Goal: Information Seeking & Learning: Learn about a topic

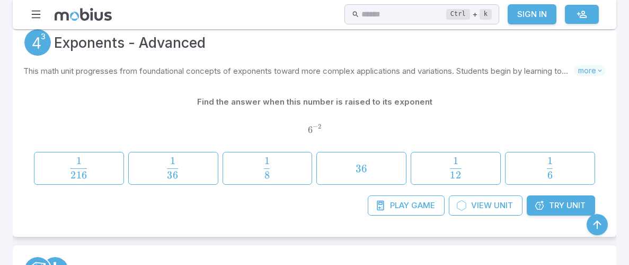
scroll to position [827, 0]
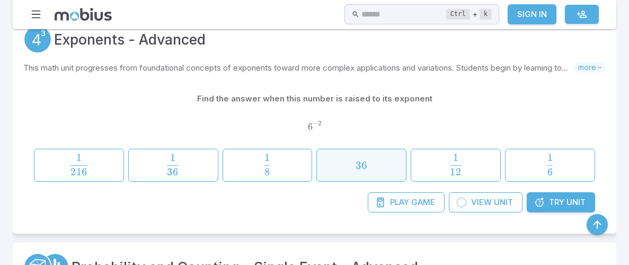
click at [354, 161] on span "36" at bounding box center [362, 165] width 82 height 13
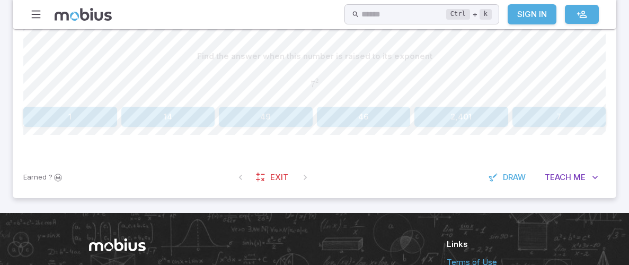
scroll to position [241, 0]
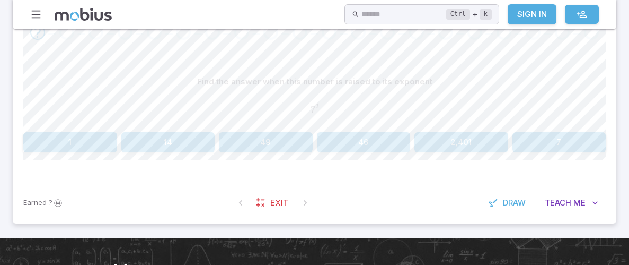
click at [269, 138] on button "49" at bounding box center [266, 142] width 94 height 20
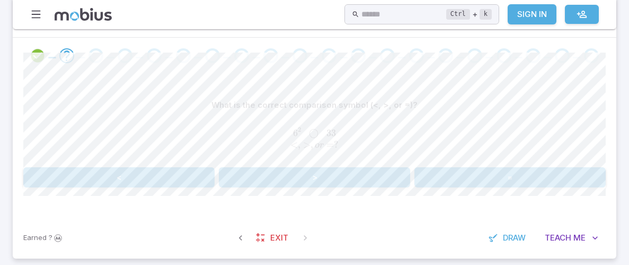
scroll to position [221, 0]
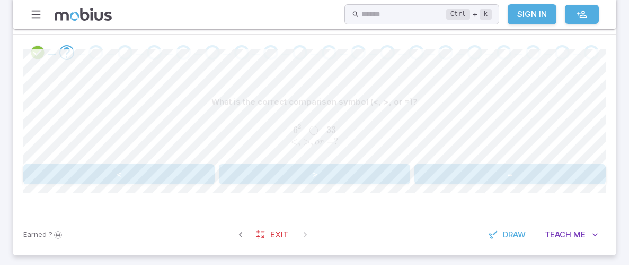
click at [314, 180] on button ">" at bounding box center [314, 174] width 191 height 20
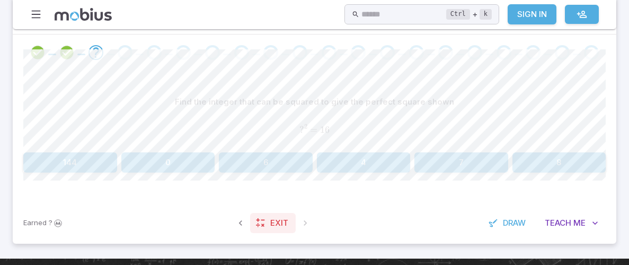
click at [270, 227] on span "Exit" at bounding box center [279, 223] width 18 height 12
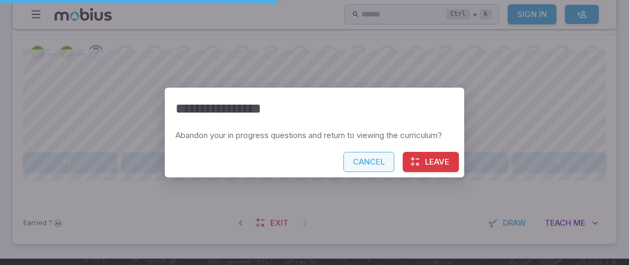
click at [371, 163] on button "Cancel" at bounding box center [369, 162] width 51 height 20
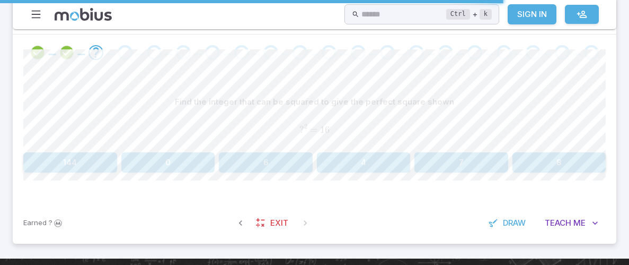
click at [348, 158] on button "4" at bounding box center [364, 162] width 94 height 20
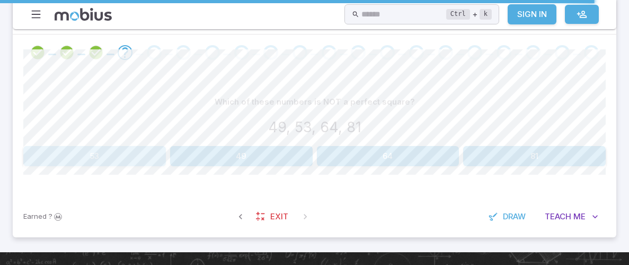
click at [162, 154] on button "53" at bounding box center [94, 156] width 143 height 20
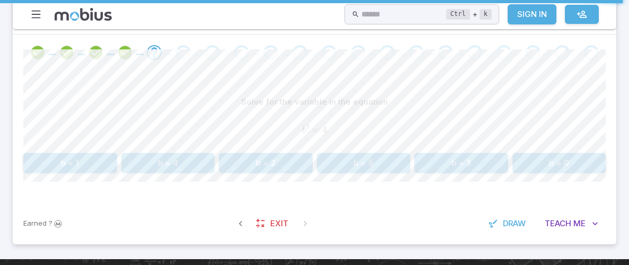
click at [272, 162] on button "b = 2" at bounding box center [266, 163] width 94 height 20
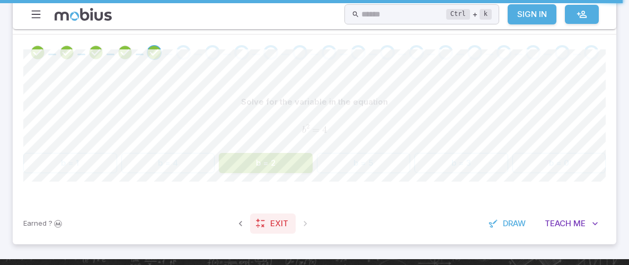
click at [266, 228] on link "Exit" at bounding box center [273, 223] width 46 height 20
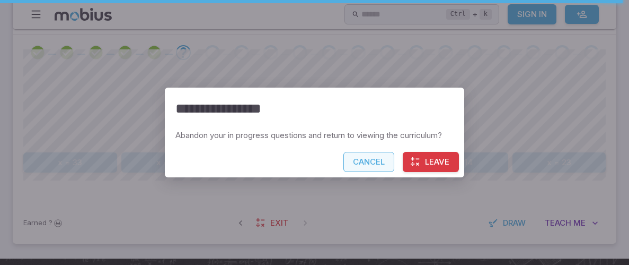
click at [372, 158] on button "Cancel" at bounding box center [369, 162] width 51 height 20
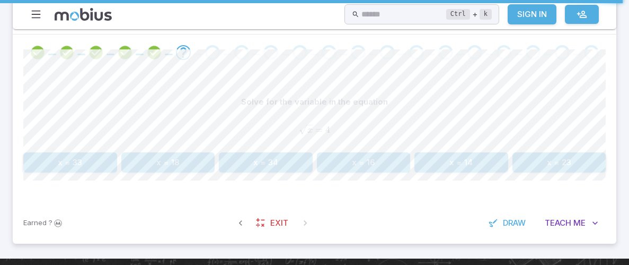
click at [347, 160] on button "x = 16" at bounding box center [364, 162] width 94 height 20
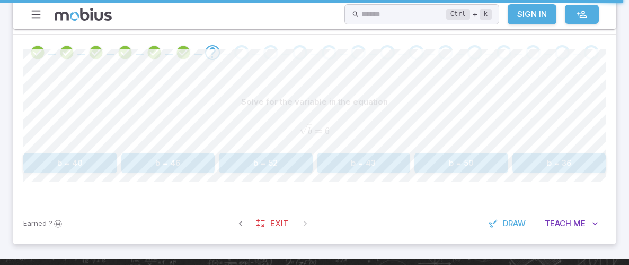
click at [520, 159] on button "b = 36" at bounding box center [560, 163] width 94 height 20
click at [487, 153] on button "b = 49" at bounding box center [462, 163] width 94 height 20
click at [182, 154] on button "14" at bounding box center [168, 163] width 94 height 20
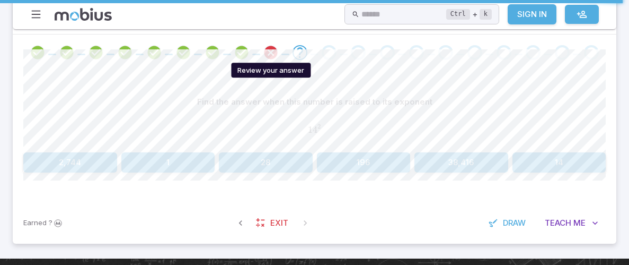
click at [265, 49] on icon "Review your answer" at bounding box center [271, 53] width 16 height 16
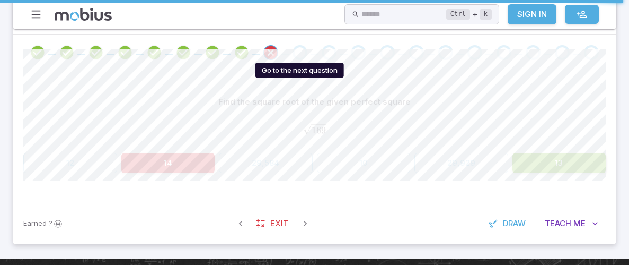
click at [293, 50] on div "Go to the next question" at bounding box center [300, 52] width 15 height 15
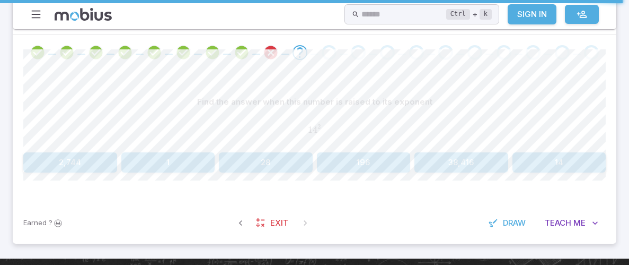
click at [84, 168] on button "2,744" at bounding box center [70, 162] width 94 height 20
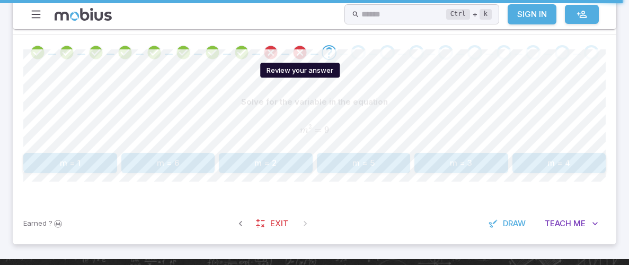
click at [296, 57] on icon "Review your answer" at bounding box center [300, 53] width 16 height 16
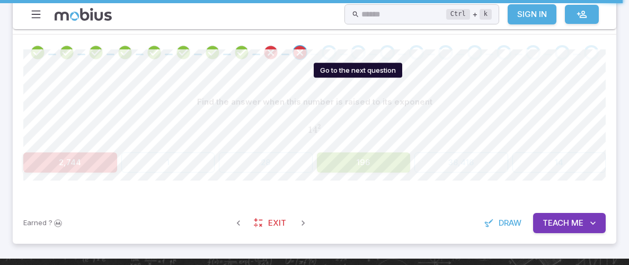
click at [355, 54] on div "Go to the next question" at bounding box center [358, 52] width 15 height 15
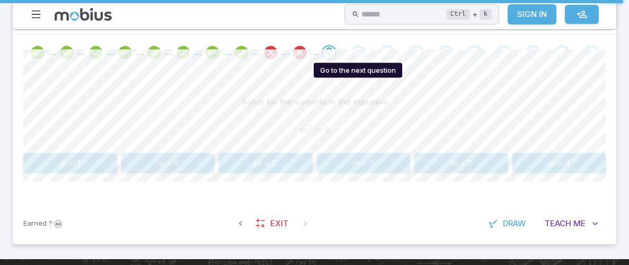
click at [353, 52] on div "Go to the next question" at bounding box center [358, 52] width 15 height 15
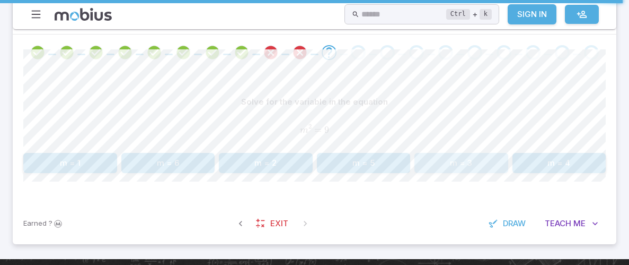
click at [442, 158] on button "m = 3" at bounding box center [462, 163] width 94 height 20
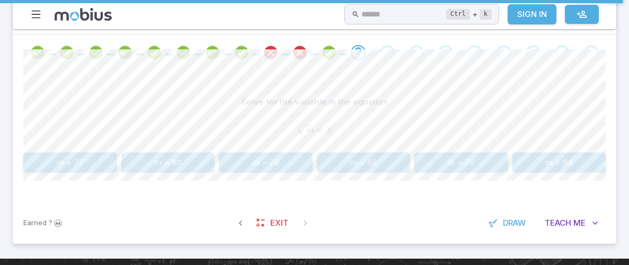
click at [556, 167] on button "m = 64" at bounding box center [560, 162] width 94 height 20
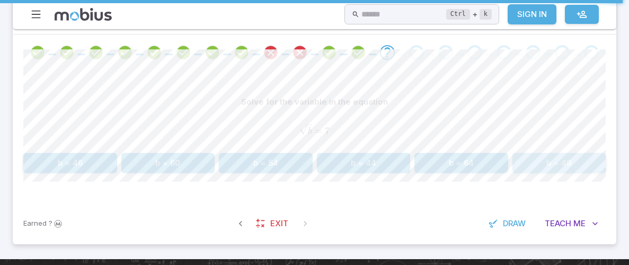
click at [540, 164] on button "b = 49" at bounding box center [560, 163] width 94 height 20
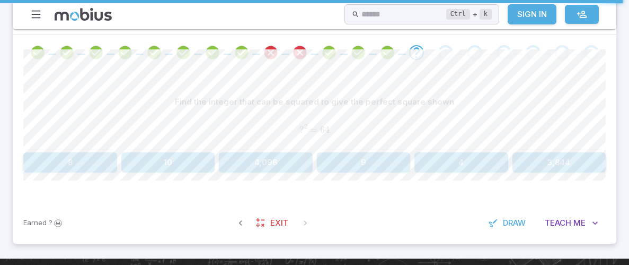
click at [102, 160] on button "8" at bounding box center [70, 162] width 94 height 20
click at [471, 164] on button "8" at bounding box center [462, 162] width 94 height 20
click at [382, 165] on button "12" at bounding box center [364, 162] width 94 height 20
click at [448, 162] on button "-1" at bounding box center [462, 162] width 290 height 20
click at [465, 169] on button "-4" at bounding box center [462, 162] width 94 height 20
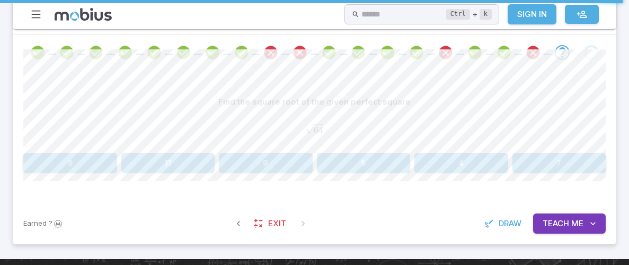
click at [114, 167] on button "8" at bounding box center [70, 163] width 94 height 20
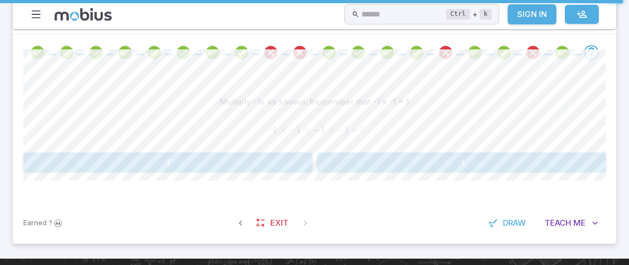
click at [255, 167] on button "1" at bounding box center [168, 162] width 290 height 20
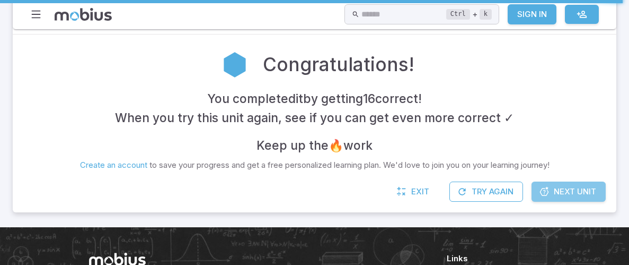
click at [560, 190] on span "Next Unit" at bounding box center [575, 192] width 42 height 12
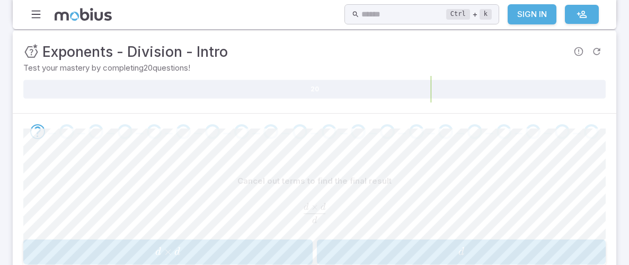
scroll to position [182, 0]
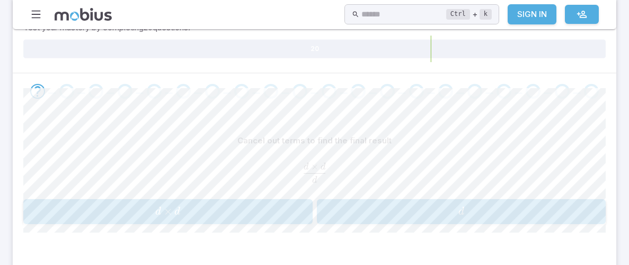
click at [267, 205] on span "d × d" at bounding box center [168, 211] width 283 height 14
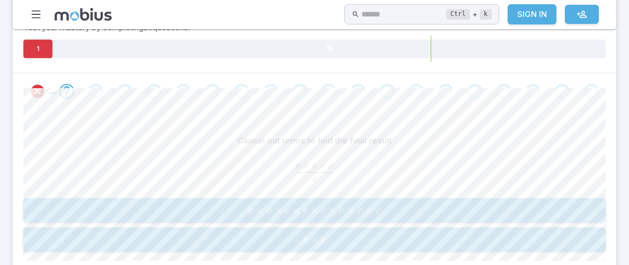
click at [347, 228] on button "c × c c \times c c × c" at bounding box center [314, 239] width 583 height 25
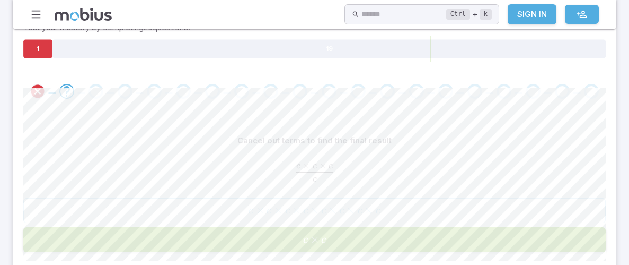
click at [347, 228] on button "c × c c \times c c × c" at bounding box center [314, 239] width 583 height 25
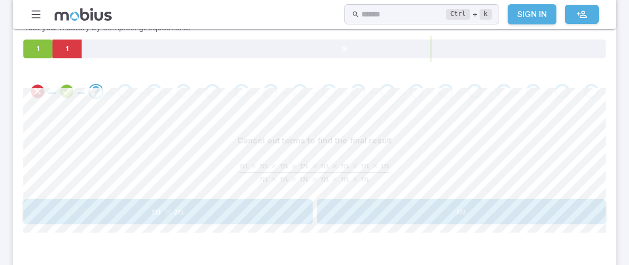
click at [355, 213] on span "m" at bounding box center [461, 211] width 283 height 14
click at [302, 217] on span "b × b × b × b × b" at bounding box center [168, 211] width 283 height 14
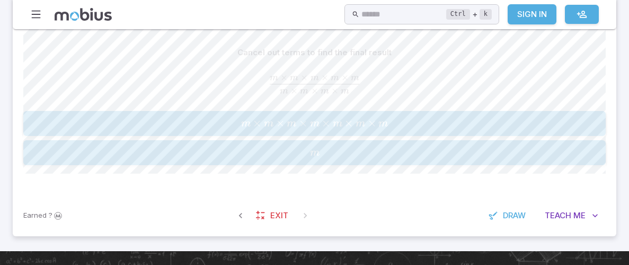
scroll to position [256, 0]
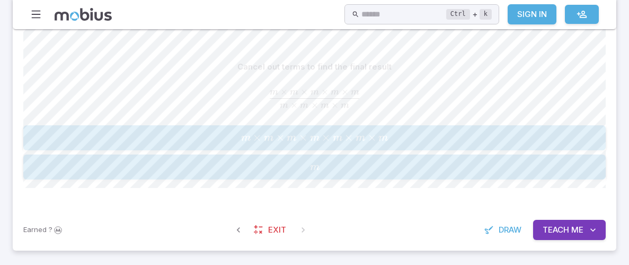
click at [568, 232] on span "Teach" at bounding box center [556, 230] width 27 height 12
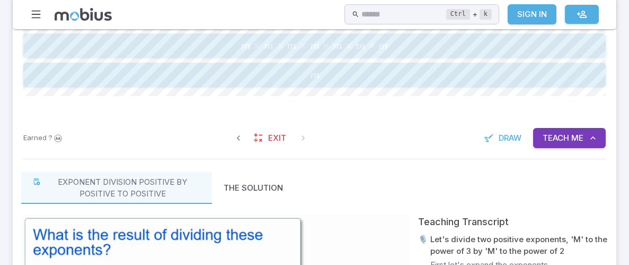
scroll to position [357, 0]
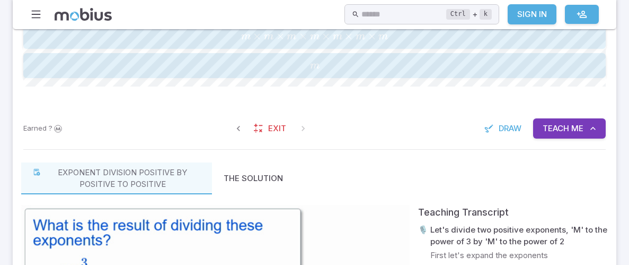
click at [572, 130] on span "Me" at bounding box center [578, 128] width 12 height 12
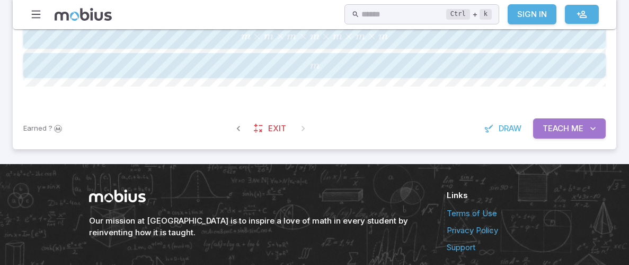
click at [572, 130] on span "Me" at bounding box center [578, 128] width 12 height 12
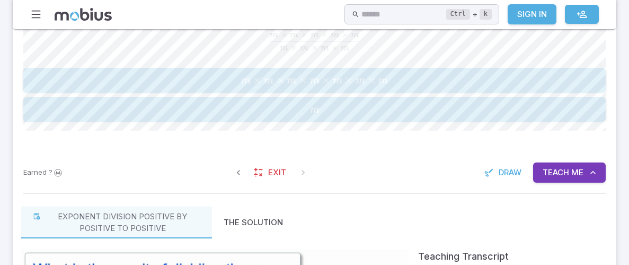
scroll to position [317, 0]
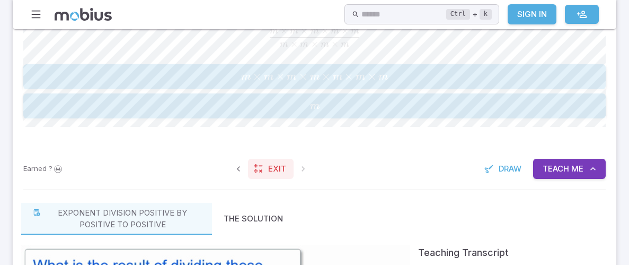
click at [272, 171] on span "Exit" at bounding box center [277, 169] width 18 height 12
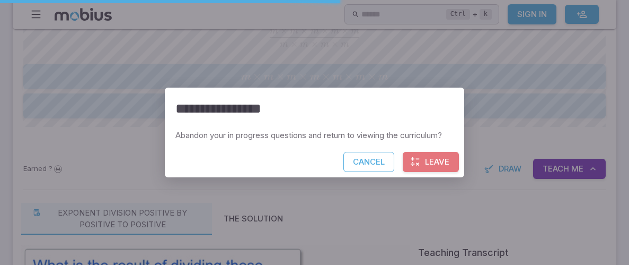
click at [426, 162] on button "Leave" at bounding box center [431, 162] width 56 height 20
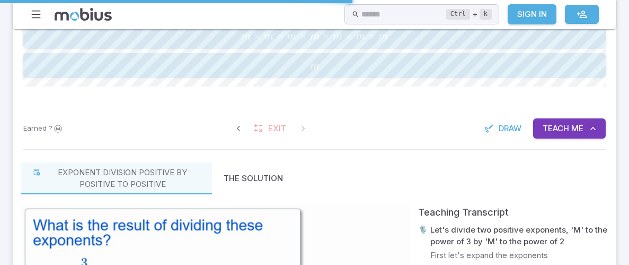
scroll to position [277, 0]
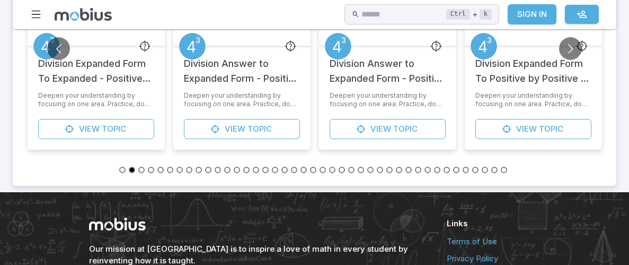
scroll to position [477, 0]
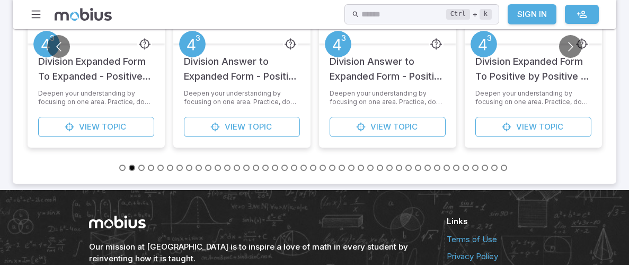
click at [150, 165] on button "Go to slide 4" at bounding box center [151, 167] width 6 height 6
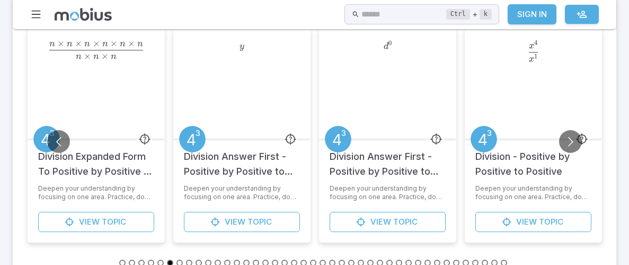
scroll to position [383, 0]
click at [180, 258] on button "Go to slide 7" at bounding box center [180, 261] width 6 height 6
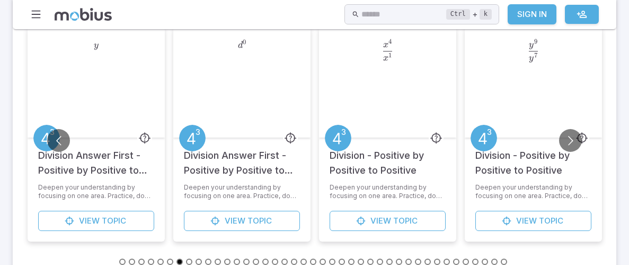
click at [186, 259] on button "Go to slide 8" at bounding box center [189, 261] width 6 height 6
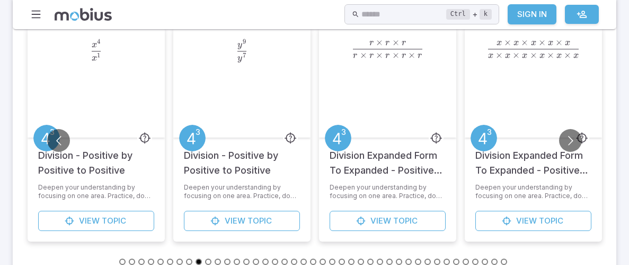
click at [216, 259] on button "Go to slide 11" at bounding box center [218, 261] width 6 height 6
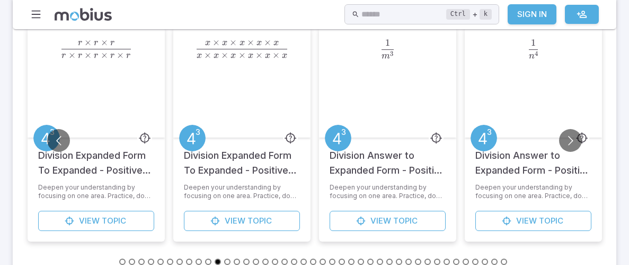
click at [225, 259] on button "Go to slide 12" at bounding box center [227, 261] width 6 height 6
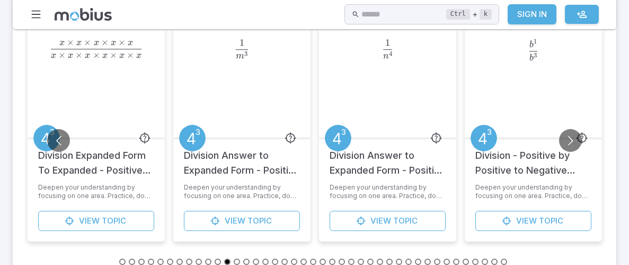
click at [239, 257] on li at bounding box center [239, 261] width 10 height 12
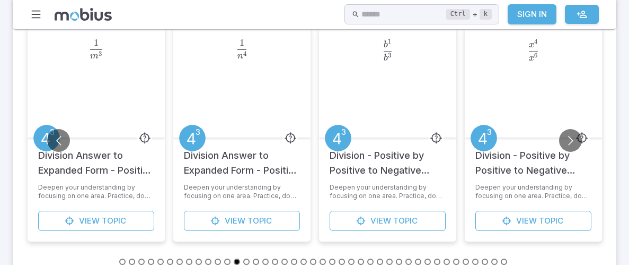
click at [261, 256] on li at bounding box center [258, 261] width 10 height 12
click at [277, 260] on button "Go to slide 17" at bounding box center [275, 261] width 6 height 6
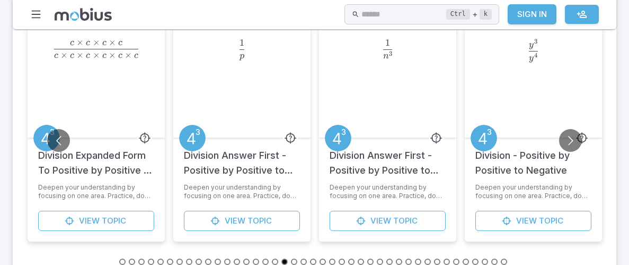
click at [301, 259] on button "Go to slide 20" at bounding box center [304, 261] width 6 height 6
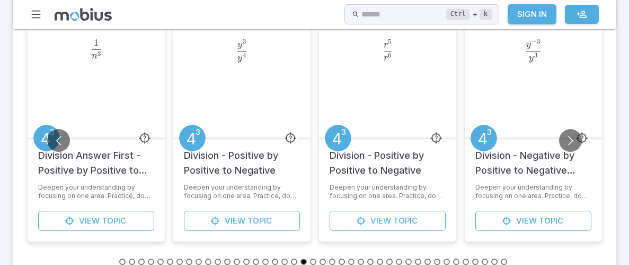
click at [351, 258] on button "Go to slide 25" at bounding box center [351, 261] width 6 height 6
click at [365, 260] on li at bounding box center [363, 261] width 10 height 12
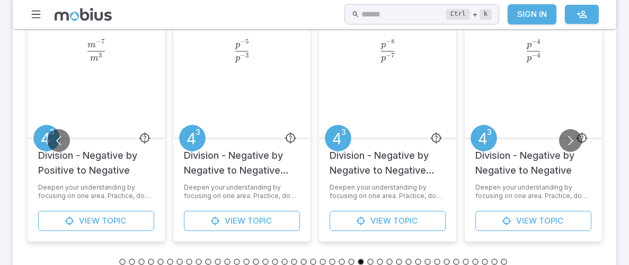
click at [409, 254] on div "n 112 + n 111 n 111 \frac{n^{112} + n^{111}}{n^{111}} n 111 n 112 + n 111 ​ Pol…" at bounding box center [314, 145] width 583 height 244
click at [411, 259] on button "Go to slide 31" at bounding box center [409, 261] width 6 height 6
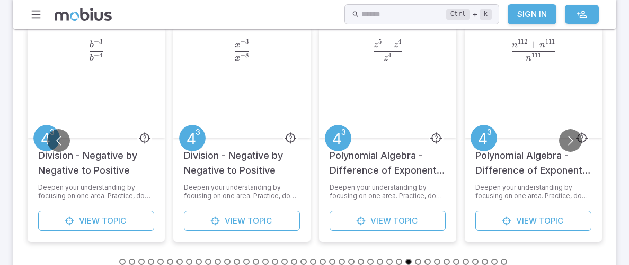
click at [425, 258] on li at bounding box center [430, 261] width 10 height 12
click at [454, 260] on button "Go to slide 36" at bounding box center [456, 261] width 6 height 6
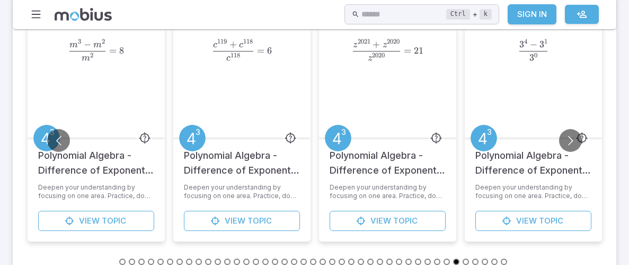
click at [490, 260] on li at bounding box center [487, 261] width 10 height 12
click at [503, 259] on button "Go to slide 41" at bounding box center [504, 261] width 6 height 6
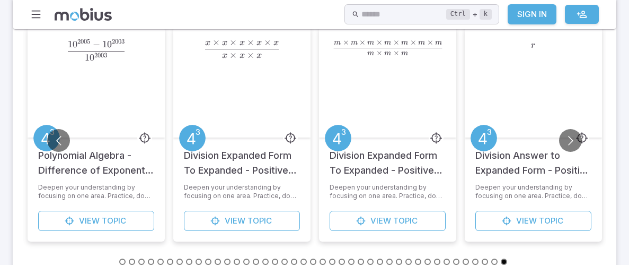
click at [124, 258] on button "Go to slide 1" at bounding box center [122, 261] width 6 height 6
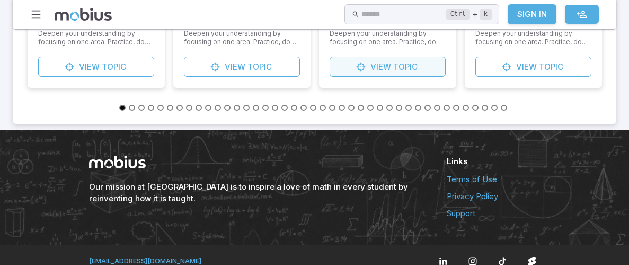
scroll to position [541, 0]
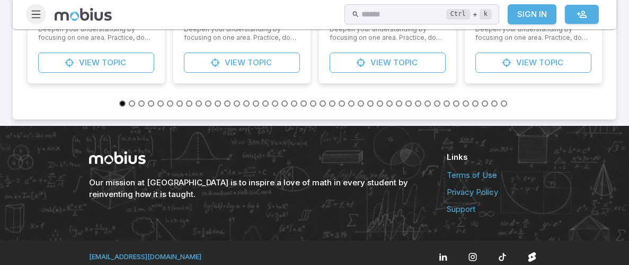
click at [32, 11] on icon "button" at bounding box center [36, 14] width 12 height 12
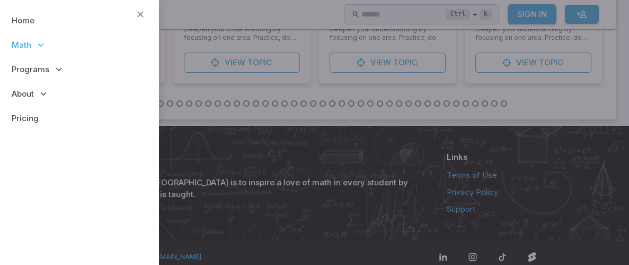
click at [32, 11] on link "Home" at bounding box center [79, 20] width 142 height 24
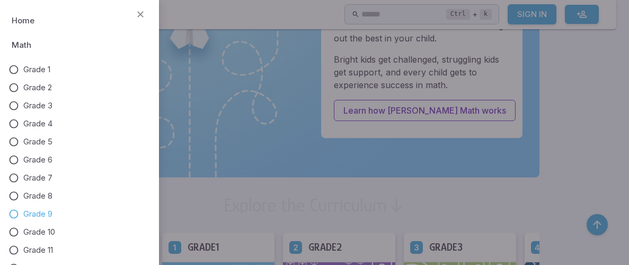
click at [37, 215] on span "Grade 9" at bounding box center [37, 214] width 29 height 12
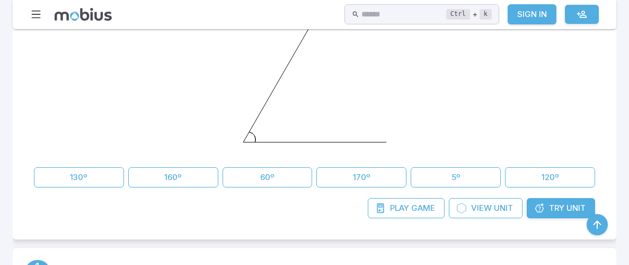
scroll to position [687, 0]
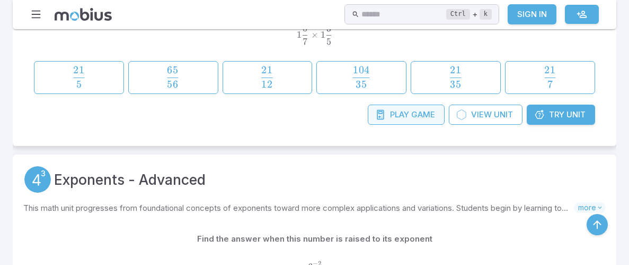
click at [407, 114] on span "Play" at bounding box center [399, 115] width 19 height 12
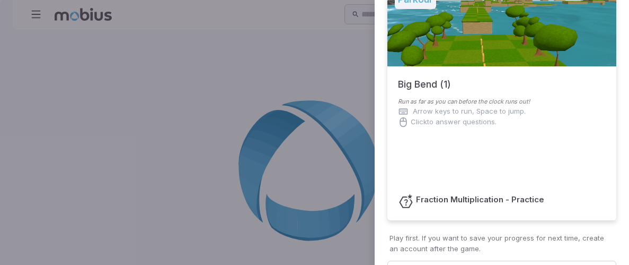
scroll to position [64, 0]
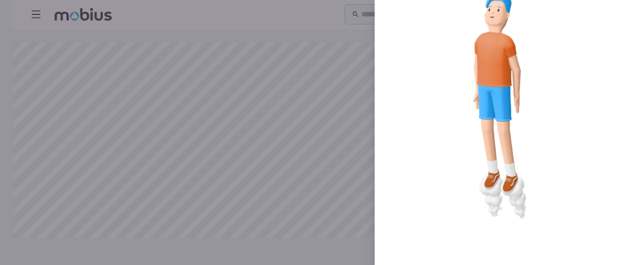
scroll to position [168, 0]
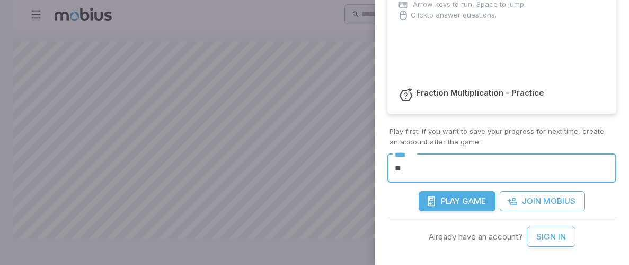
type input "*"
type input "**"
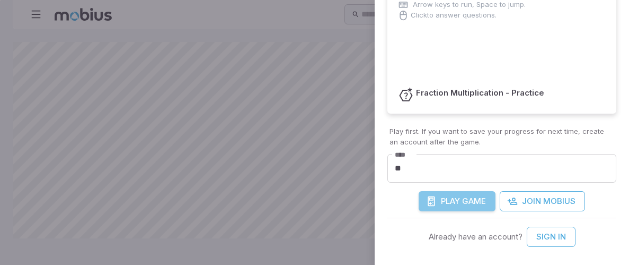
click at [442, 196] on span "Play" at bounding box center [450, 201] width 19 height 12
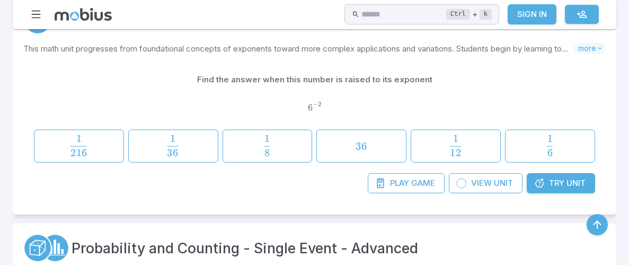
scroll to position [873, 0]
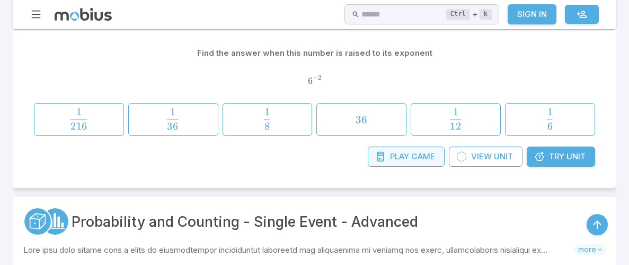
click at [378, 155] on icon at bounding box center [380, 156] width 11 height 11
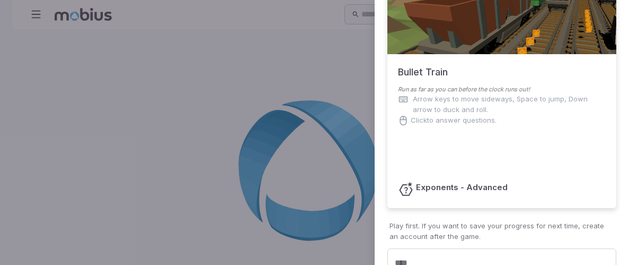
scroll to position [76, 0]
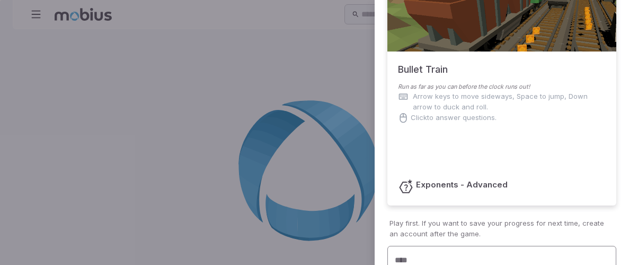
click at [426, 250] on input "****" at bounding box center [502, 260] width 229 height 29
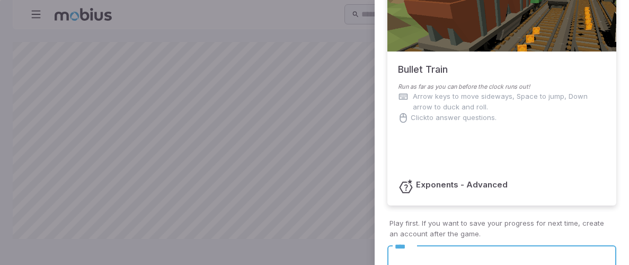
scroll to position [252, 0]
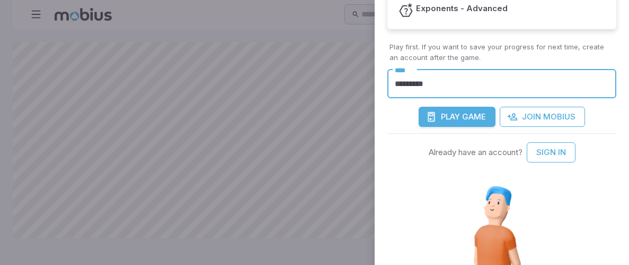
type input "*********"
click at [466, 116] on span "Game" at bounding box center [474, 117] width 24 height 12
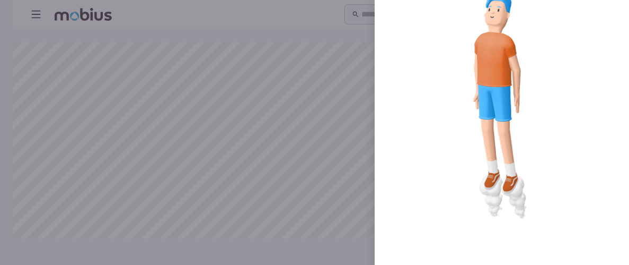
scroll to position [27, 0]
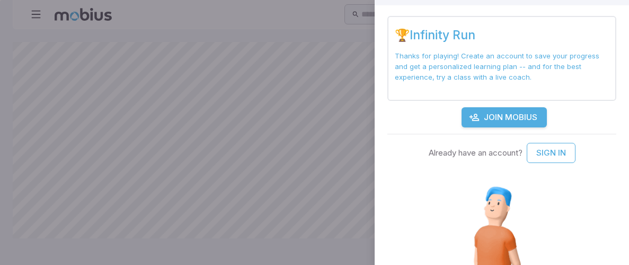
click at [316, 137] on div at bounding box center [314, 132] width 629 height 265
click at [238, 98] on div at bounding box center [314, 132] width 629 height 265
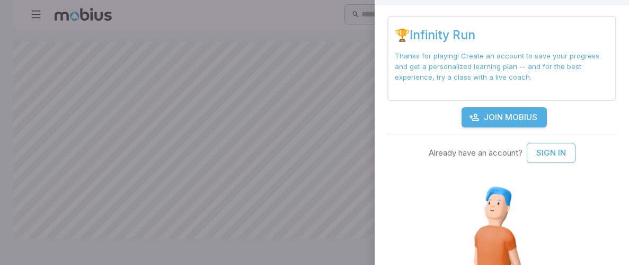
click at [304, 120] on div at bounding box center [314, 132] width 629 height 265
click at [273, 216] on div at bounding box center [314, 132] width 629 height 265
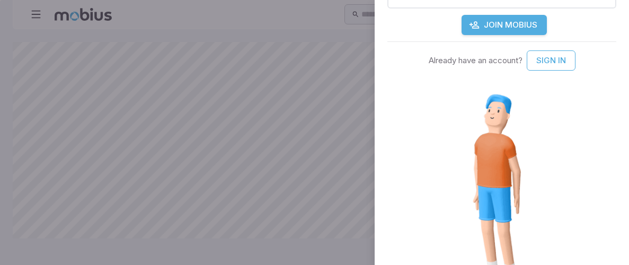
scroll to position [219, 0]
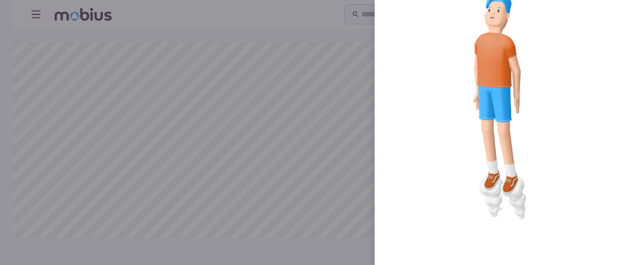
click at [372, 126] on div at bounding box center [314, 132] width 629 height 265
click at [265, 169] on div at bounding box center [314, 132] width 629 height 265
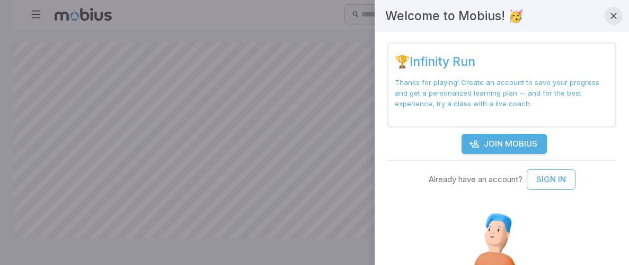
click at [616, 17] on icon "button" at bounding box center [614, 16] width 11 height 11
click at [614, 17] on icon "button" at bounding box center [614, 16] width 11 height 11
click at [615, 17] on icon "button" at bounding box center [614, 16] width 11 height 11
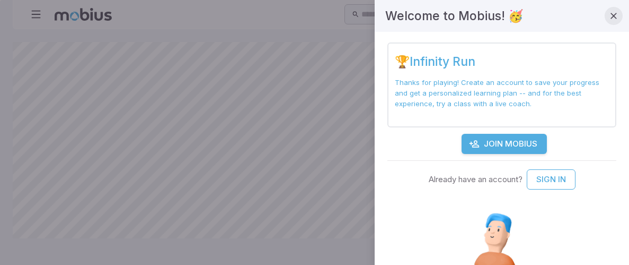
click at [615, 17] on icon "button" at bounding box center [614, 16] width 11 height 11
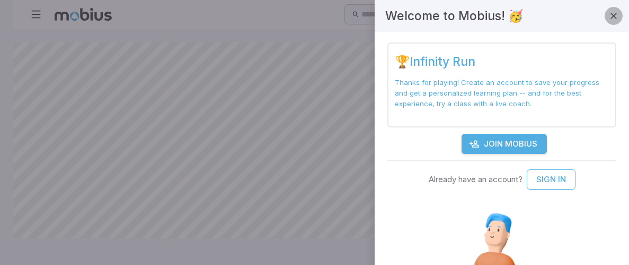
click at [615, 17] on icon "button" at bounding box center [614, 16] width 11 height 11
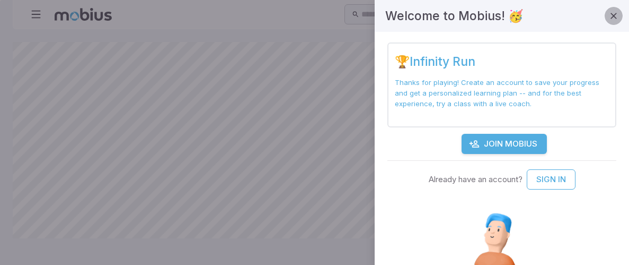
click at [615, 17] on icon "button" at bounding box center [614, 16] width 11 height 11
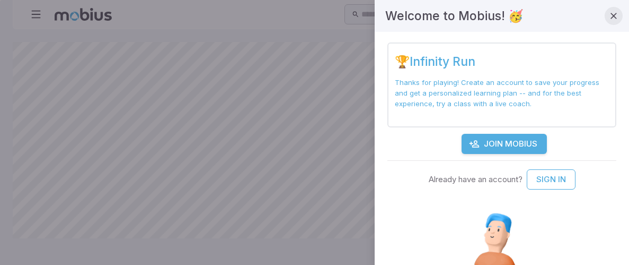
click at [615, 17] on icon "button" at bounding box center [614, 16] width 11 height 11
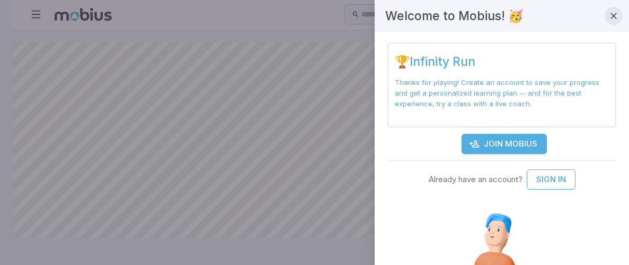
click at [615, 17] on icon "button" at bounding box center [614, 16] width 11 height 11
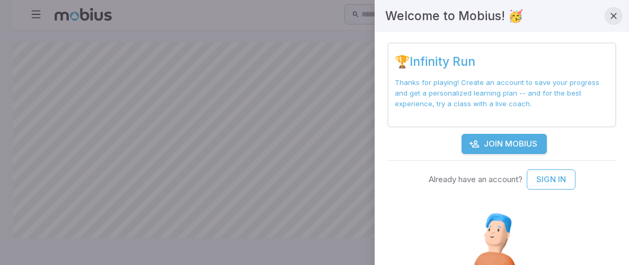
click at [615, 17] on icon "button" at bounding box center [614, 16] width 11 height 11
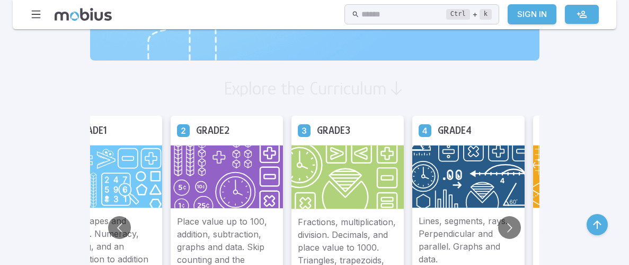
scroll to position [570, 0]
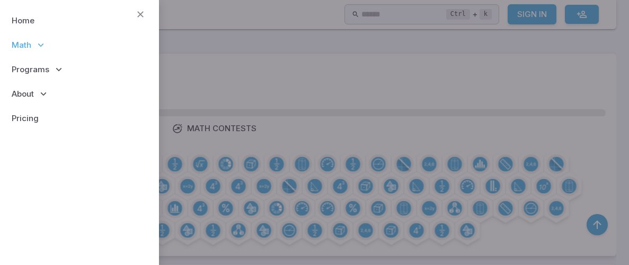
click at [42, 49] on icon at bounding box center [41, 45] width 11 height 11
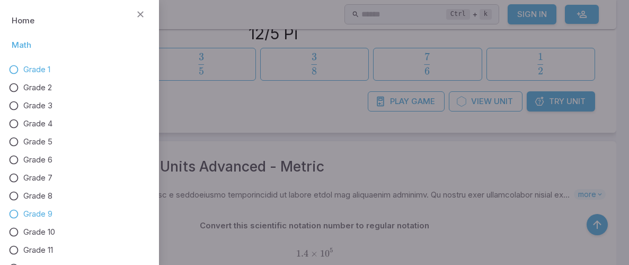
click at [33, 73] on span "Grade 1" at bounding box center [36, 70] width 27 height 12
click at [18, 70] on icon at bounding box center [13, 69] width 11 height 11
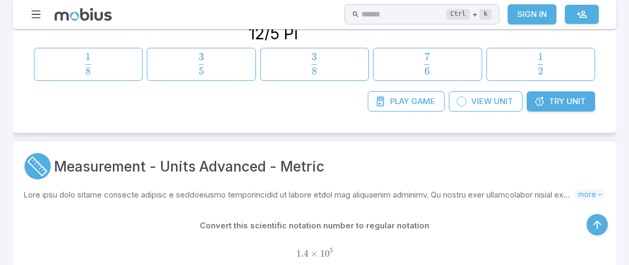
scroll to position [0, 0]
click at [32, 13] on icon "button" at bounding box center [36, 14] width 12 height 12
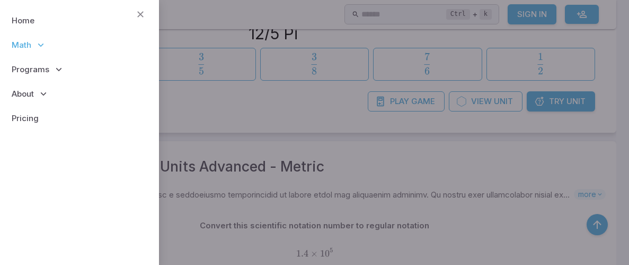
click at [30, 46] on span "Math" at bounding box center [22, 45] width 20 height 12
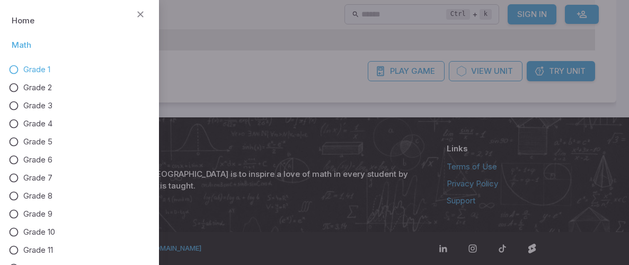
click at [29, 46] on span "Math" at bounding box center [22, 45] width 20 height 12
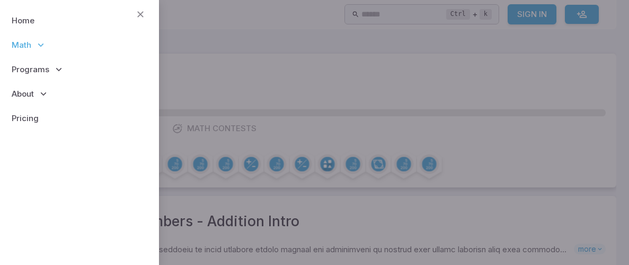
click at [29, 48] on span "Math" at bounding box center [22, 45] width 20 height 12
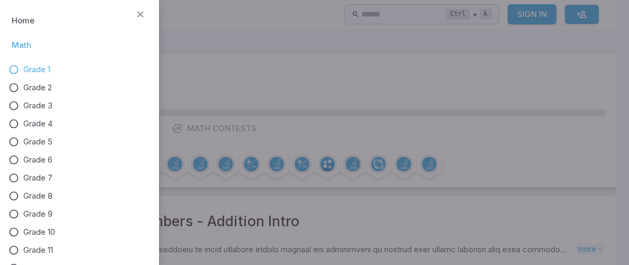
click at [11, 69] on icon at bounding box center [13, 69] width 11 height 11
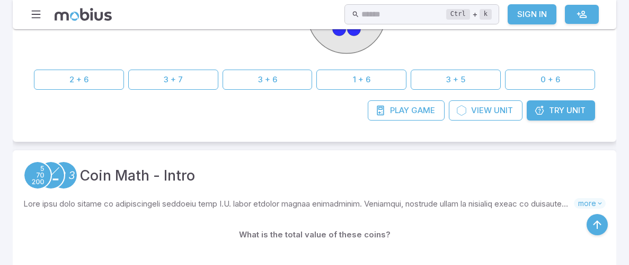
scroll to position [384, 0]
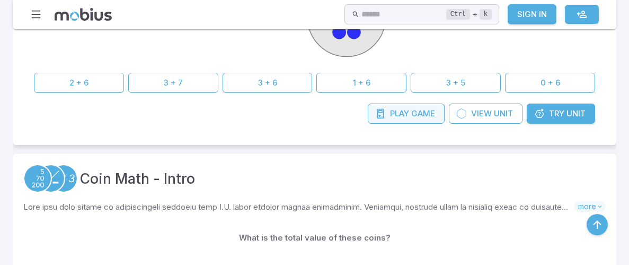
click at [398, 112] on span "Play" at bounding box center [399, 114] width 19 height 12
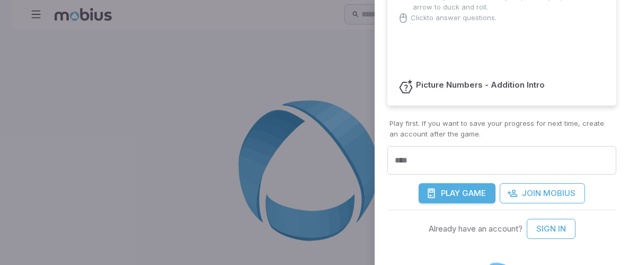
scroll to position [182, 0]
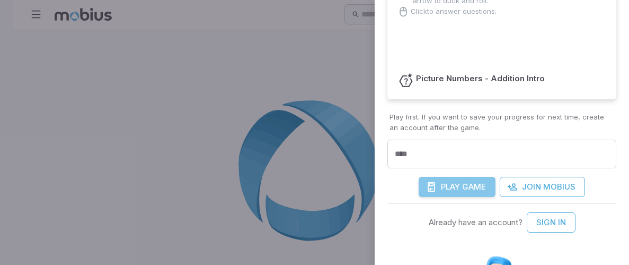
click at [451, 182] on span "Play" at bounding box center [450, 187] width 19 height 12
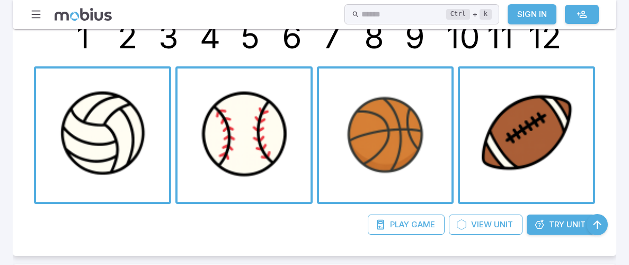
scroll to position [1705, 0]
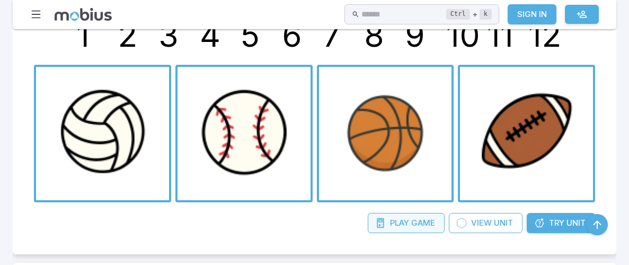
click at [419, 221] on span "Game" at bounding box center [423, 223] width 24 height 12
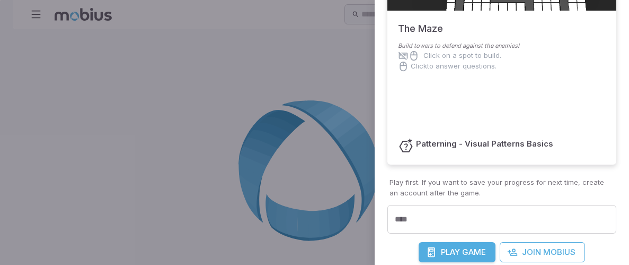
scroll to position [131, 0]
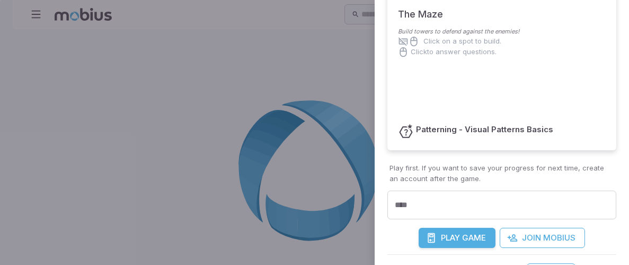
click at [478, 240] on span "Game" at bounding box center [474, 238] width 24 height 12
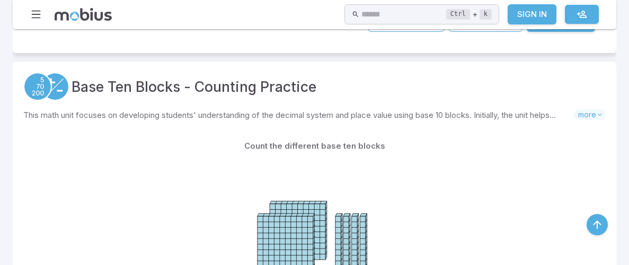
scroll to position [3182, 0]
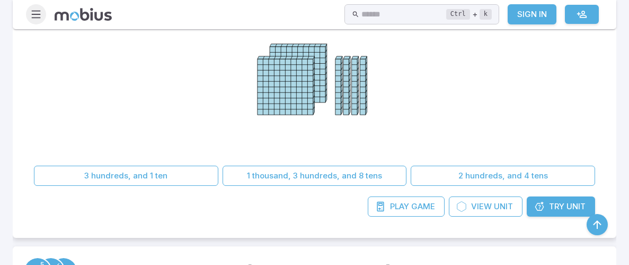
click at [39, 13] on icon "button" at bounding box center [36, 14] width 12 height 12
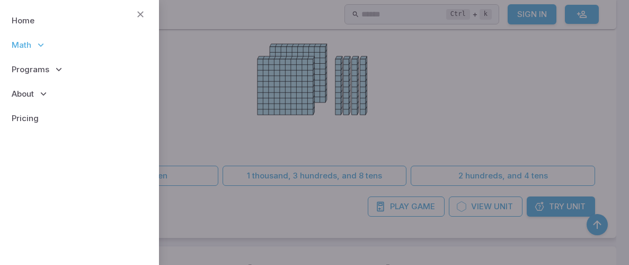
click at [42, 38] on p "Math" at bounding box center [79, 45] width 142 height 24
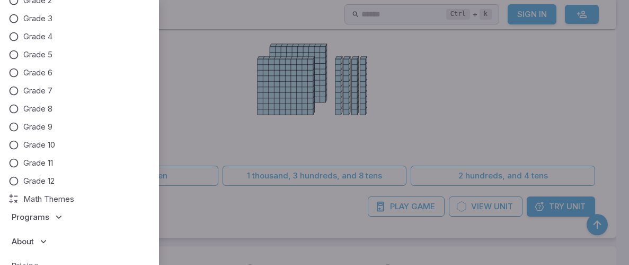
scroll to position [109, 0]
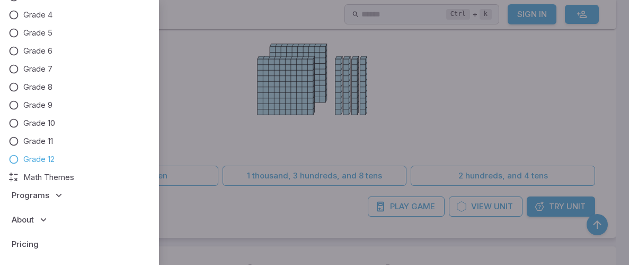
click at [65, 162] on link "Grade 12" at bounding box center [79, 159] width 142 height 12
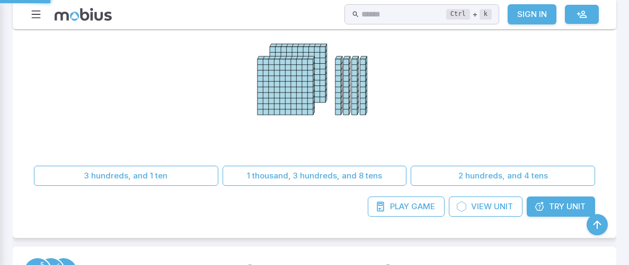
scroll to position [0, 0]
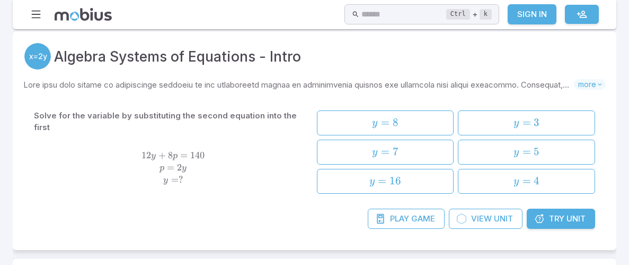
scroll to position [207, 0]
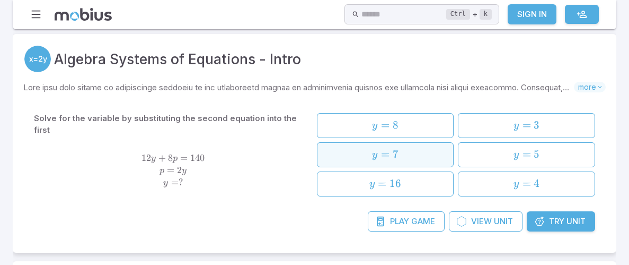
click at [346, 155] on span "y = 7" at bounding box center [385, 154] width 129 height 14
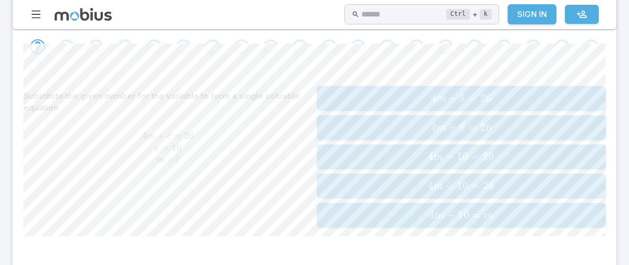
click at [354, 147] on button "4 m − 10 = 26 4m - 10 = 26 4 m − 10 = 26" at bounding box center [462, 156] width 290 height 25
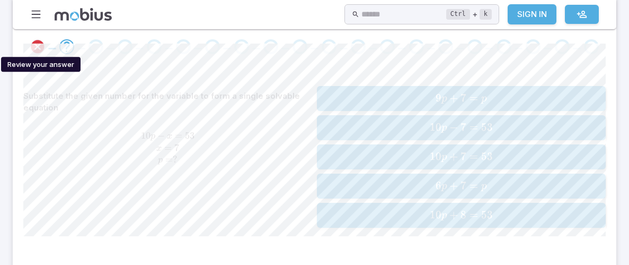
click at [41, 48] on icon "Review your answer" at bounding box center [38, 47] width 16 height 16
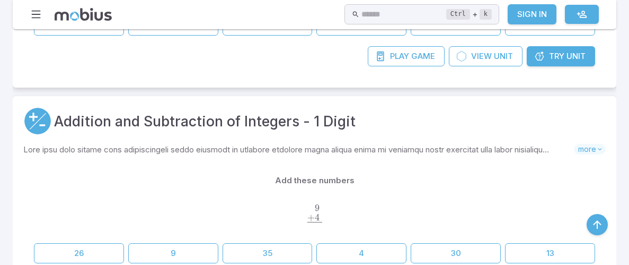
scroll to position [2013, 0]
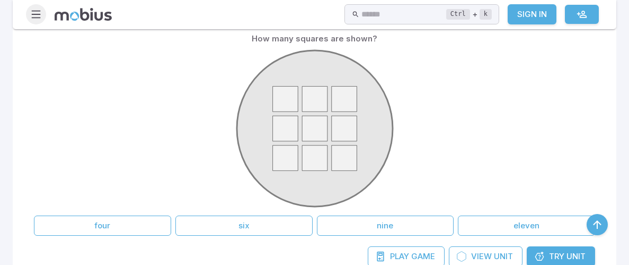
click at [39, 17] on icon "button" at bounding box center [36, 14] width 12 height 12
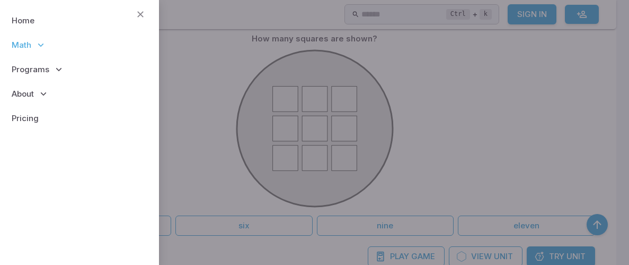
click at [56, 42] on p "Math" at bounding box center [79, 45] width 142 height 24
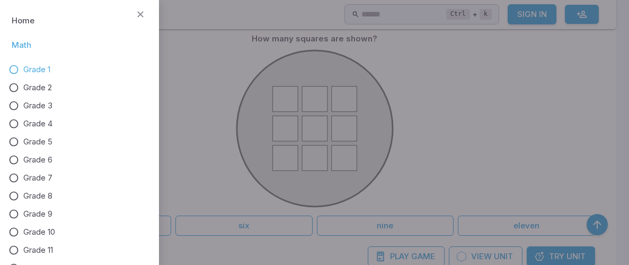
click at [114, 189] on div "Grade 1 Grade 2 Grade 3 Grade 4 Grade 5 Grade 6 Grade 7 Grade 8 Grade 9 Grade 1…" at bounding box center [79, 178] width 142 height 228
click at [31, 190] on span "Grade 8" at bounding box center [37, 196] width 29 height 12
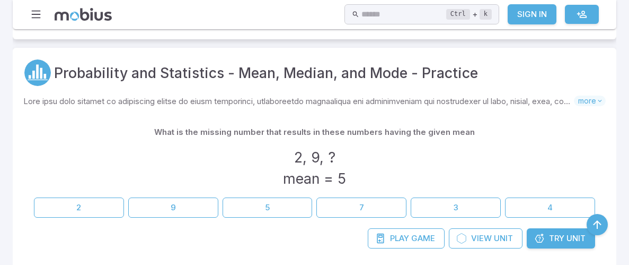
scroll to position [664, 0]
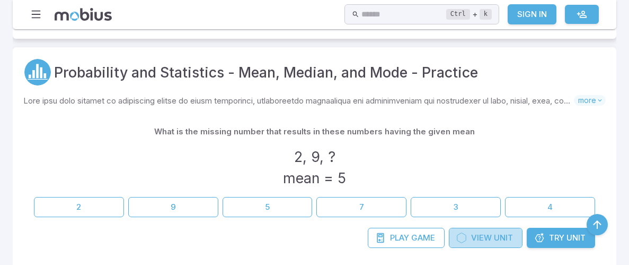
click at [498, 232] on span "Unit" at bounding box center [503, 238] width 19 height 12
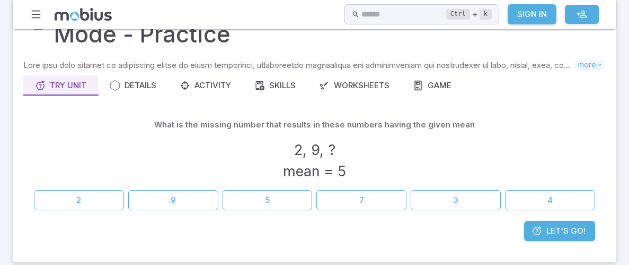
scroll to position [74, 0]
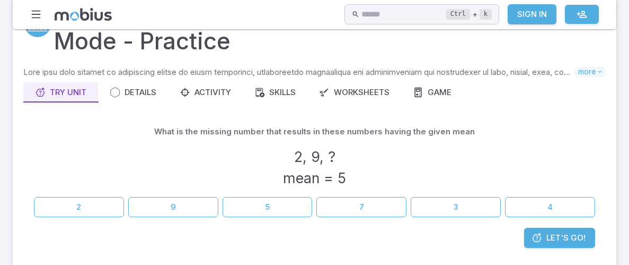
click at [501, 241] on div "Let's Go!" at bounding box center [314, 242] width 583 height 31
click at [502, 247] on div "Let's Go!" at bounding box center [314, 242] width 583 height 31
click at [557, 212] on button "4" at bounding box center [550, 207] width 90 height 20
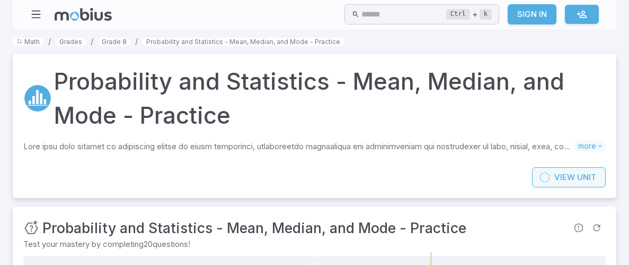
click at [576, 169] on link "View Unit" at bounding box center [569, 177] width 74 height 20
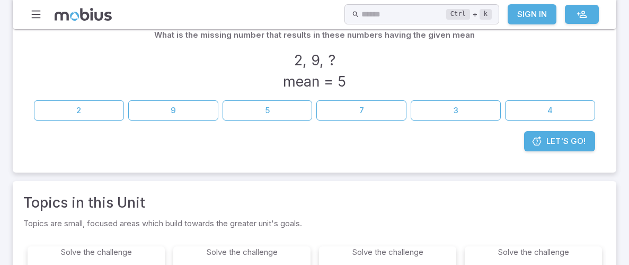
scroll to position [171, 0]
click at [565, 137] on span "Let's Go!" at bounding box center [566, 141] width 39 height 12
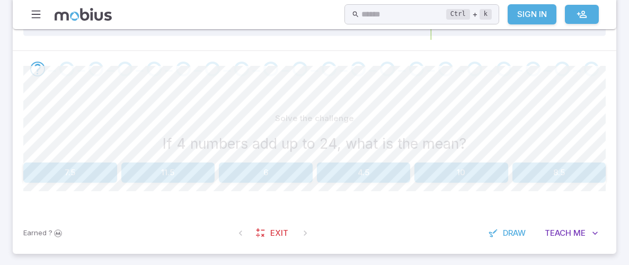
scroll to position [243, 0]
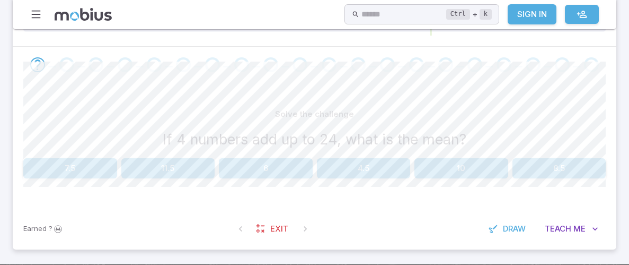
click at [252, 171] on button "6" at bounding box center [266, 168] width 94 height 20
click at [206, 170] on button "7" at bounding box center [168, 168] width 94 height 20
click at [566, 168] on button "28" at bounding box center [560, 168] width 94 height 20
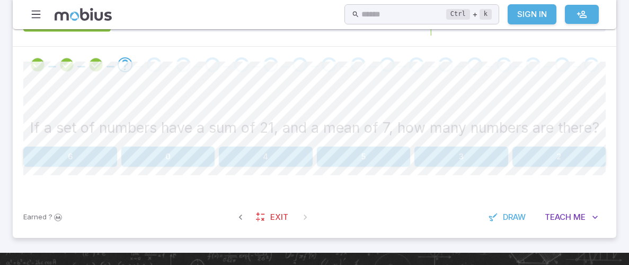
click at [435, 155] on button "3" at bounding box center [462, 156] width 94 height 20
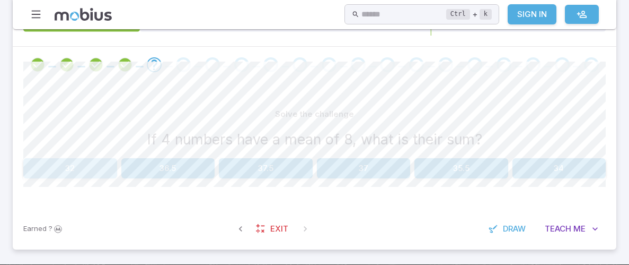
click at [97, 162] on button "32" at bounding box center [70, 168] width 94 height 20
click at [155, 166] on button "6" at bounding box center [168, 168] width 94 height 20
click at [559, 161] on button "7" at bounding box center [560, 168] width 94 height 20
click at [585, 169] on button "2" at bounding box center [560, 168] width 94 height 20
click at [58, 170] on button "6" at bounding box center [70, 168] width 94 height 20
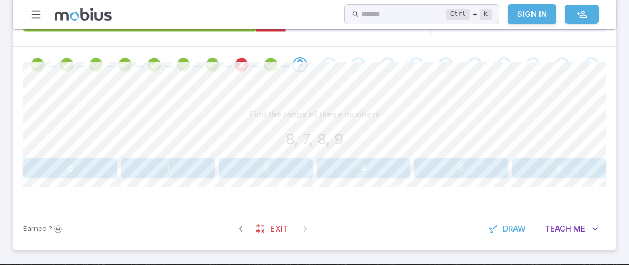
click at [58, 170] on button "6" at bounding box center [70, 168] width 94 height 20
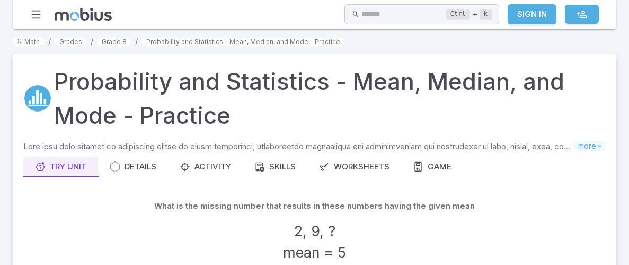
scroll to position [74, 0]
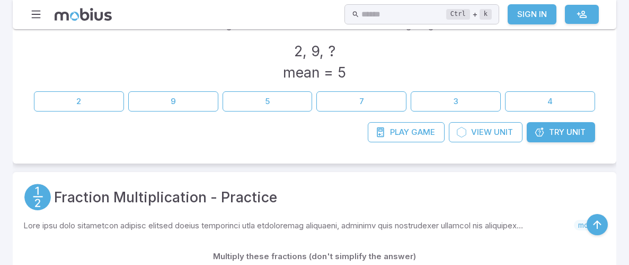
scroll to position [773, 0]
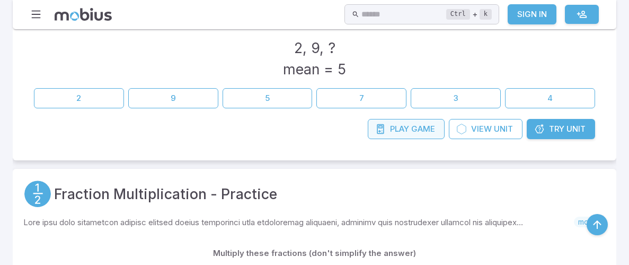
click at [390, 123] on span "Play" at bounding box center [399, 129] width 19 height 12
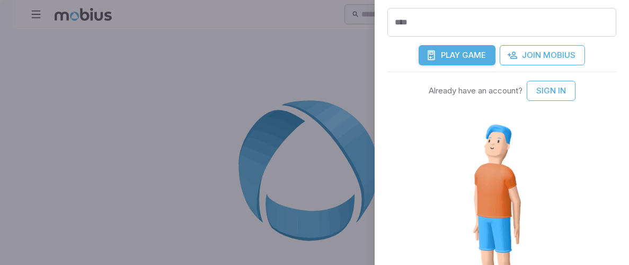
scroll to position [327, 0]
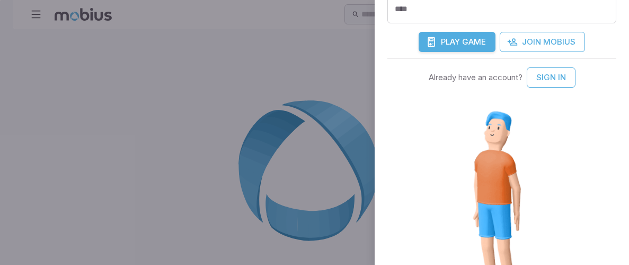
click at [443, 32] on button "Play Game" at bounding box center [457, 42] width 77 height 20
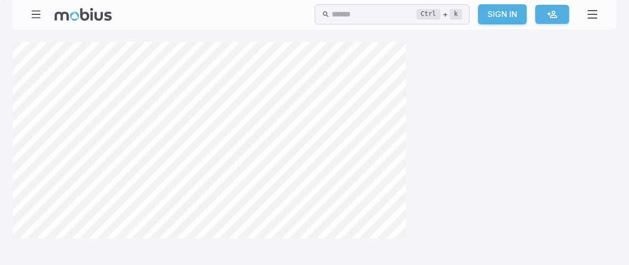
click at [510, 21] on link "Sign In" at bounding box center [502, 14] width 49 height 20
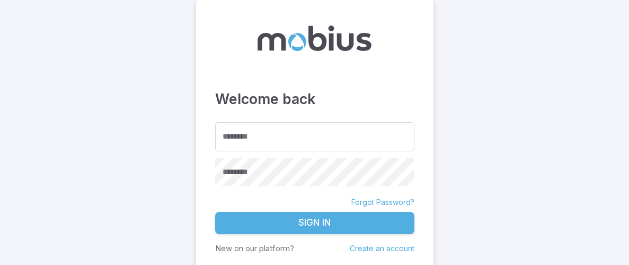
click at [366, 249] on link "Create an account" at bounding box center [382, 247] width 65 height 9
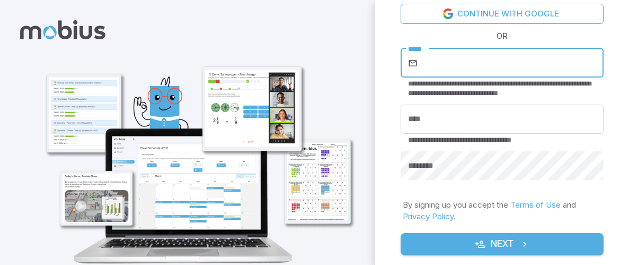
click at [508, 58] on input "*****" at bounding box center [512, 63] width 184 height 30
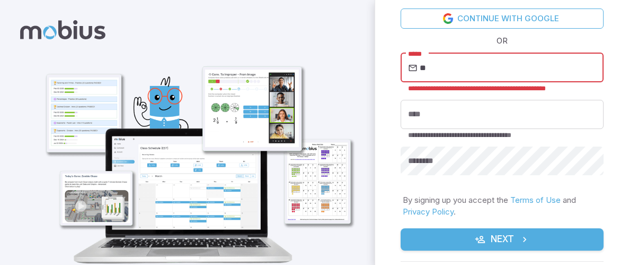
type input "*"
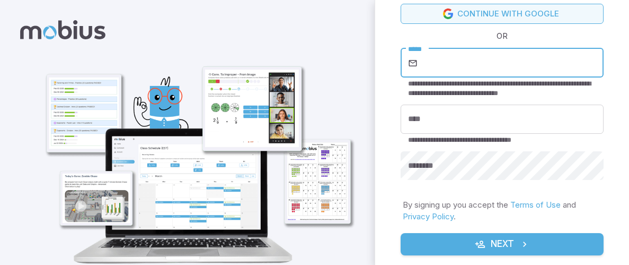
click at [559, 5] on link "Continue with Google" at bounding box center [502, 14] width 203 height 20
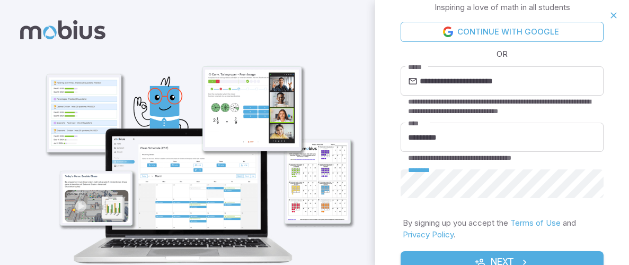
click at [454, 260] on button "Next" at bounding box center [502, 262] width 203 height 22
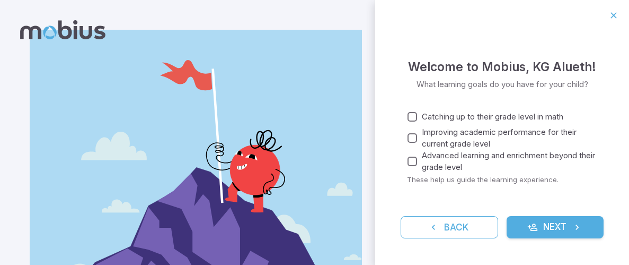
click at [525, 225] on button "Next" at bounding box center [556, 227] width 98 height 22
click at [577, 227] on icon "submit" at bounding box center [577, 227] width 11 height 11
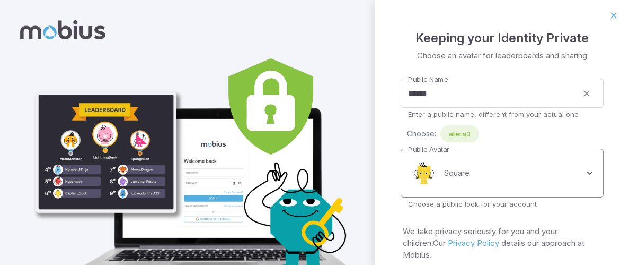
click at [536, 176] on body "**********" at bounding box center [314, 160] width 629 height 321
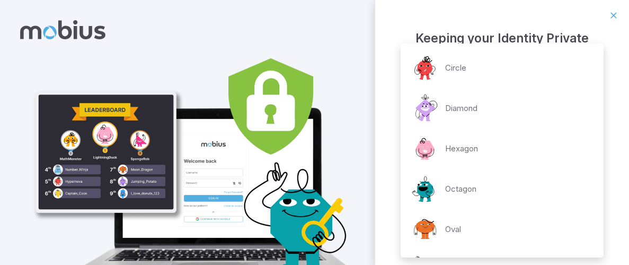
scroll to position [278, 0]
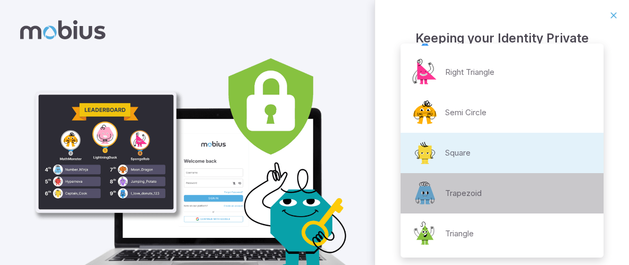
click at [459, 211] on li "Trapezoid" at bounding box center [502, 193] width 203 height 40
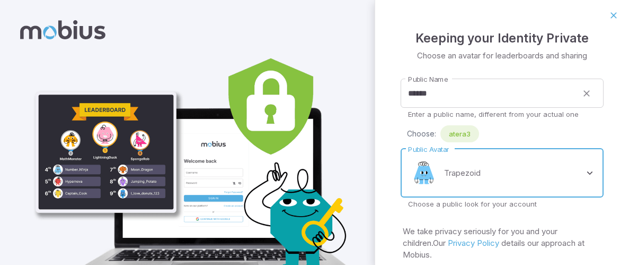
click at [510, 178] on body "**********" at bounding box center [314, 160] width 629 height 321
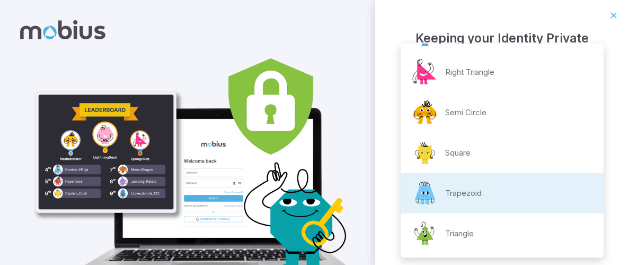
click at [519, 110] on li "Semi Circle" at bounding box center [502, 112] width 203 height 40
type input "**********"
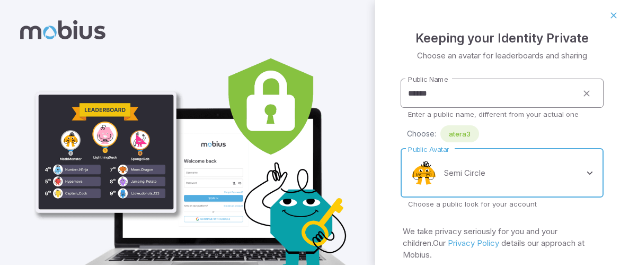
scroll to position [31, 0]
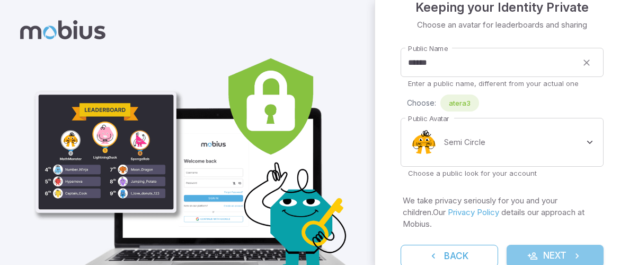
click at [553, 249] on button "Next" at bounding box center [556, 255] width 98 height 22
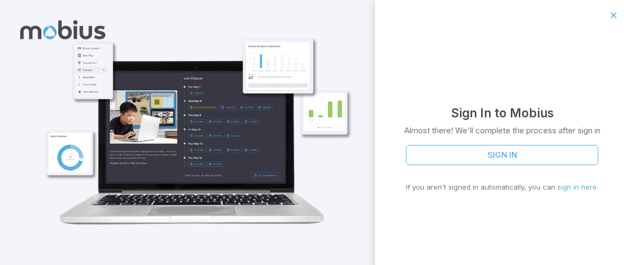
scroll to position [0, 0]
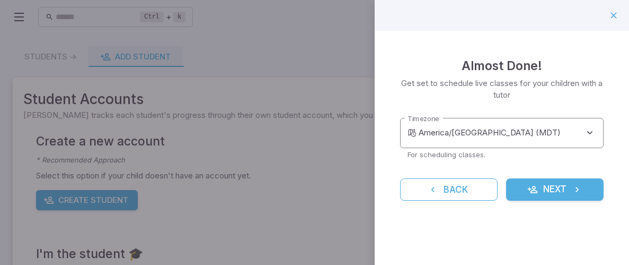
click at [570, 133] on body "**********" at bounding box center [314, 205] width 629 height 411
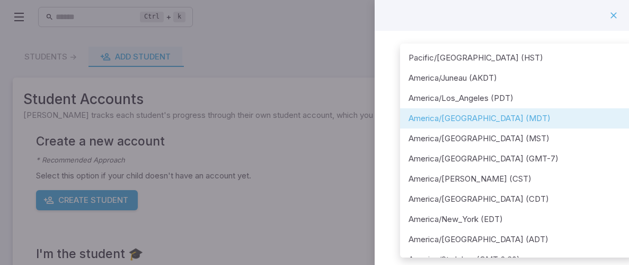
click at [618, 17] on div at bounding box center [314, 132] width 629 height 265
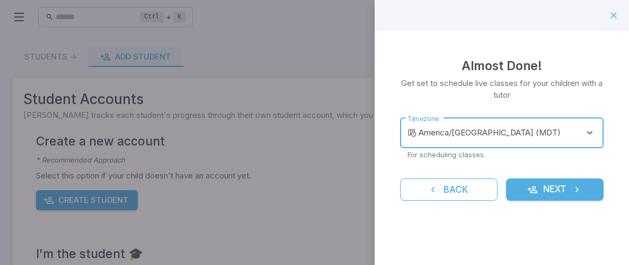
click at [542, 179] on button "Next" at bounding box center [555, 189] width 98 height 22
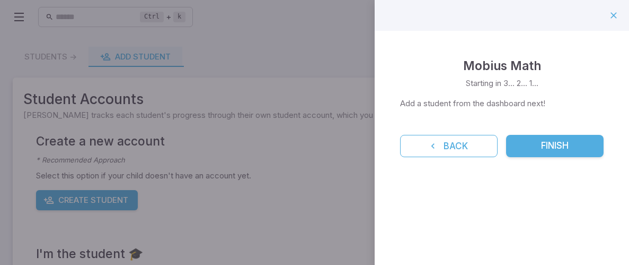
click at [567, 147] on button "Finish" at bounding box center [555, 146] width 98 height 22
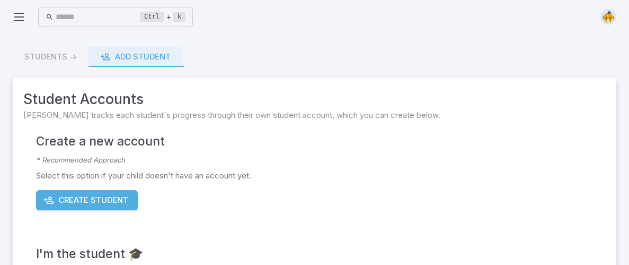
click at [50, 57] on div "Students -> Add Student" at bounding box center [315, 57] width 604 height 20
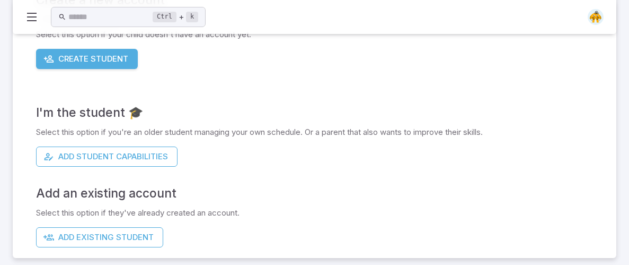
scroll to position [146, 0]
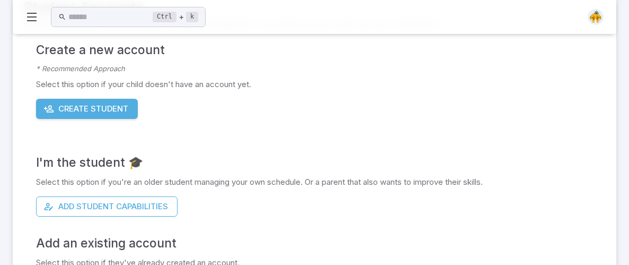
scroll to position [146, 0]
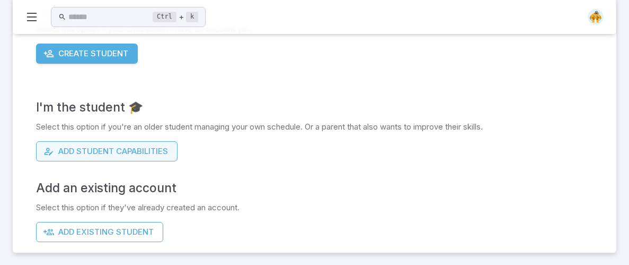
click at [156, 147] on button "Add Student Capabilities" at bounding box center [107, 151] width 142 height 20
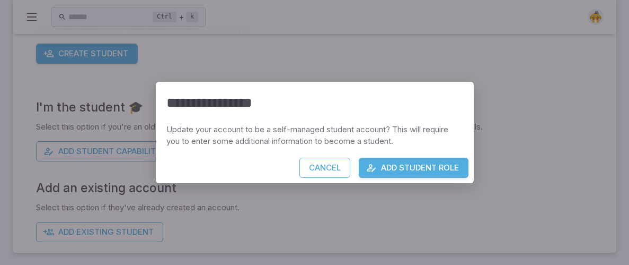
click at [420, 170] on button "Add Student Role" at bounding box center [414, 167] width 110 height 20
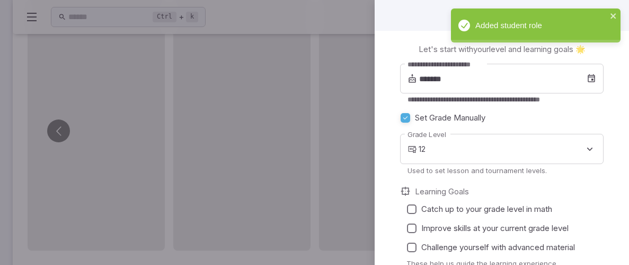
scroll to position [57, 0]
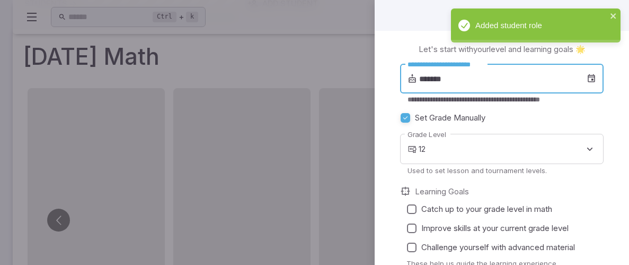
click at [501, 71] on input "*******" at bounding box center [503, 79] width 168 height 30
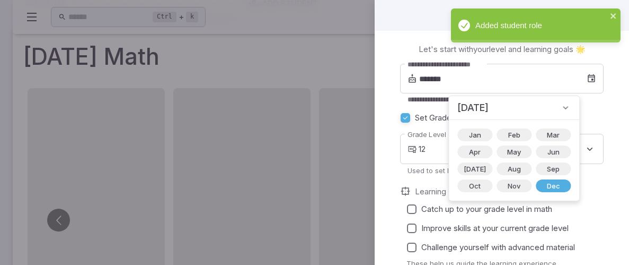
click at [599, 121] on div "Set Grade Manually" at bounding box center [502, 117] width 204 height 19
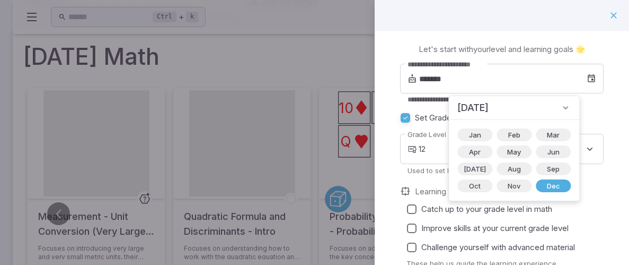
click at [599, 121] on div "Set Grade Manually" at bounding box center [502, 117] width 204 height 19
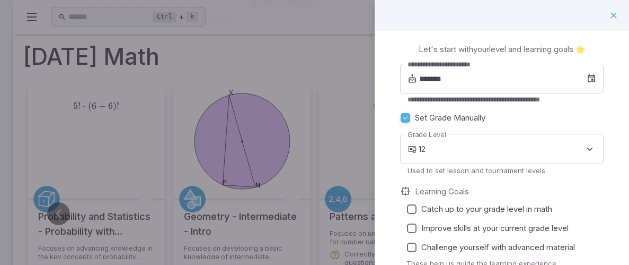
scroll to position [82, 0]
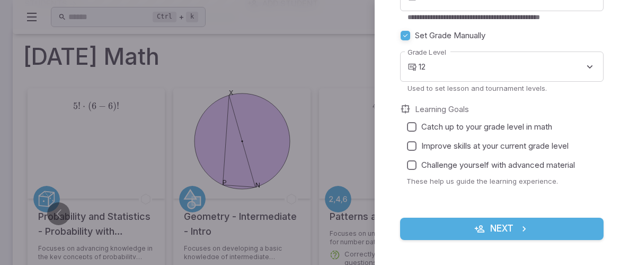
click at [538, 225] on button "Next" at bounding box center [502, 228] width 204 height 22
click at [500, 64] on body "Home Curriculum Account Tutoring Schedule Class Live Class Ctrl + k ​ Students …" at bounding box center [314, 232] width 629 height 579
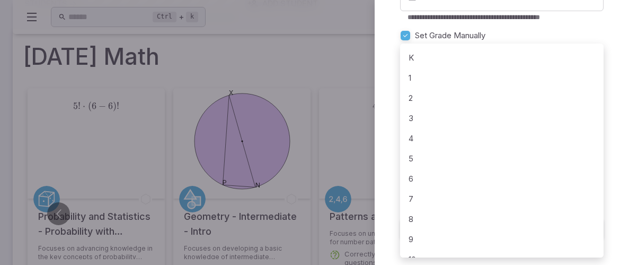
scroll to position [56, 0]
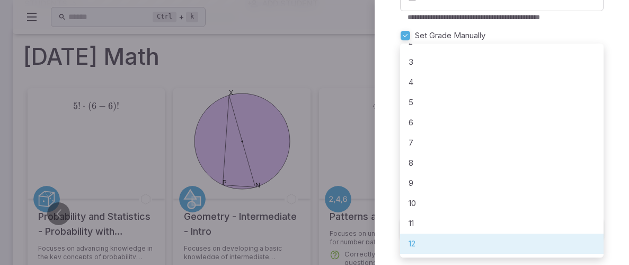
click at [500, 64] on li "3" at bounding box center [502, 62] width 204 height 20
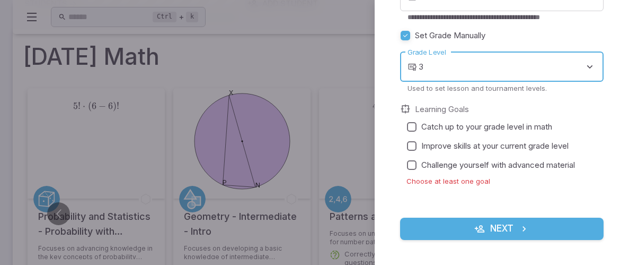
click at [500, 64] on body "Home Curriculum Account Tutoring Schedule Class Live Class Ctrl + k ​ Students …" at bounding box center [314, 232] width 629 height 579
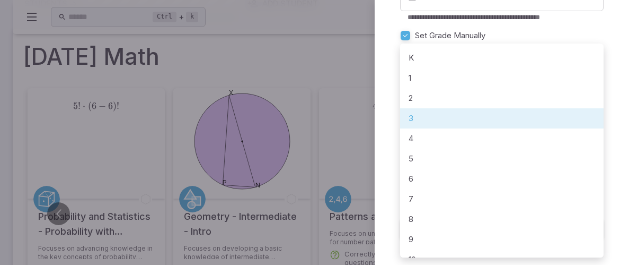
click at [482, 217] on li "8" at bounding box center [502, 219] width 204 height 20
type input "*"
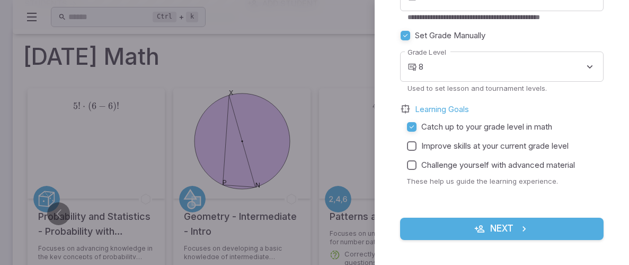
click at [459, 227] on button "Next" at bounding box center [502, 228] width 204 height 22
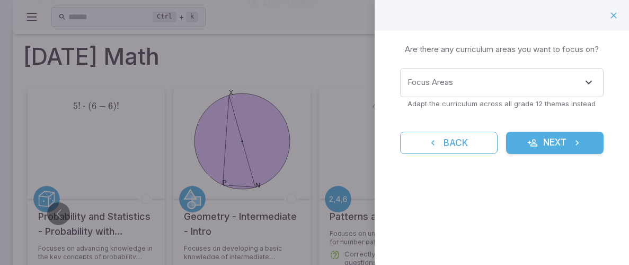
scroll to position [0, 0]
click at [530, 74] on input "Focus Areas" at bounding box center [494, 83] width 178 height 20
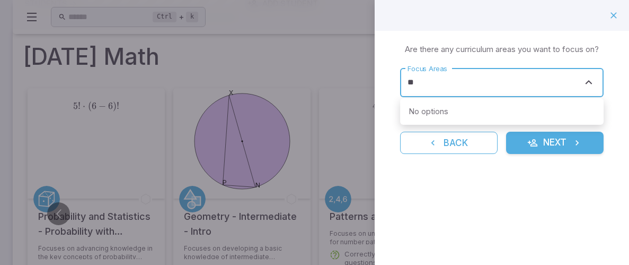
type input "*"
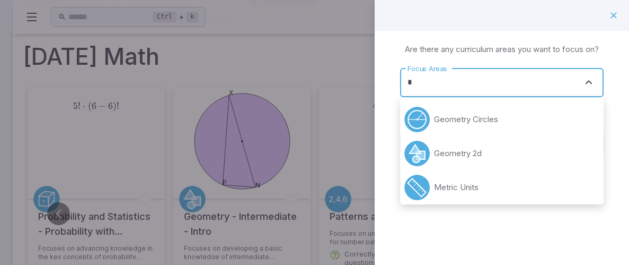
type input "*"
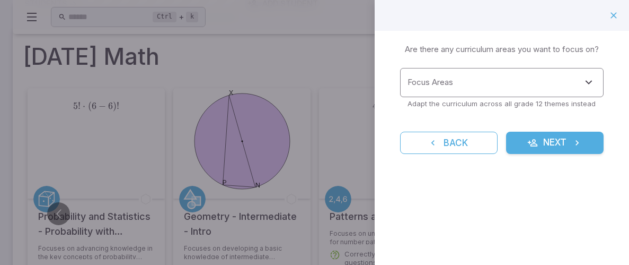
click at [576, 80] on input "Focus Areas" at bounding box center [494, 83] width 178 height 20
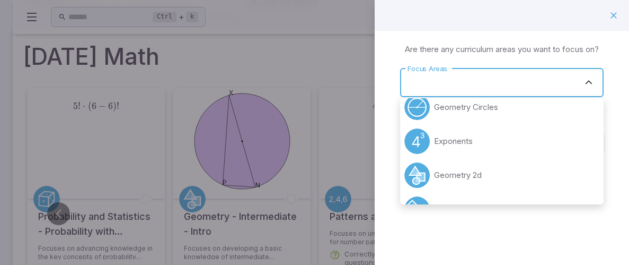
scroll to position [54, 0]
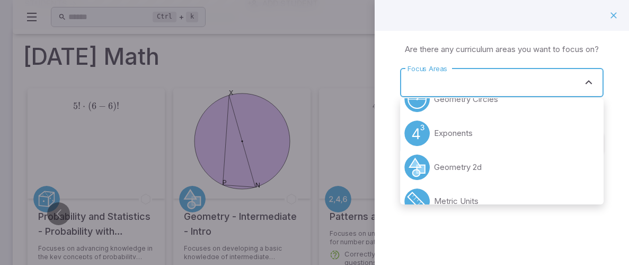
click at [557, 127] on li "Exponents" at bounding box center [502, 133] width 204 height 34
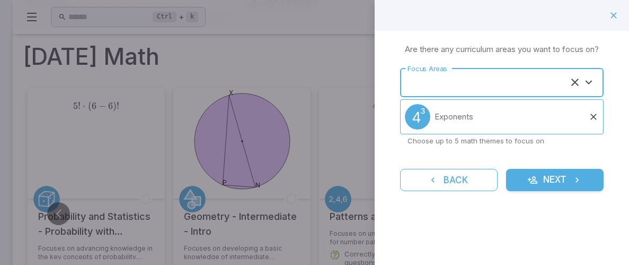
click at [557, 127] on li "Exponents" at bounding box center [502, 116] width 204 height 35
type input "*********"
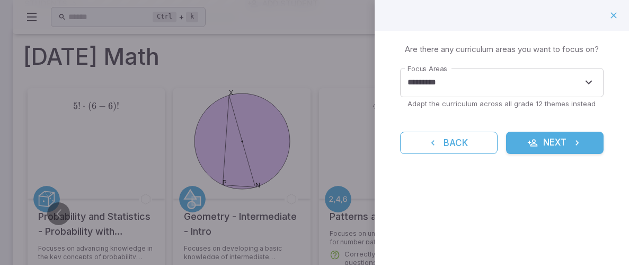
click at [574, 125] on form "Focus Areas ********* Focus Areas Adapt the curriculum across all grade 12 them…" at bounding box center [502, 111] width 204 height 86
click at [567, 138] on button "Next" at bounding box center [555, 143] width 98 height 22
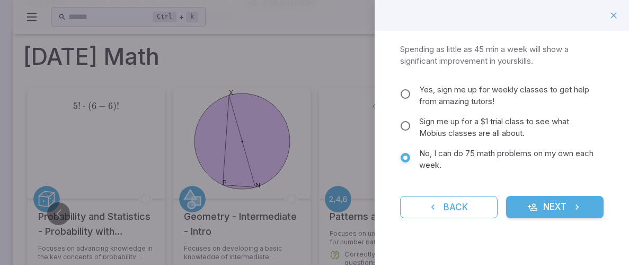
click at [574, 205] on icon "submit" at bounding box center [577, 207] width 11 height 11
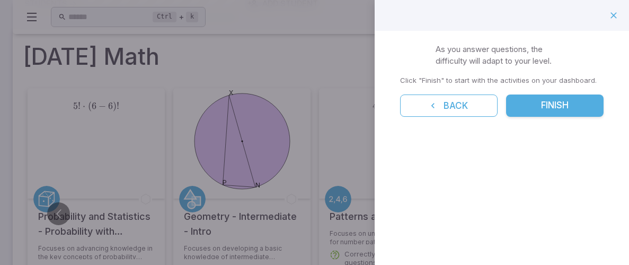
click at [556, 95] on button "Finish" at bounding box center [555, 105] width 98 height 22
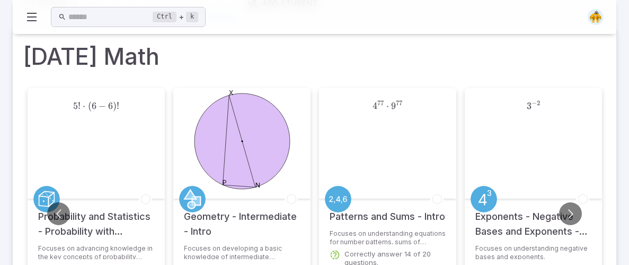
click at [29, 16] on icon at bounding box center [31, 17] width 13 height 13
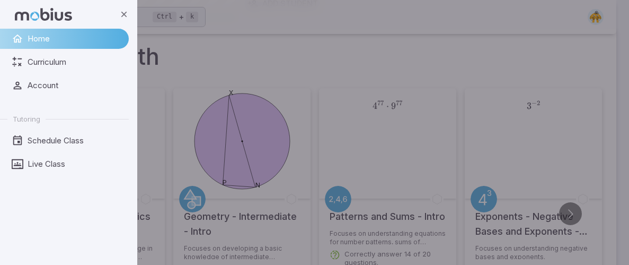
click at [245, 47] on div "backdrop" at bounding box center [314, 132] width 629 height 265
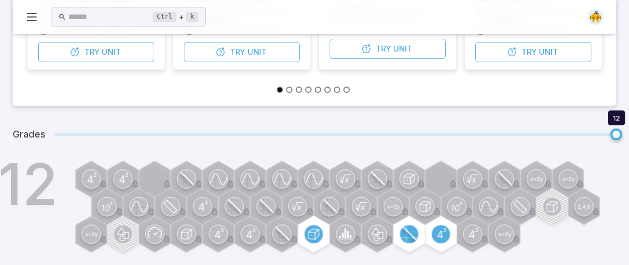
scroll to position [0, 0]
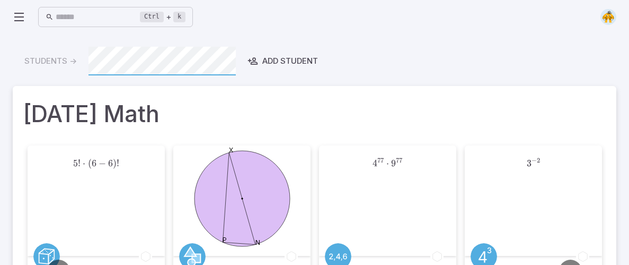
click at [611, 23] on img at bounding box center [609, 17] width 16 height 16
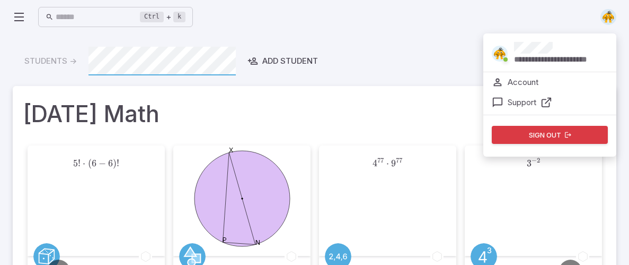
click at [558, 43] on div "**********" at bounding box center [561, 53] width 94 height 23
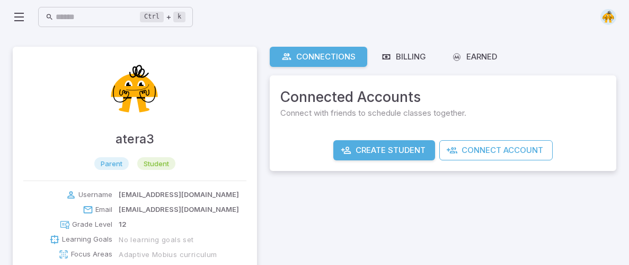
click at [124, 222] on p "12" at bounding box center [123, 224] width 8 height 11
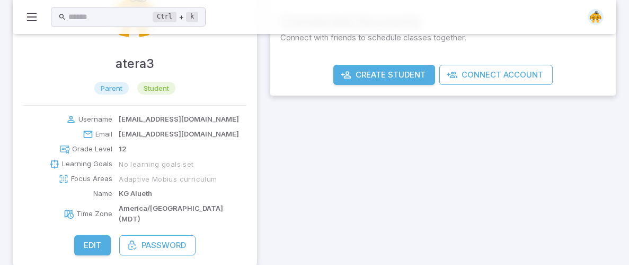
scroll to position [78, 0]
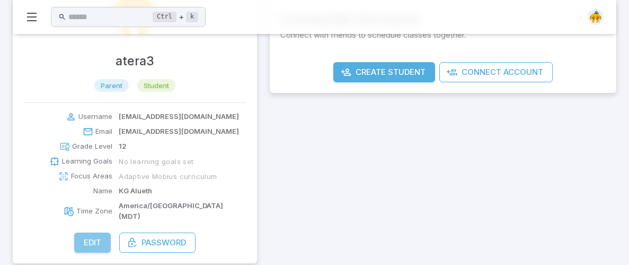
click at [89, 234] on button "Edit" at bounding box center [92, 242] width 37 height 20
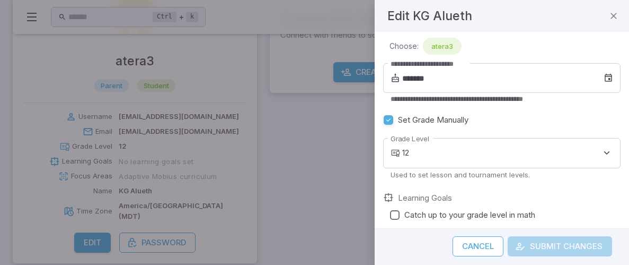
scroll to position [137, 0]
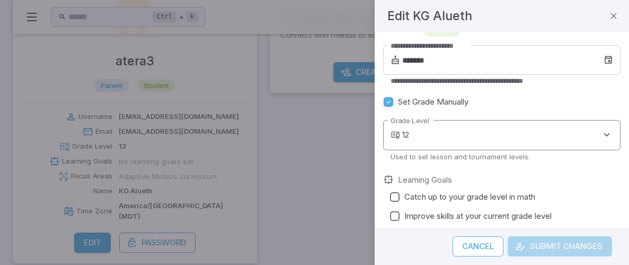
click at [489, 138] on body "**********" at bounding box center [314, 99] width 629 height 354
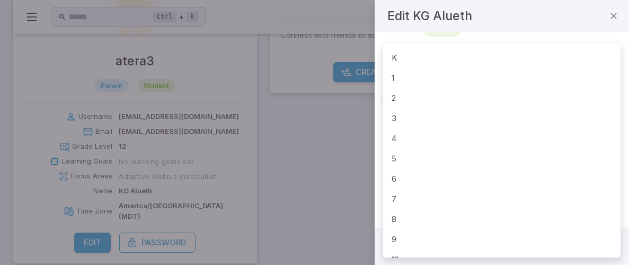
scroll to position [56, 0]
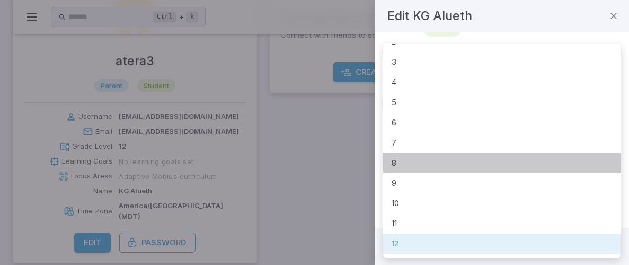
click at [474, 162] on li "8" at bounding box center [502, 163] width 238 height 20
type input "*"
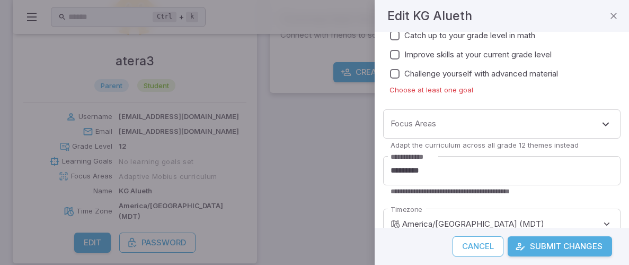
scroll to position [301, 0]
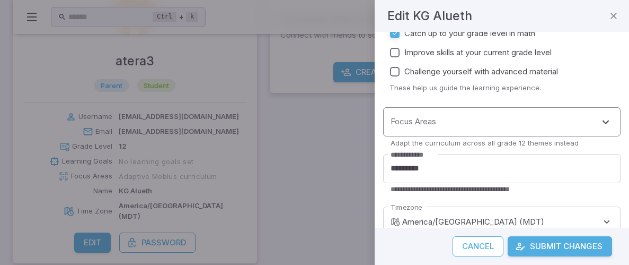
click at [430, 111] on div "Focus Areas" at bounding box center [502, 121] width 238 height 29
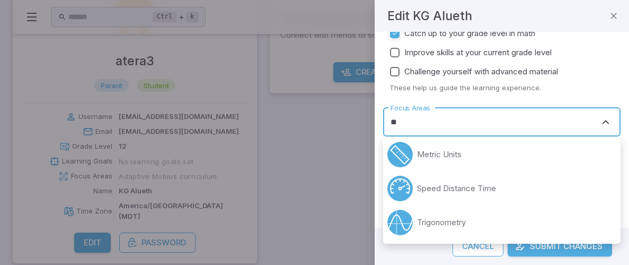
scroll to position [0, 0]
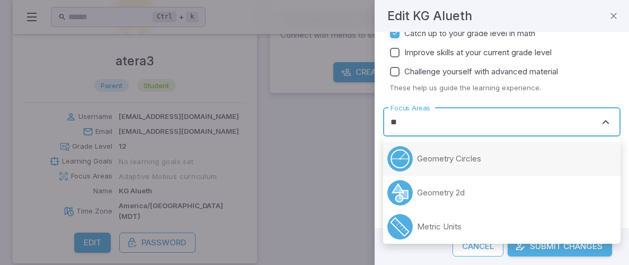
type input "**"
click at [504, 98] on fieldset "Learning Goals Catch up to your grade level in math Improve skills at your curr…" at bounding box center [502, 56] width 238 height 91
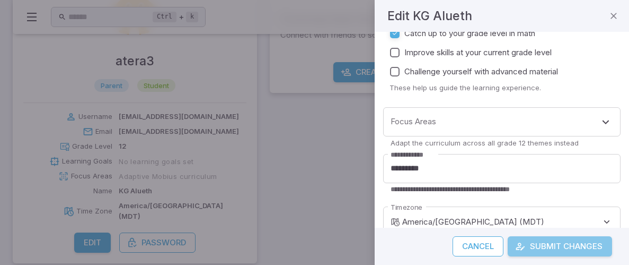
click at [588, 243] on button "Submit Changes" at bounding box center [560, 246] width 104 height 20
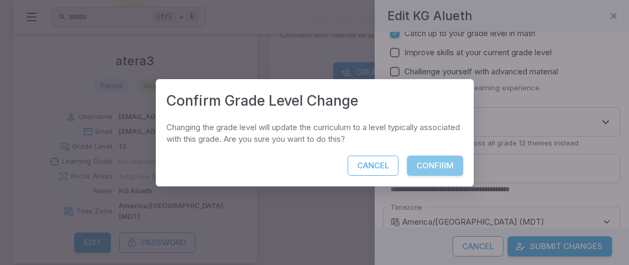
click at [440, 161] on button "Confirm" at bounding box center [435, 165] width 56 height 20
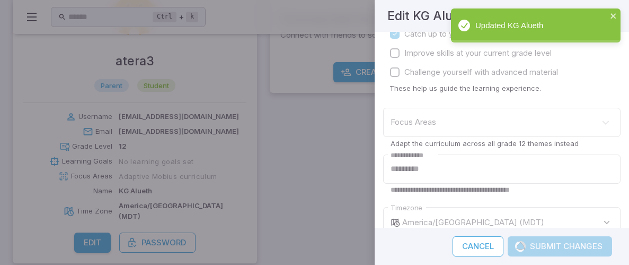
scroll to position [81, 0]
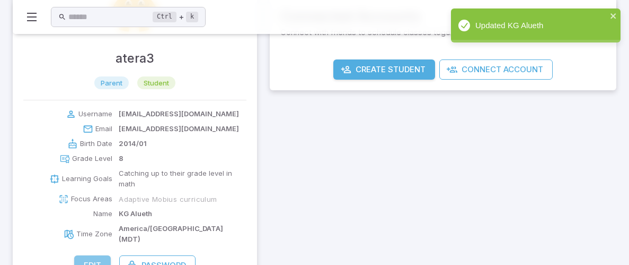
click at [98, 255] on button "Edit" at bounding box center [92, 265] width 37 height 20
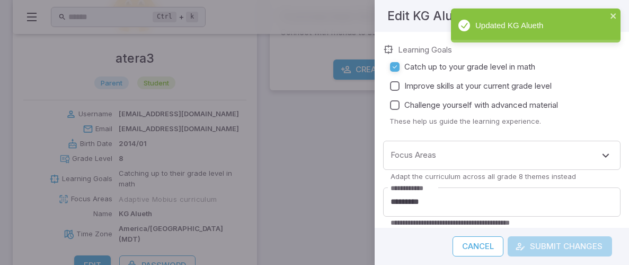
scroll to position [281, 0]
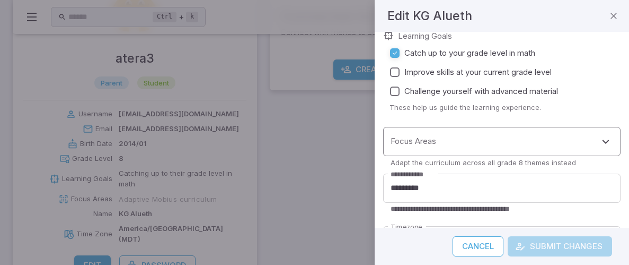
click at [491, 136] on input "Focus Areas" at bounding box center [494, 142] width 212 height 20
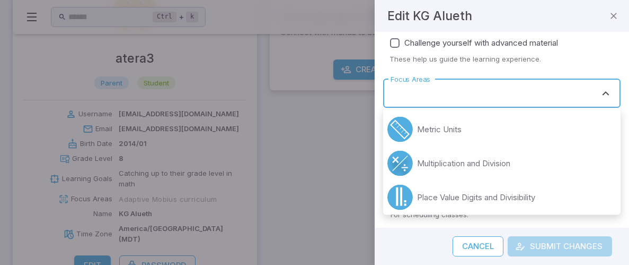
scroll to position [274, 0]
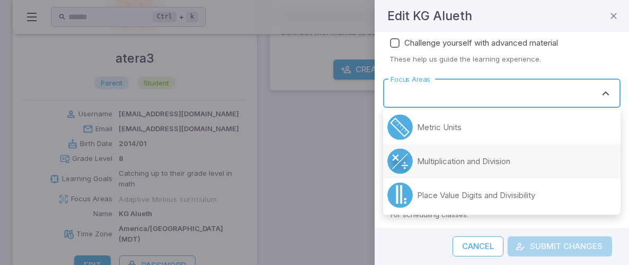
click at [483, 155] on p "Multiplication and Division" at bounding box center [463, 161] width 93 height 12
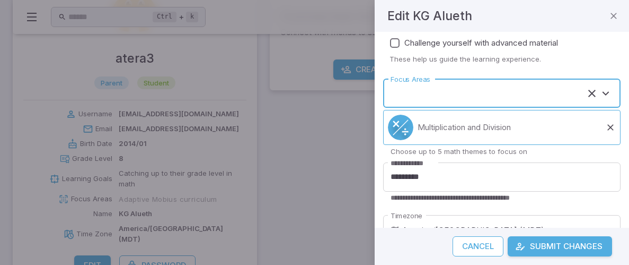
click at [544, 247] on button "Submit Changes" at bounding box center [560, 246] width 104 height 20
type input "**********"
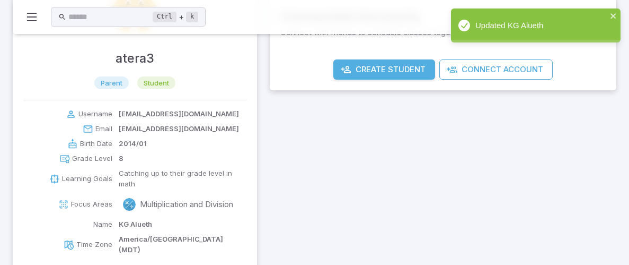
scroll to position [125, 0]
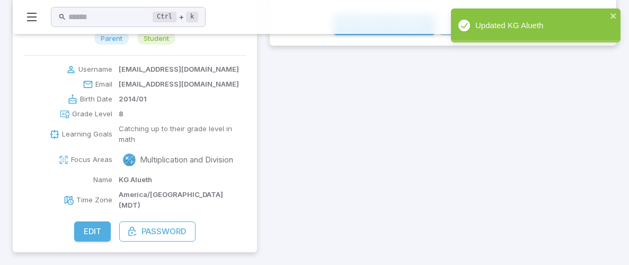
click at [605, 17] on div "Updated KG Alueth" at bounding box center [536, 25] width 170 height 34
click at [613, 17] on icon "close" at bounding box center [613, 16] width 7 height 8
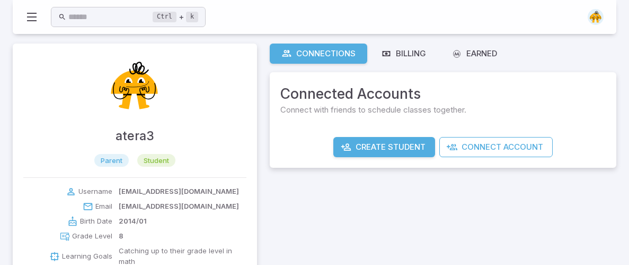
scroll to position [0, 0]
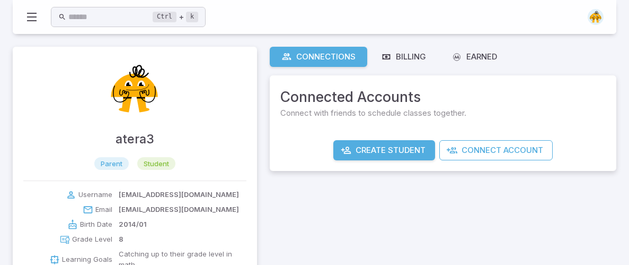
click at [117, 163] on span "parent" at bounding box center [111, 163] width 34 height 11
click at [140, 169] on div "atera3 parent student" at bounding box center [135, 114] width 244 height 134
click at [148, 163] on span "student" at bounding box center [156, 163] width 38 height 11
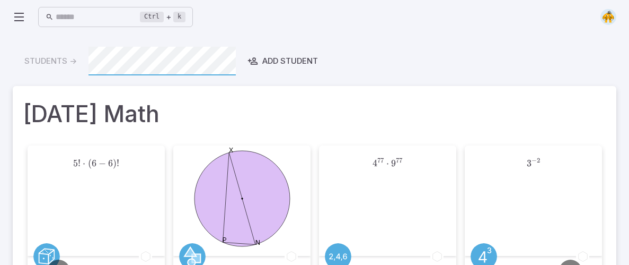
click at [607, 10] on img at bounding box center [609, 17] width 16 height 16
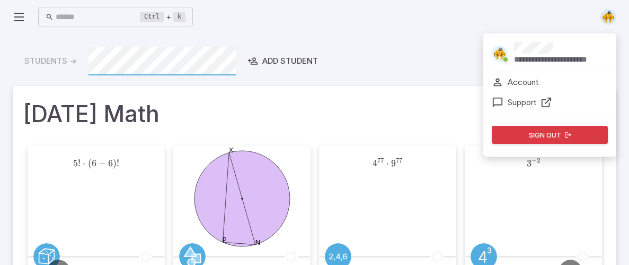
click at [607, 10] on img at bounding box center [609, 17] width 16 height 16
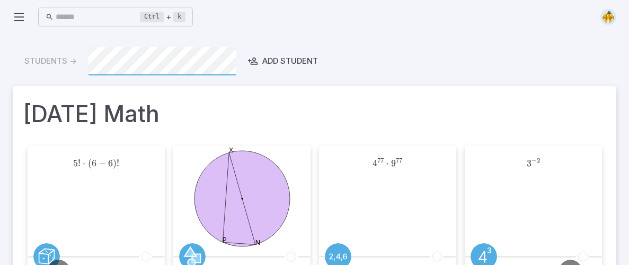
click at [607, 10] on img at bounding box center [609, 17] width 16 height 16
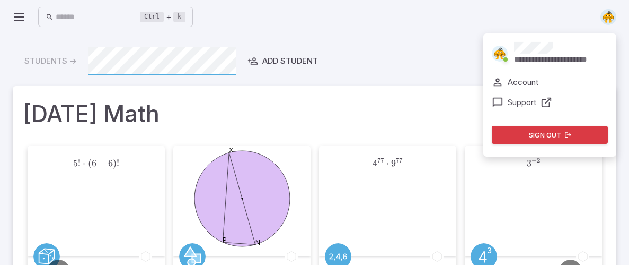
click at [561, 48] on div "**********" at bounding box center [561, 53] width 94 height 23
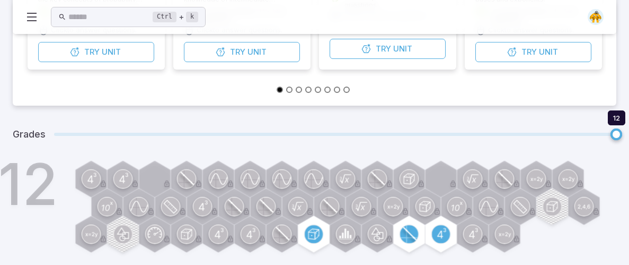
scroll to position [309, 0]
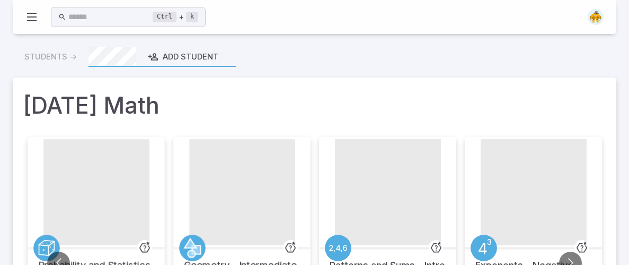
type input "*"
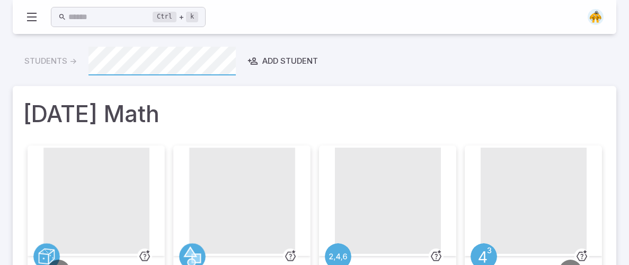
scroll to position [309, 0]
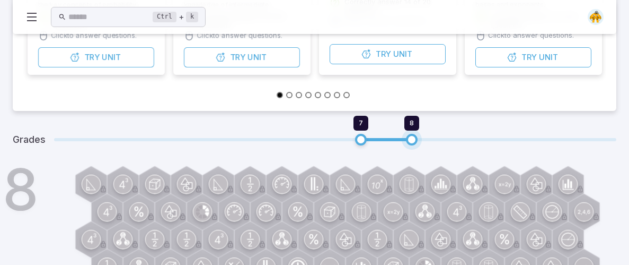
click at [461, 135] on span "7 8" at bounding box center [335, 140] width 563 height 14
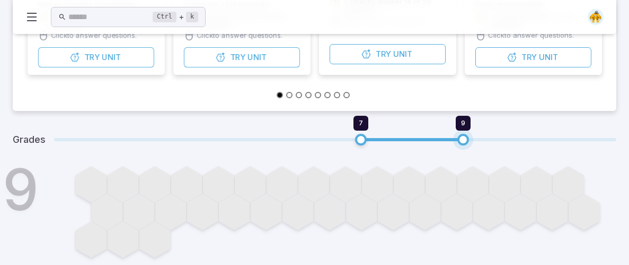
type input "*"
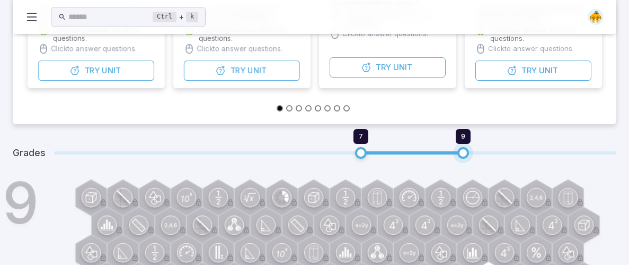
scroll to position [597, 0]
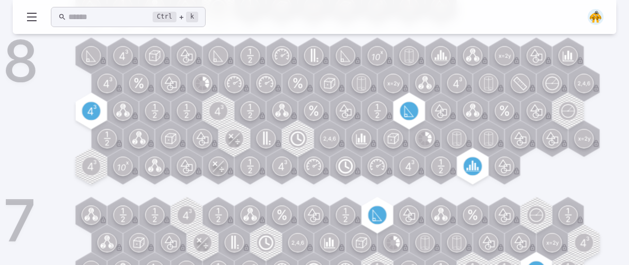
scroll to position [352, 0]
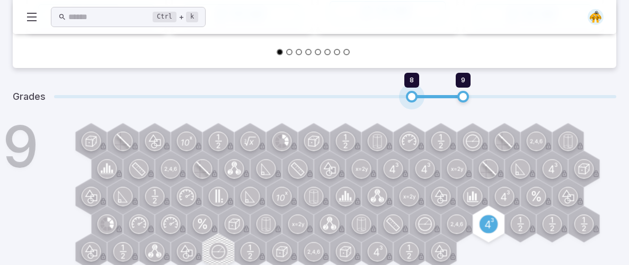
drag, startPoint x: 356, startPoint y: 97, endPoint x: 398, endPoint y: 96, distance: 41.9
click at [398, 96] on span "8 9" at bounding box center [335, 97] width 563 height 14
type input "*"
drag, startPoint x: 460, startPoint y: 93, endPoint x: 422, endPoint y: 94, distance: 38.2
click at [458, 94] on span "9" at bounding box center [464, 97] width 12 height 12
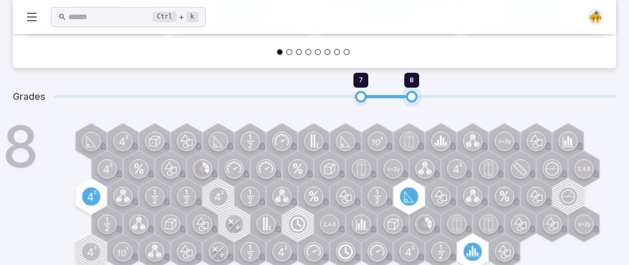
click at [443, 100] on span "7 8" at bounding box center [335, 97] width 563 height 14
type input "*"
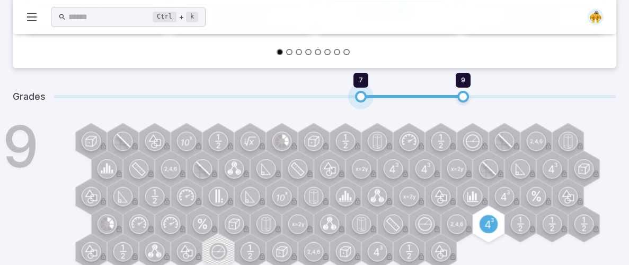
drag, startPoint x: 362, startPoint y: 94, endPoint x: 387, endPoint y: 90, distance: 25.8
click at [387, 90] on span "7 9" at bounding box center [335, 97] width 563 height 14
type input "*"
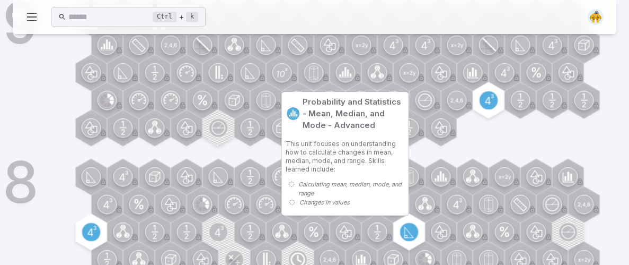
scroll to position [531, 0]
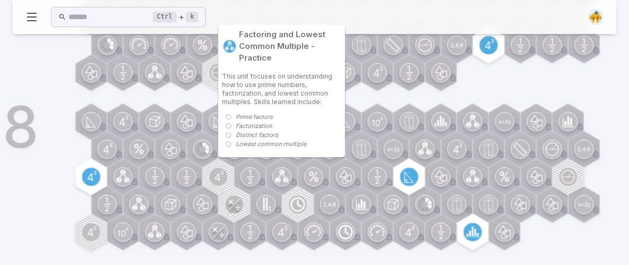
click at [283, 171] on circle at bounding box center [281, 171] width 5 height 5
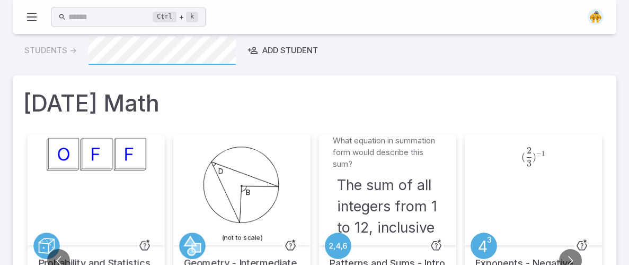
scroll to position [12, 0]
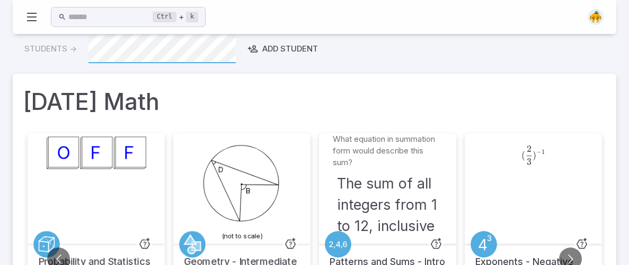
click at [62, 51] on div "Students -> Add Student" at bounding box center [315, 48] width 604 height 29
click at [592, 15] on img at bounding box center [596, 17] width 16 height 16
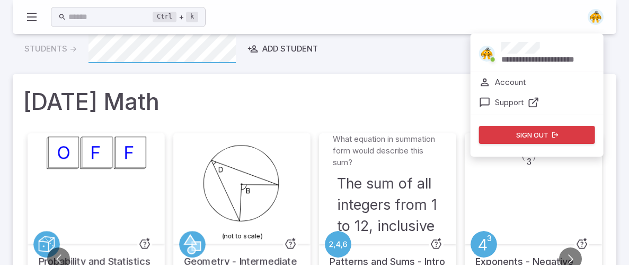
click at [507, 84] on p "Account" at bounding box center [510, 82] width 31 height 12
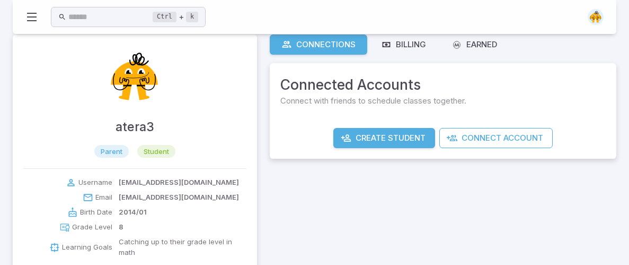
click at [151, 153] on span "student" at bounding box center [156, 151] width 38 height 11
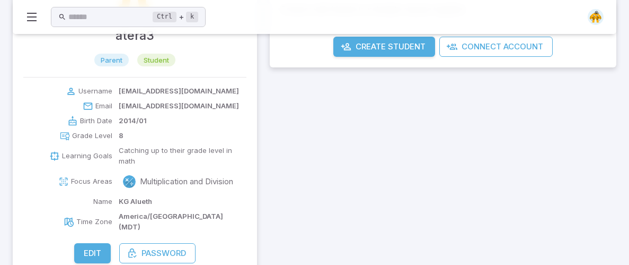
scroll to position [125, 0]
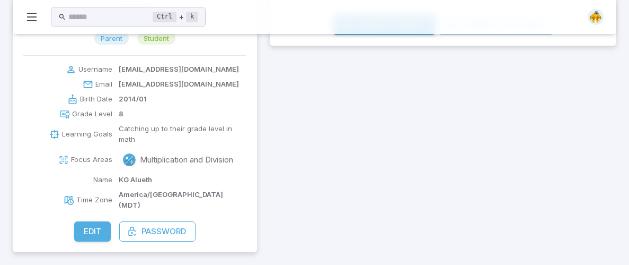
click at [86, 238] on button "Edit" at bounding box center [92, 231] width 37 height 20
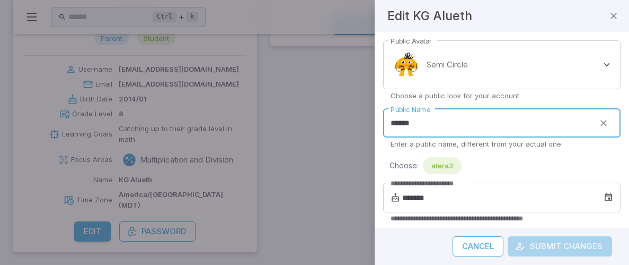
click at [486, 133] on input "******" at bounding box center [488, 123] width 211 height 29
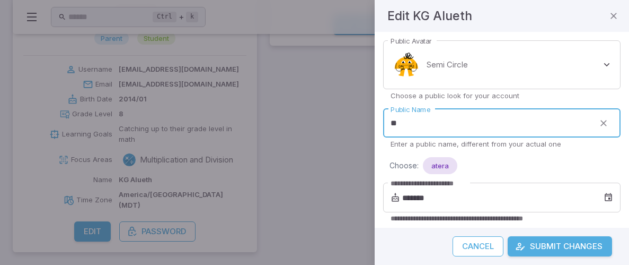
type input "*"
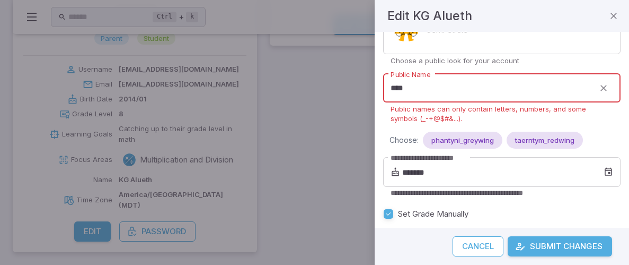
scroll to position [45, 0]
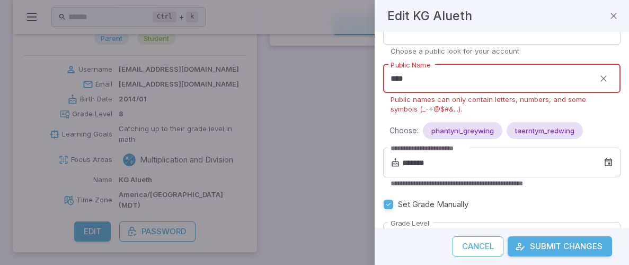
click at [402, 78] on input "****" at bounding box center [488, 78] width 211 height 29
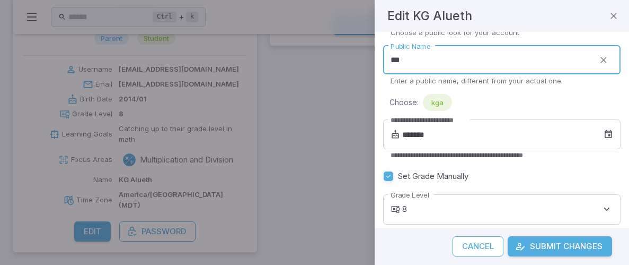
scroll to position [55, 0]
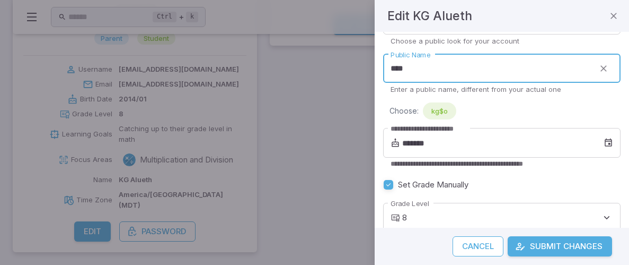
type input "****"
click at [508, 236] on button "Submit Changes" at bounding box center [560, 246] width 104 height 20
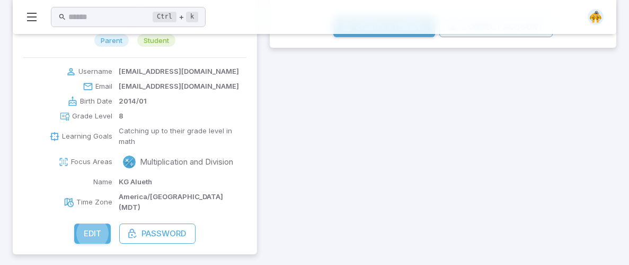
scroll to position [125, 0]
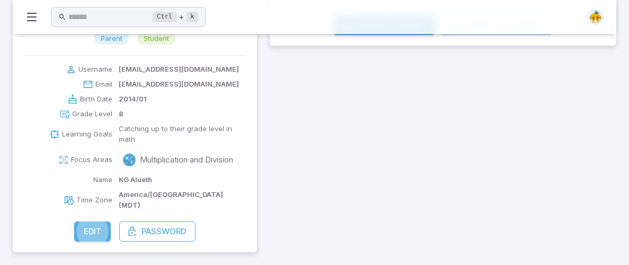
click at [93, 225] on button "Edit" at bounding box center [92, 231] width 37 height 20
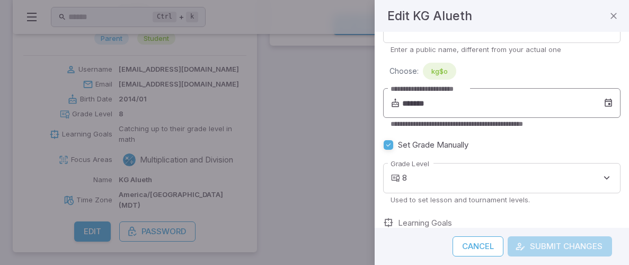
scroll to position [0, 0]
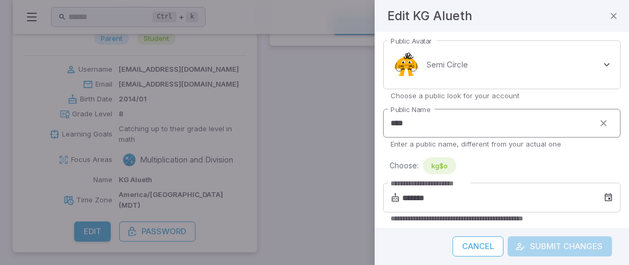
click at [506, 110] on input "****" at bounding box center [488, 123] width 211 height 29
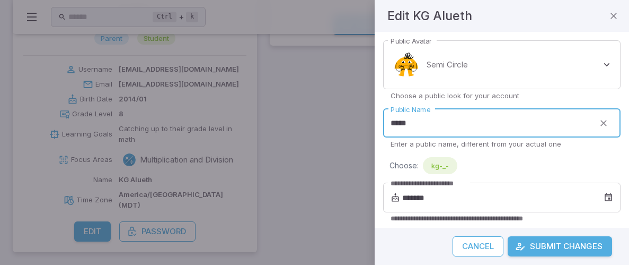
type input "*****"
click at [583, 248] on button "Submit Changes" at bounding box center [560, 246] width 104 height 20
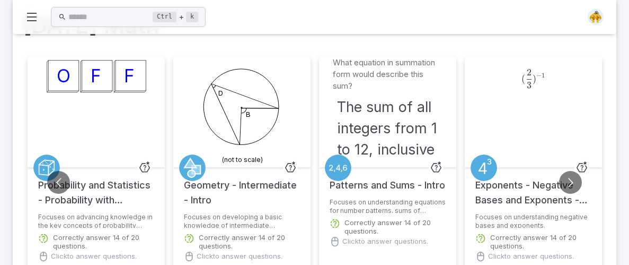
scroll to position [90, 0]
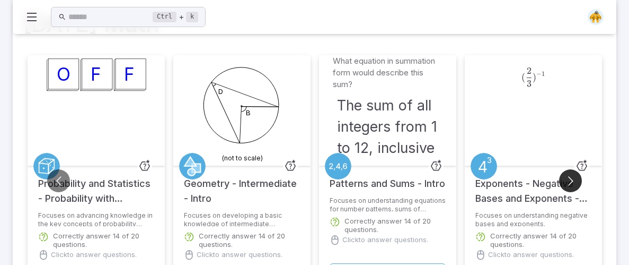
click at [567, 184] on button "Go to next slide" at bounding box center [570, 180] width 23 height 23
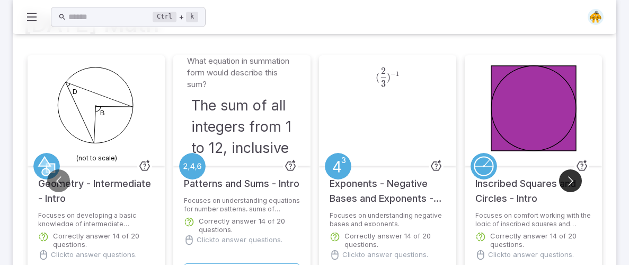
click at [567, 185] on button "Go to next slide" at bounding box center [570, 180] width 23 height 23
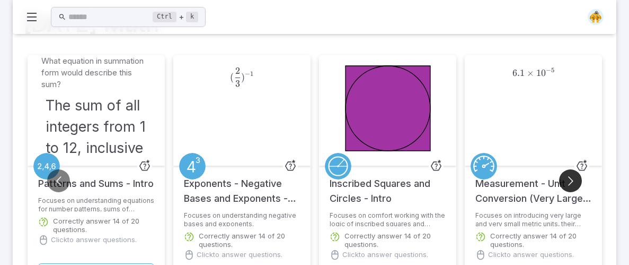
click at [567, 185] on button "Go to next slide" at bounding box center [570, 180] width 23 height 23
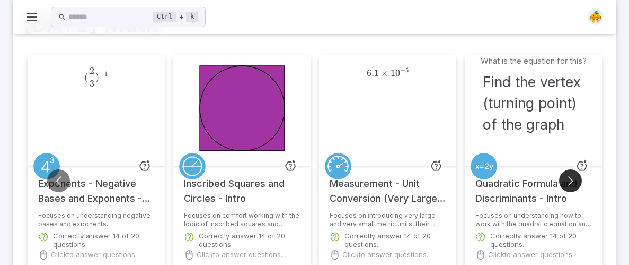
click at [567, 185] on button "Go to next slide" at bounding box center [570, 180] width 23 height 23
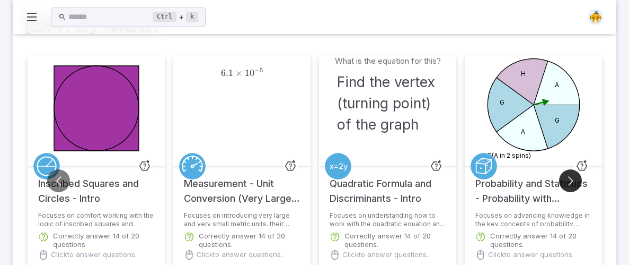
click at [567, 185] on button "Go to next slide" at bounding box center [570, 180] width 23 height 23
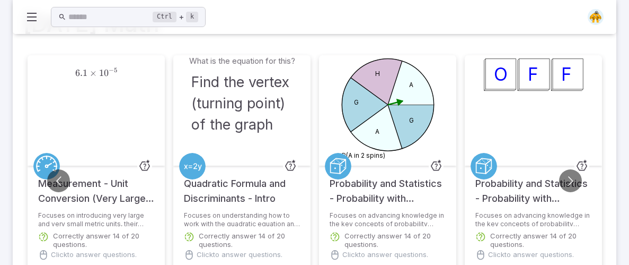
click at [32, 17] on icon at bounding box center [31, 17] width 13 height 13
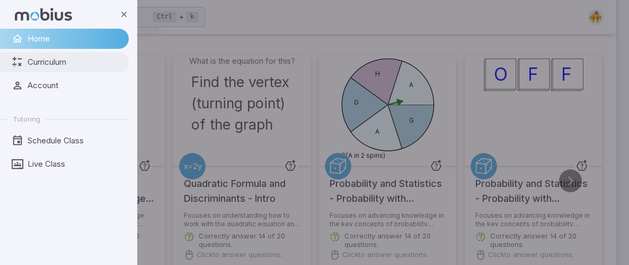
click at [67, 61] on span "Curriculum" at bounding box center [75, 62] width 94 height 12
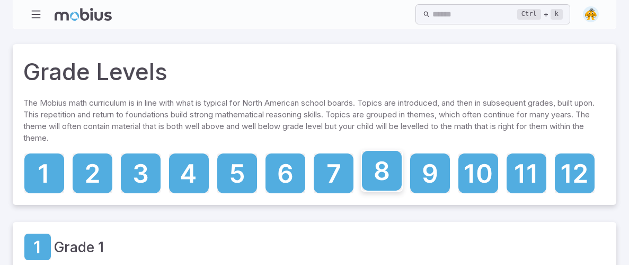
click at [385, 181] on icon at bounding box center [382, 171] width 40 height 40
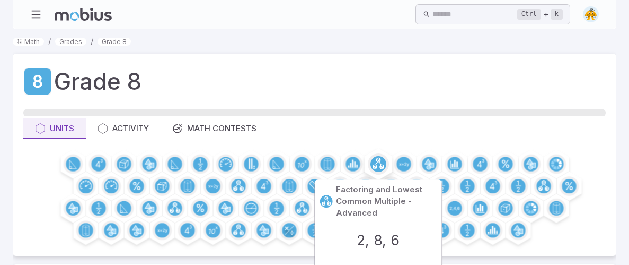
click at [380, 159] on circle at bounding box center [378, 159] width 5 height 5
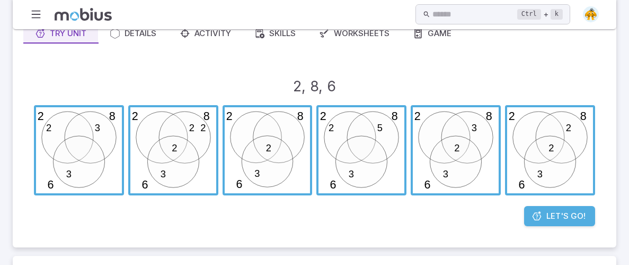
scroll to position [170, 0]
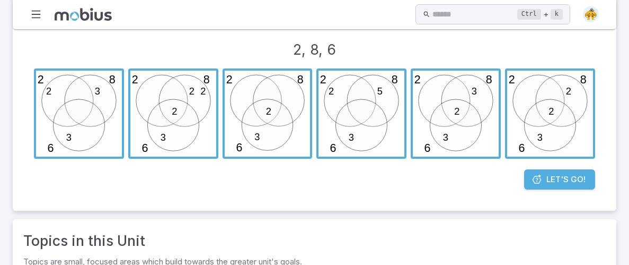
click at [544, 180] on link "Let's Go!" at bounding box center [559, 179] width 71 height 20
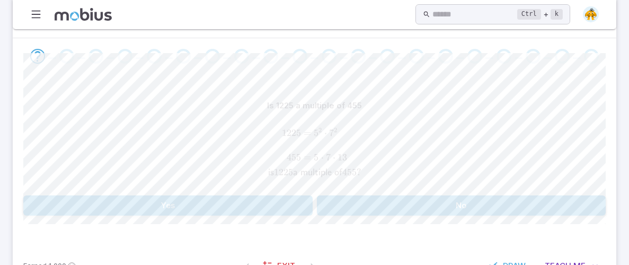
scroll to position [251, 0]
click at [358, 205] on button "No" at bounding box center [462, 206] width 290 height 20
click at [295, 199] on button "Yes" at bounding box center [168, 206] width 290 height 20
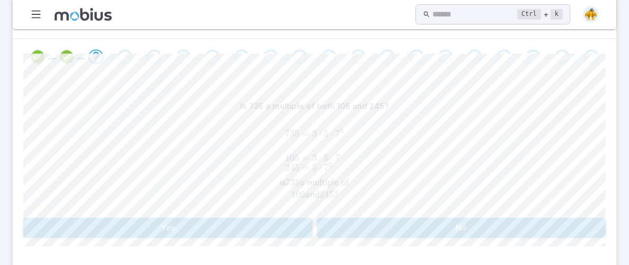
click at [290, 226] on button "Yes" at bounding box center [168, 227] width 290 height 20
click at [355, 225] on button "No" at bounding box center [462, 227] width 290 height 20
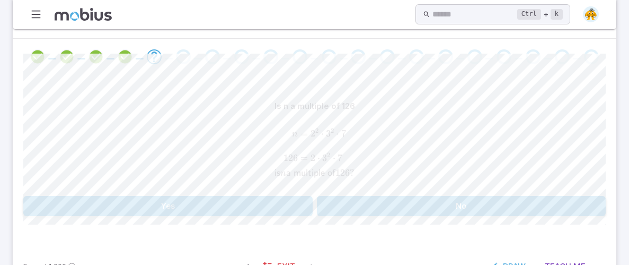
click at [282, 206] on button "Yes" at bounding box center [168, 206] width 290 height 20
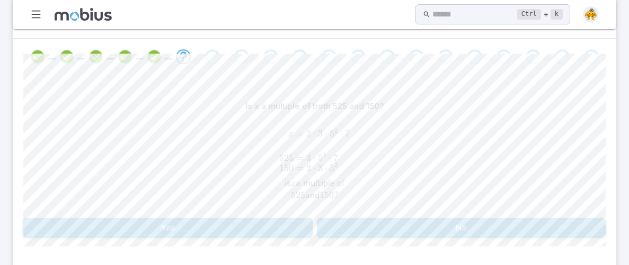
click at [302, 225] on button "Yes" at bounding box center [168, 227] width 290 height 20
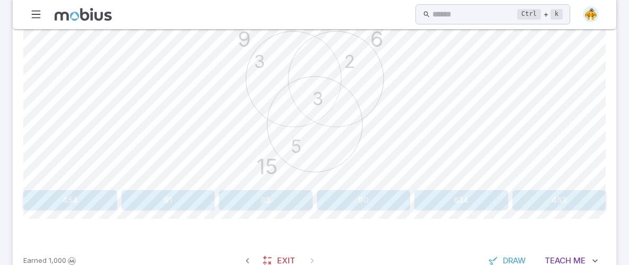
scroll to position [345, 0]
click at [418, 197] on button "634" at bounding box center [462, 199] width 94 height 20
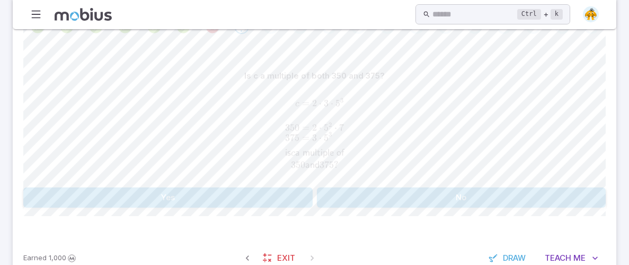
click at [395, 184] on div "Is c a multiple of both 350 and 375? c = 2 ⋅ 3 ⋅ 5 3 350 = 2 ⋅ 5 2 ⋅ 7 375 = 3 …" at bounding box center [314, 137] width 583 height 142
click at [395, 190] on button "No" at bounding box center [462, 197] width 290 height 20
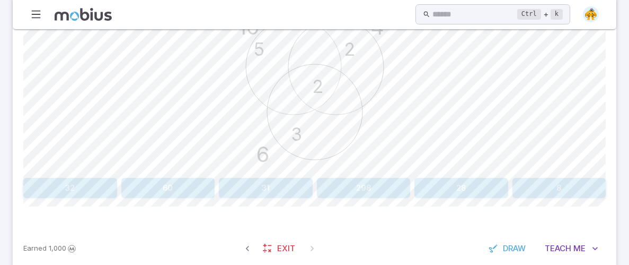
scroll to position [359, 0]
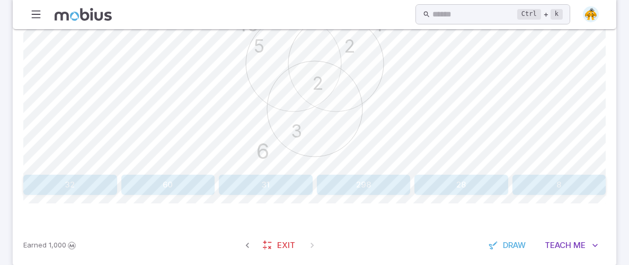
click at [142, 178] on button "60" at bounding box center [168, 184] width 94 height 20
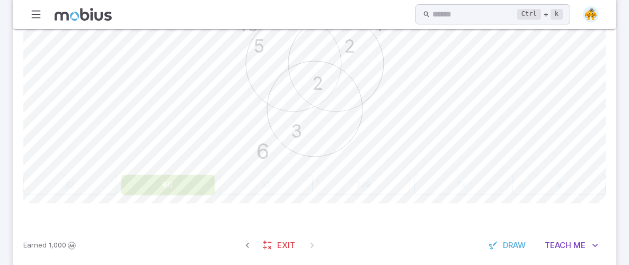
click at [168, 172] on div "Use the factor diagram to find the lowest common multiple of these numbers 10 4…" at bounding box center [314, 91] width 583 height 207
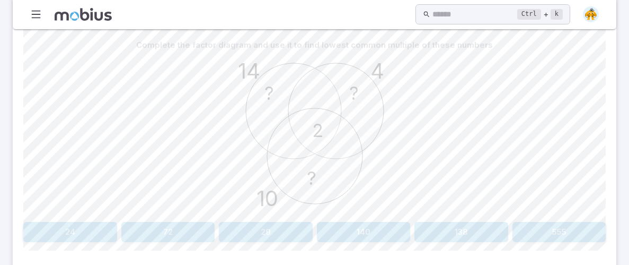
scroll to position [309, 0]
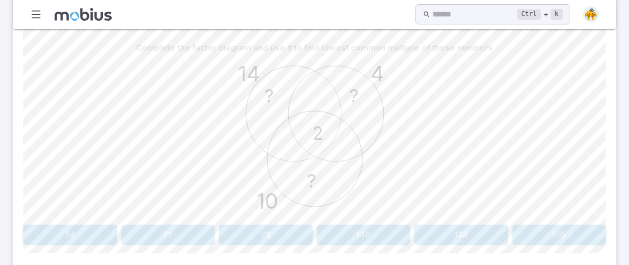
click at [323, 235] on button "140" at bounding box center [364, 234] width 94 height 20
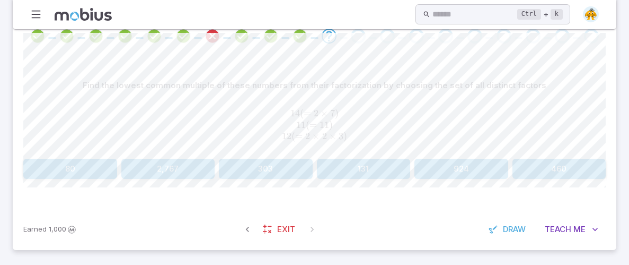
scroll to position [271, 0]
click at [357, 164] on button "131" at bounding box center [364, 169] width 94 height 20
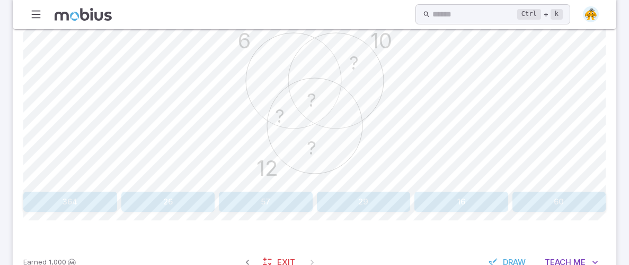
scroll to position [341, 0]
click at [524, 201] on button "60" at bounding box center [560, 202] width 94 height 20
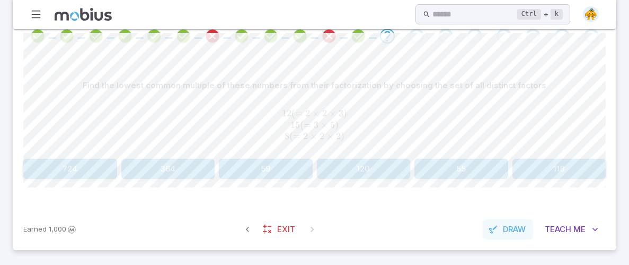
scroll to position [271, 0]
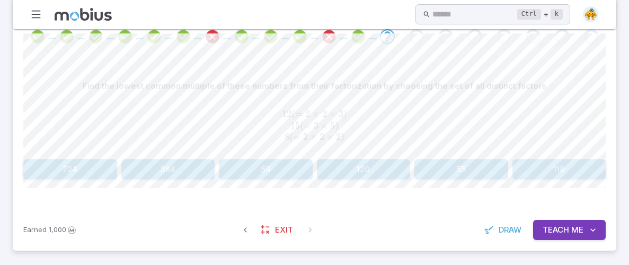
click at [68, 176] on button "724" at bounding box center [70, 169] width 94 height 20
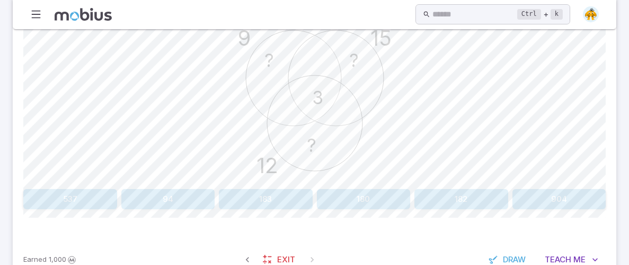
scroll to position [347, 0]
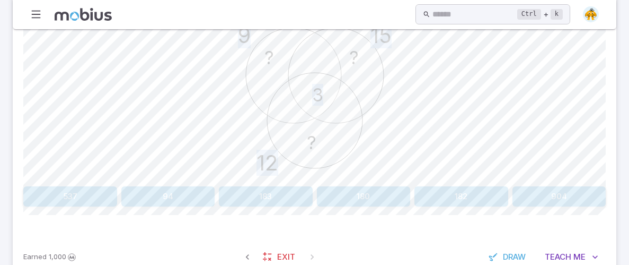
drag, startPoint x: 265, startPoint y: 55, endPoint x: 279, endPoint y: 60, distance: 14.6
click at [279, 60] on icon "9 15 12 3 ? ? ?" at bounding box center [314, 99] width 159 height 159
click at [279, 59] on circle at bounding box center [293, 75] width 95 height 95
click at [104, 191] on button "537" at bounding box center [70, 196] width 94 height 20
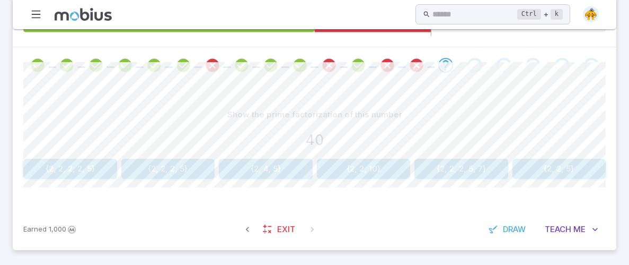
scroll to position [242, 0]
click at [63, 169] on button "{2, 2, 2, 2, 5}" at bounding box center [70, 169] width 94 height 20
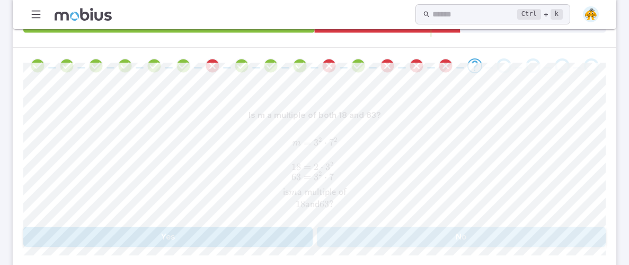
click at [332, 240] on button "No" at bounding box center [462, 236] width 290 height 20
click at [267, 240] on button "Yes" at bounding box center [168, 236] width 290 height 20
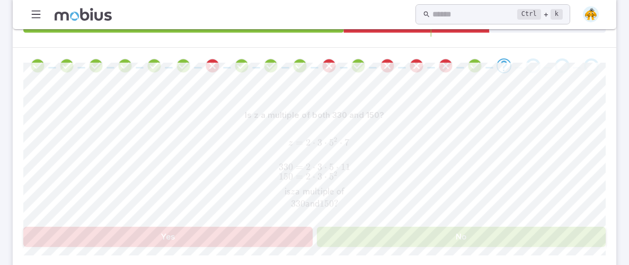
click at [267, 240] on button "Yes" at bounding box center [168, 236] width 290 height 20
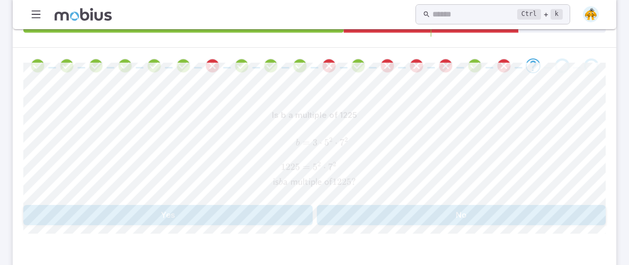
click at [278, 221] on button "Yes" at bounding box center [168, 215] width 290 height 20
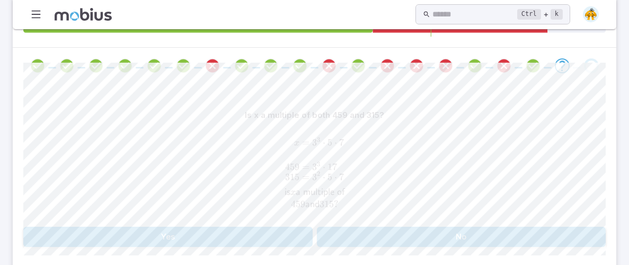
click at [345, 245] on button "No" at bounding box center [462, 236] width 290 height 20
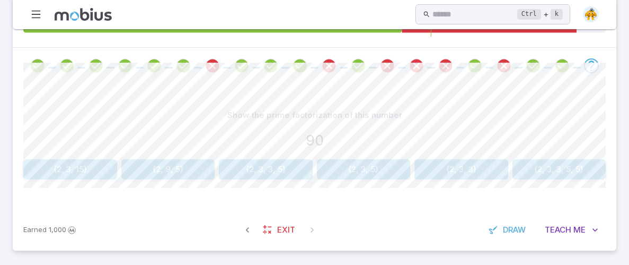
click at [369, 180] on div "Show the prime factorization of this number 90 {2, 3, 15} {2, 9, 5} {2, 3, 3, 5…" at bounding box center [314, 146] width 583 height 125
click at [366, 173] on button "{2, 3, 5}" at bounding box center [364, 169] width 94 height 20
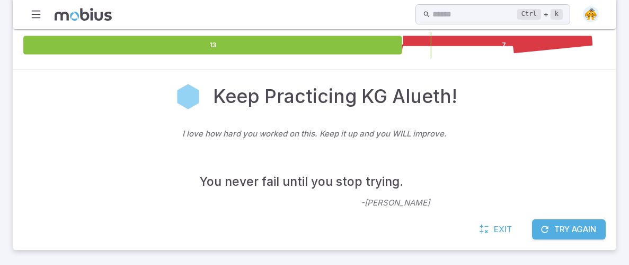
scroll to position [220, 0]
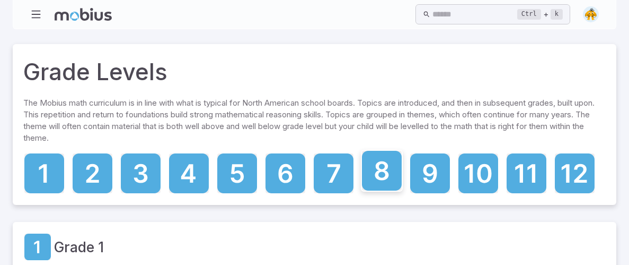
click at [372, 175] on icon at bounding box center [382, 171] width 40 height 40
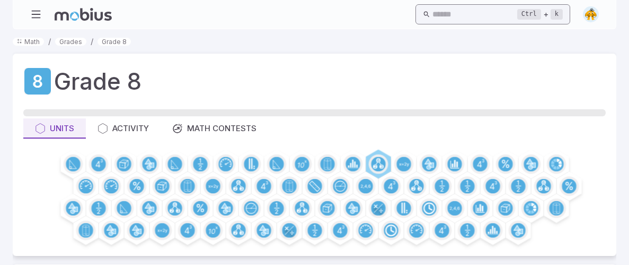
click at [479, 16] on input "text" at bounding box center [475, 14] width 85 height 21
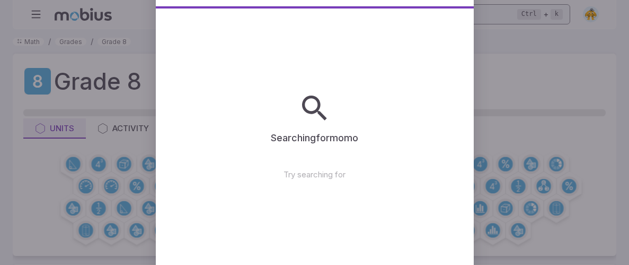
click at [488, 14] on input "text" at bounding box center [475, 14] width 85 height 21
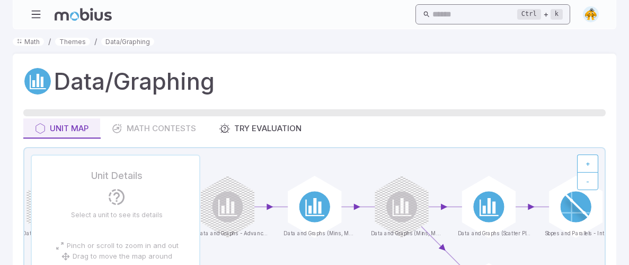
click at [441, 13] on input "text" at bounding box center [475, 14] width 85 height 21
click at [482, 16] on input "text" at bounding box center [475, 14] width 85 height 21
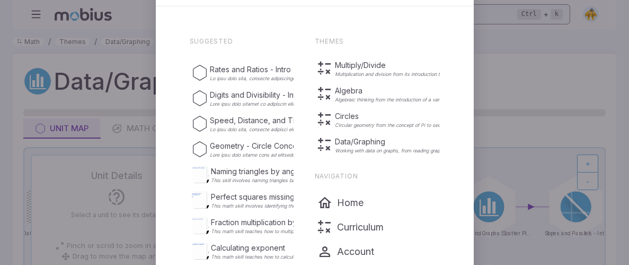
type input "o"
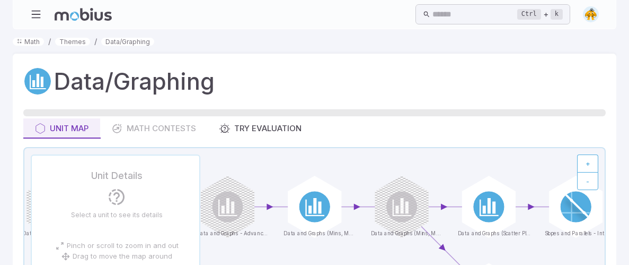
click at [449, 8] on input "text" at bounding box center [475, 14] width 85 height 21
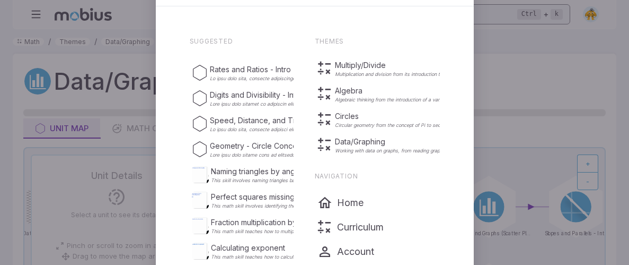
click at [449, 8] on div "Suggested Rates and Ratios - Intro Gr 5-6 Try Unit Digits and Divisibility - In…" at bounding box center [315, 140] width 318 height 264
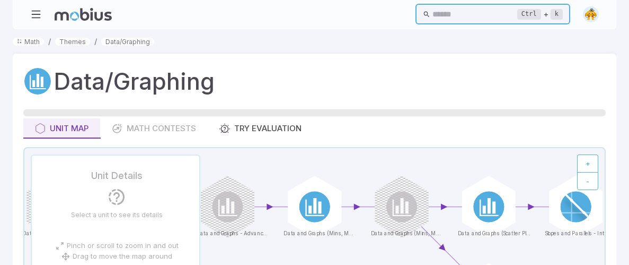
click at [485, 15] on input "text" at bounding box center [475, 14] width 85 height 21
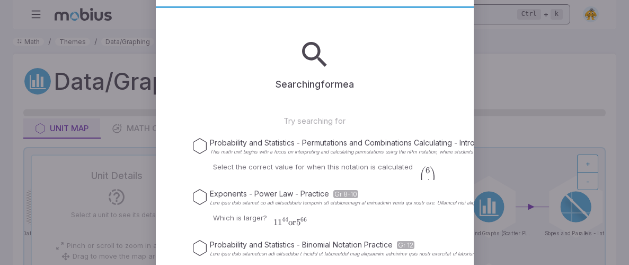
type input "mean"
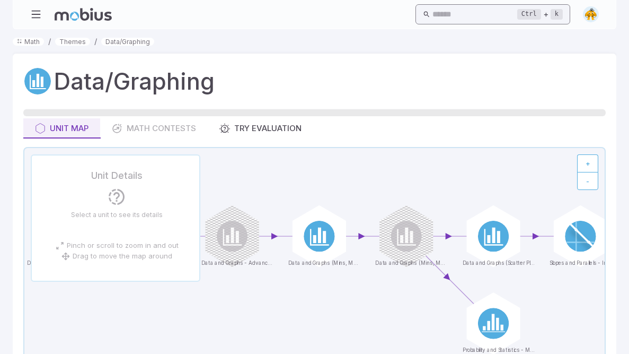
click at [469, 8] on input "text" at bounding box center [475, 14] width 85 height 21
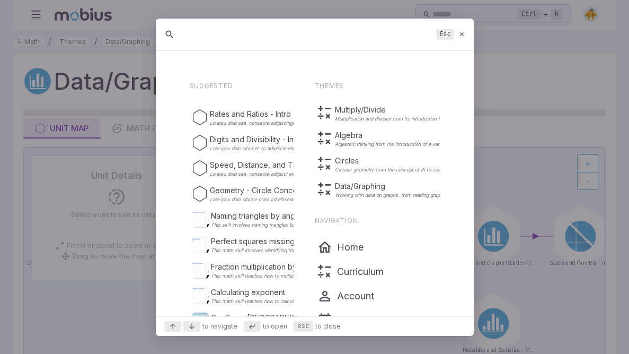
click at [451, 21] on div "Esc" at bounding box center [315, 35] width 318 height 32
click at [464, 36] on icon at bounding box center [462, 34] width 7 height 8
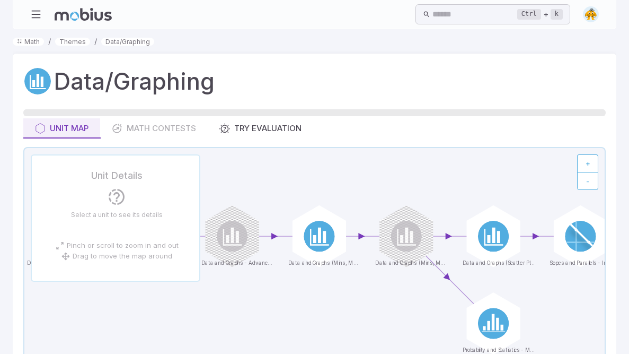
click at [464, 36] on ol "Math / Themes / Data/Graphing" at bounding box center [315, 42] width 604 height 12
click at [446, 21] on input "text" at bounding box center [475, 14] width 85 height 21
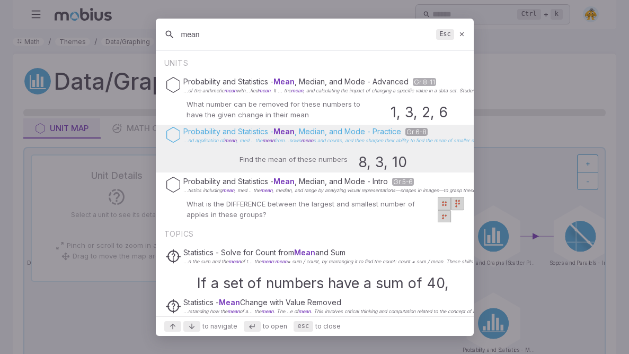
type input "mean"
click at [306, 139] on span "mean" at bounding box center [307, 140] width 12 height 6
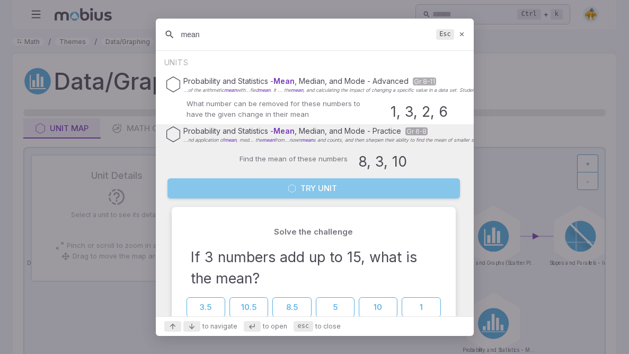
click at [316, 185] on button "Try Unit" at bounding box center [314, 188] width 293 height 20
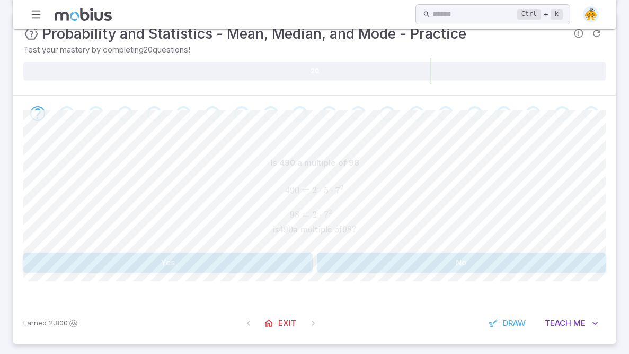
scroll to position [180, 0]
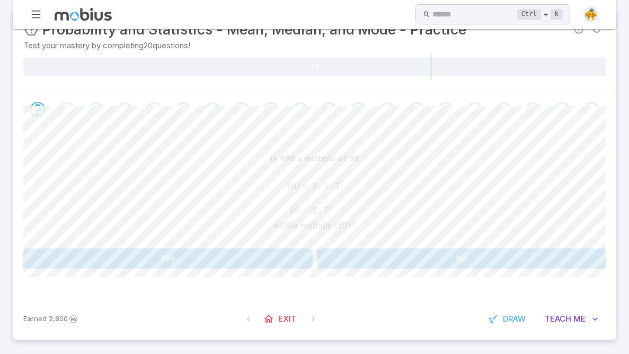
click at [276, 264] on button "Yes" at bounding box center [168, 258] width 290 height 20
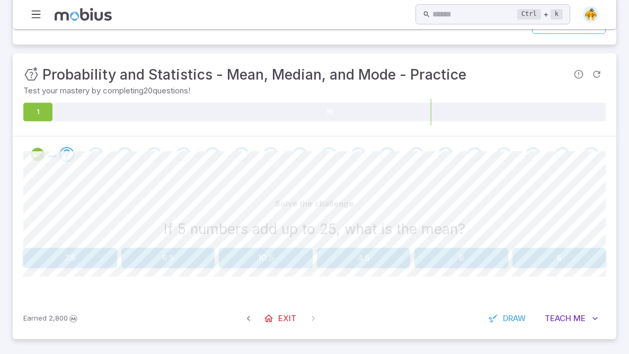
scroll to position [134, 0]
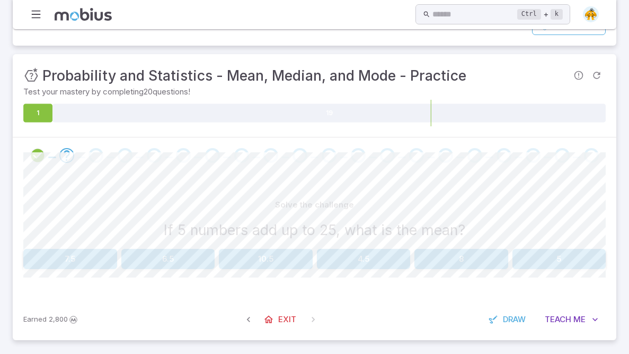
click at [556, 256] on button "5" at bounding box center [560, 259] width 94 height 20
click at [470, 253] on button "25" at bounding box center [462, 259] width 94 height 20
click at [36, 251] on button "28" at bounding box center [70, 259] width 94 height 20
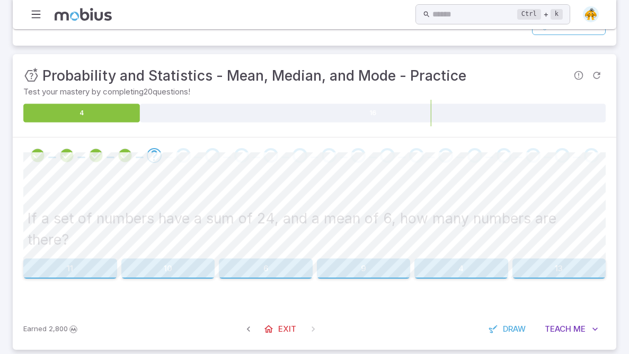
scroll to position [123, 0]
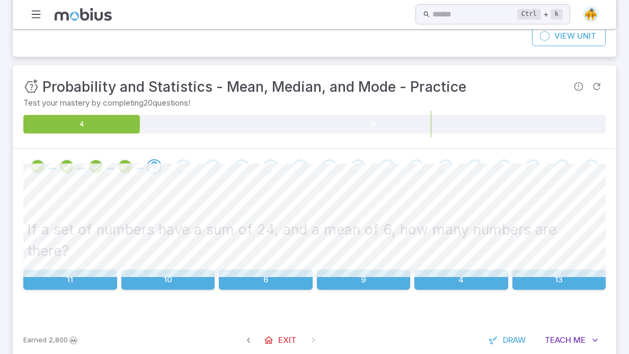
click at [465, 264] on button "4" at bounding box center [462, 279] width 94 height 20
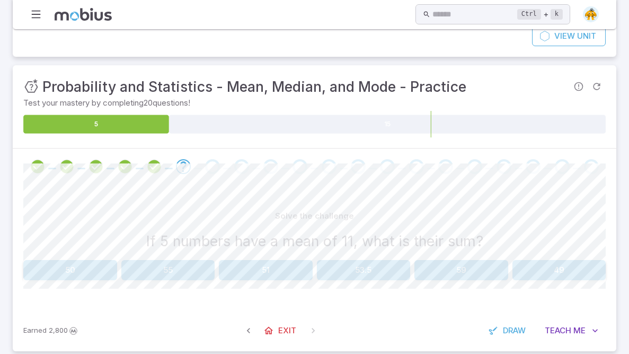
click at [203, 264] on button "55" at bounding box center [168, 270] width 94 height 20
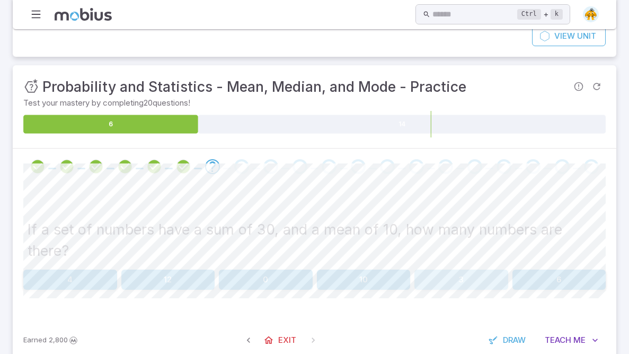
click at [476, 264] on button "3" at bounding box center [462, 279] width 94 height 20
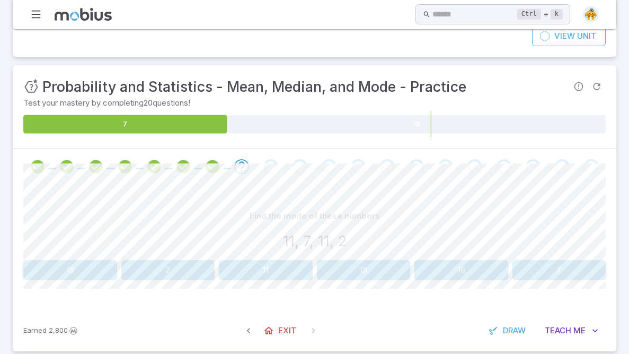
click at [307, 264] on button "11" at bounding box center [266, 270] width 94 height 20
click at [307, 264] on button "7" at bounding box center [266, 270] width 94 height 20
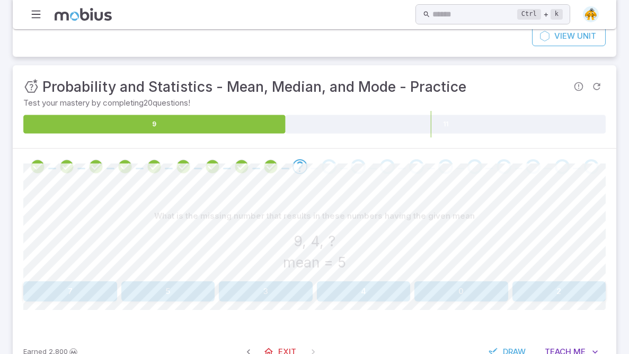
click at [526, 264] on button "2" at bounding box center [560, 291] width 94 height 20
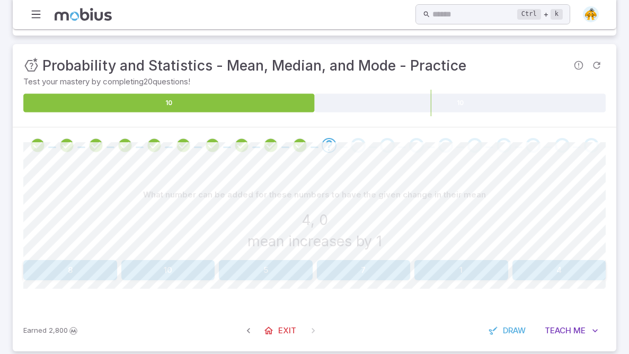
scroll to position [155, 0]
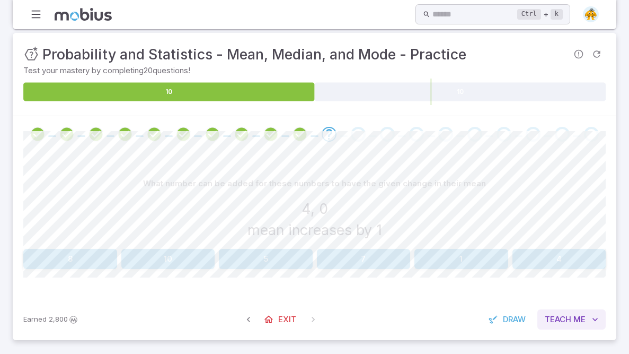
click at [551, 264] on span "Teach" at bounding box center [558, 319] width 27 height 12
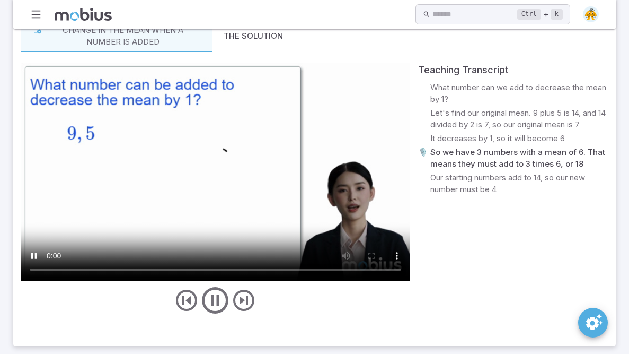
scroll to position [495, 0]
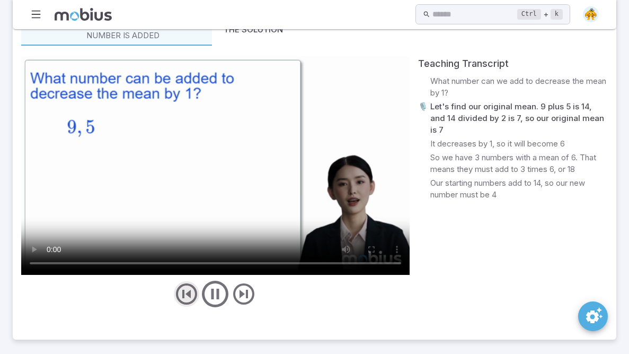
click at [183, 264] on icon "previous" at bounding box center [186, 293] width 25 height 25
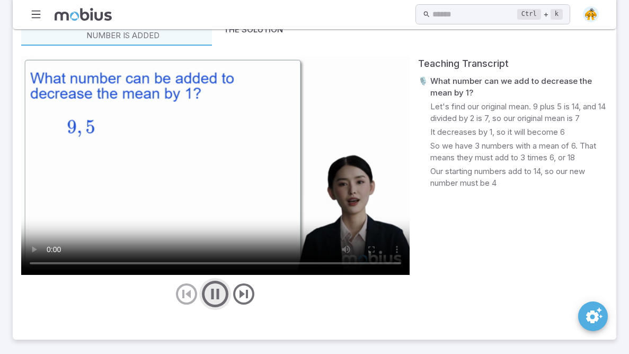
click at [207, 264] on icon "play/pause/restart" at bounding box center [215, 294] width 32 height 32
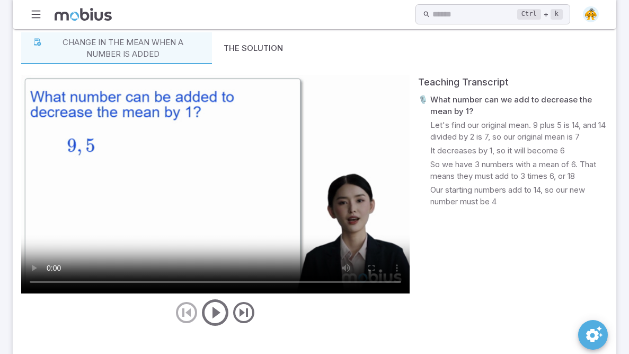
scroll to position [484, 0]
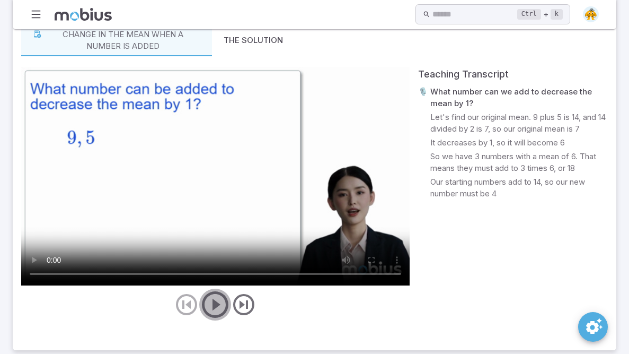
click at [220, 264] on icon "play/pause/restart" at bounding box center [215, 304] width 32 height 32
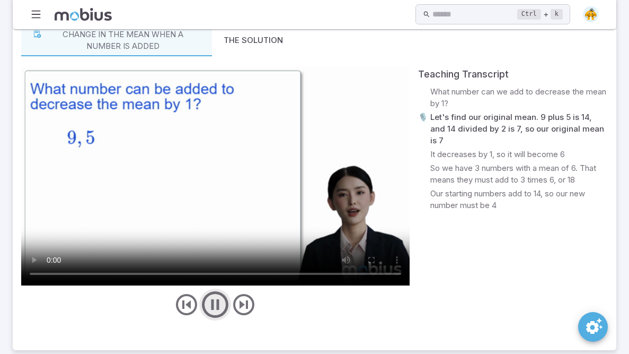
click at [220, 264] on icon "play/pause/restart" at bounding box center [215, 304] width 32 height 32
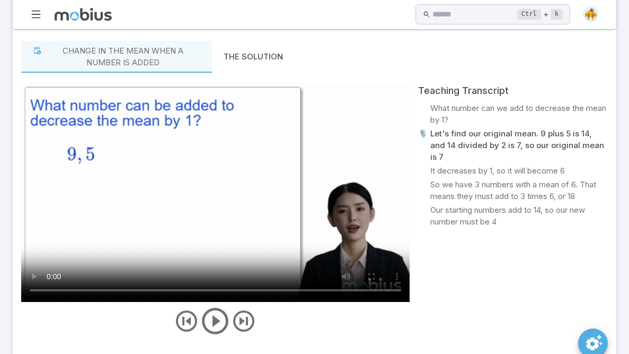
scroll to position [495, 0]
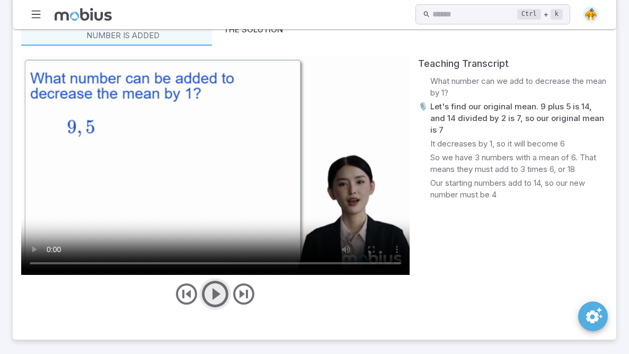
click at [222, 264] on icon "play/pause/restart" at bounding box center [215, 294] width 32 height 32
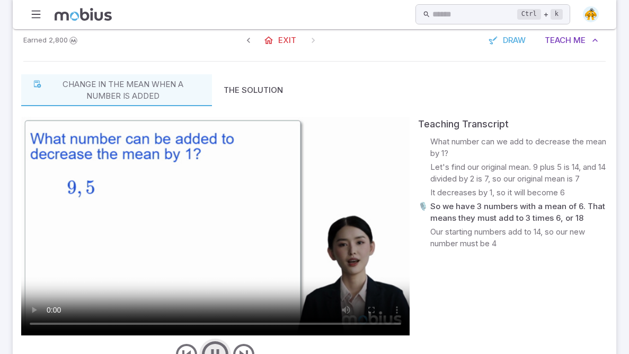
scroll to position [480, 0]
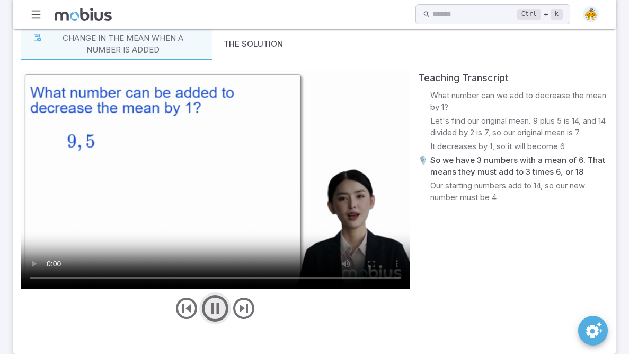
click at [206, 264] on icon "play/pause/restart" at bounding box center [215, 308] width 32 height 32
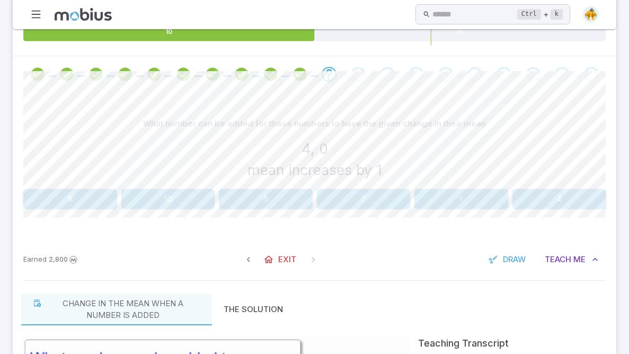
scroll to position [214, 0]
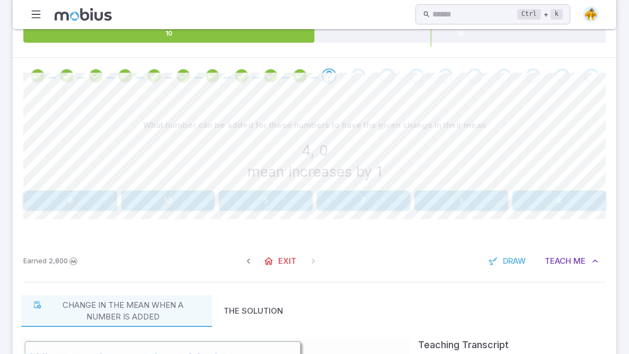
click at [436, 200] on button "1" at bounding box center [462, 200] width 94 height 20
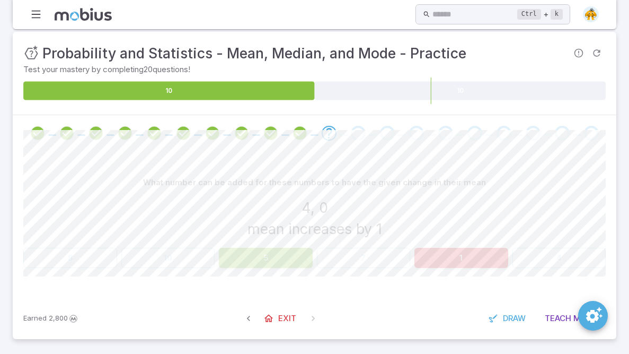
scroll to position [155, 0]
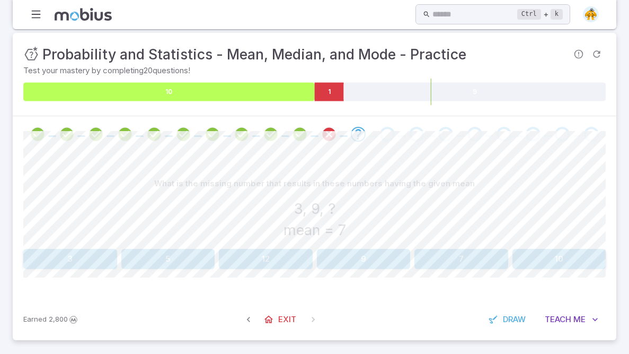
click at [304, 91] on icon at bounding box center [169, 91] width 292 height 19
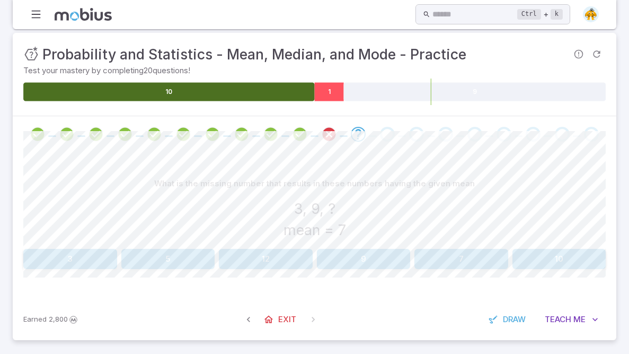
click at [326, 91] on icon at bounding box center [329, 91] width 29 height 19
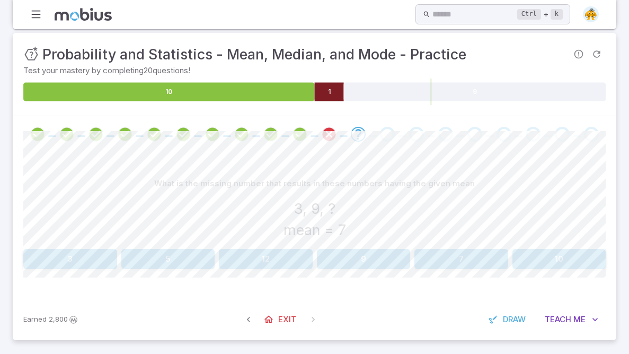
click at [387, 249] on button "9" at bounding box center [364, 259] width 94 height 20
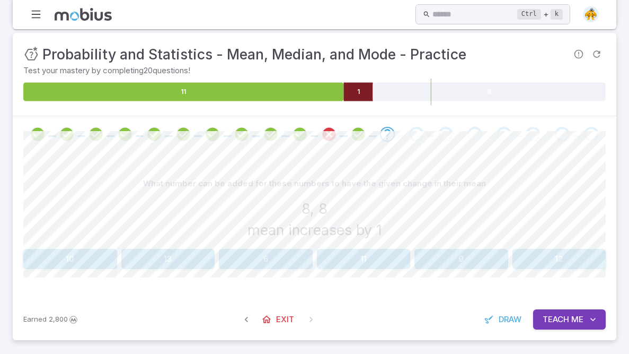
click at [275, 264] on button "6" at bounding box center [266, 259] width 94 height 20
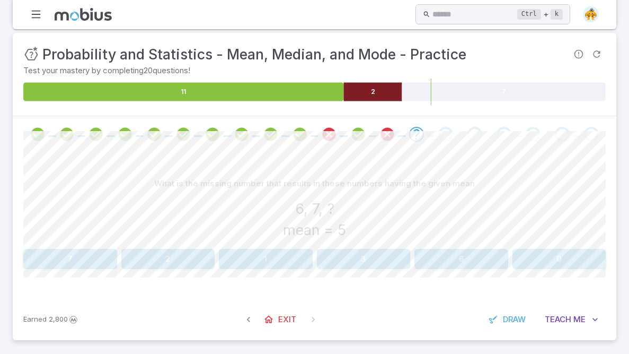
click at [23, 0] on div "Home Math Grade 1 Grade 2 Grade 3 Grade 4 Grade 5 Grade 6 Grade 7 Grade 8 Grade…" at bounding box center [315, 14] width 604 height 29
drag, startPoint x: 84, startPoint y: 1, endPoint x: 94, endPoint y: 66, distance: 66.6
drag, startPoint x: 0, startPoint y: 162, endPoint x: 0, endPoint y: 0, distance: 161.7
drag, startPoint x: 626, startPoint y: 218, endPoint x: 521, endPoint y: 167, distance: 116.4
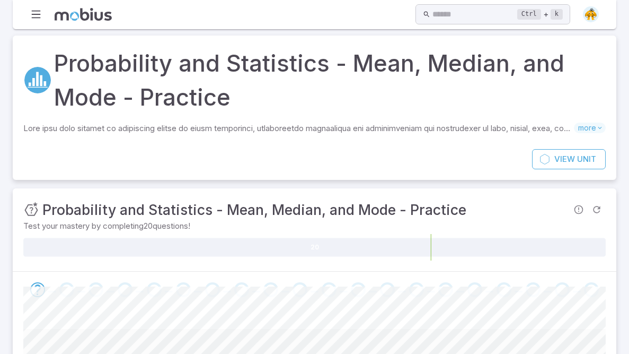
scroll to position [155, 0]
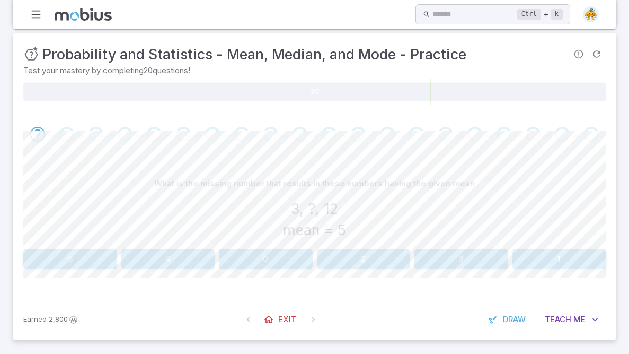
drag, startPoint x: 283, startPoint y: 262, endPoint x: 296, endPoint y: 273, distance: 17.3
click at [294, 264] on div "What is the missing number that results in these numbers having the given mean …" at bounding box center [314, 225] width 583 height 146
click at [302, 255] on button "0" at bounding box center [266, 259] width 94 height 20
drag, startPoint x: 551, startPoint y: 248, endPoint x: 538, endPoint y: 240, distance: 16.2
click at [549, 251] on button "4" at bounding box center [560, 259] width 94 height 20
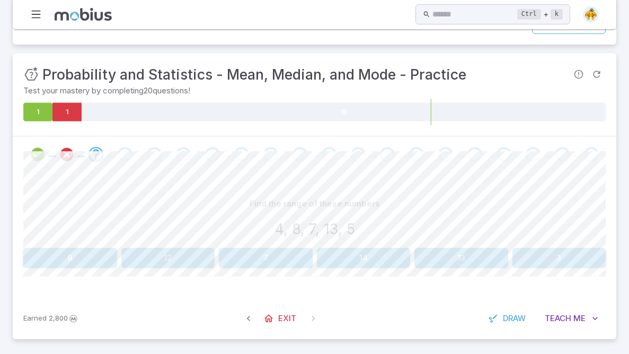
scroll to position [134, 0]
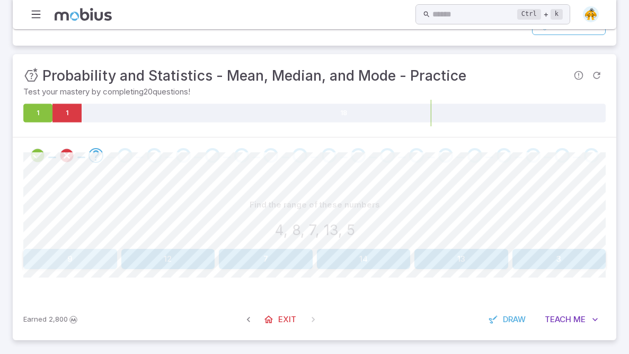
click at [88, 253] on button "9" at bounding box center [70, 259] width 94 height 20
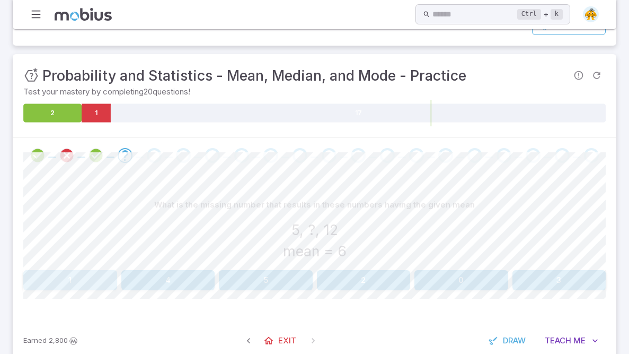
click at [48, 264] on button "1" at bounding box center [70, 280] width 94 height 20
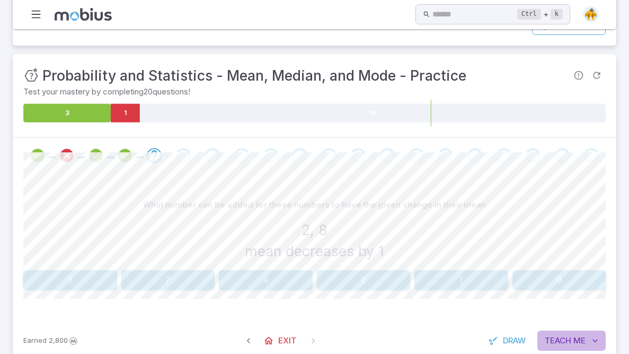
click at [549, 264] on span "Teach" at bounding box center [558, 341] width 27 height 12
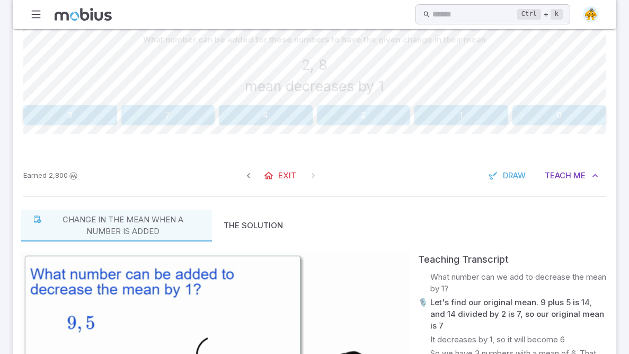
scroll to position [303, 0]
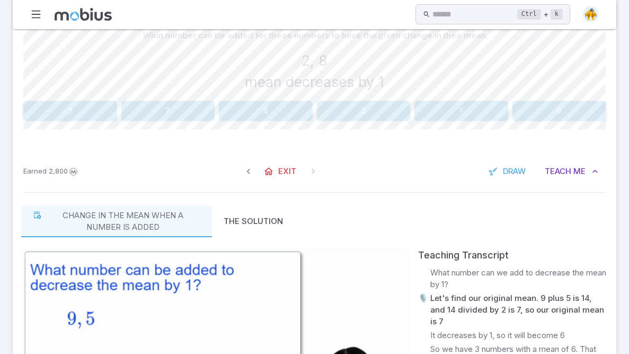
drag, startPoint x: 171, startPoint y: 310, endPoint x: 171, endPoint y: 318, distance: 7.4
click at [172, 264] on video at bounding box center [215, 357] width 389 height 218
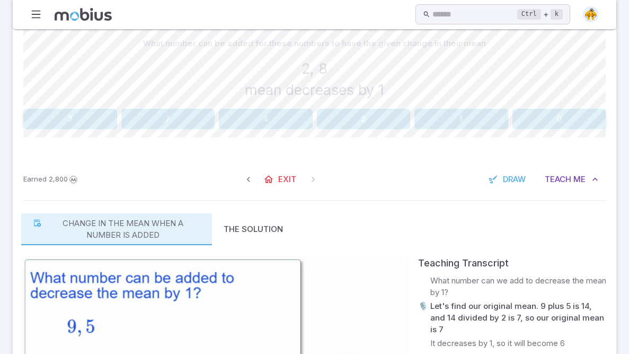
scroll to position [293, 0]
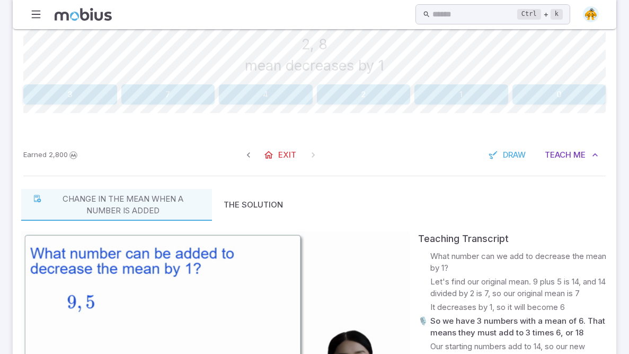
scroll to position [323, 0]
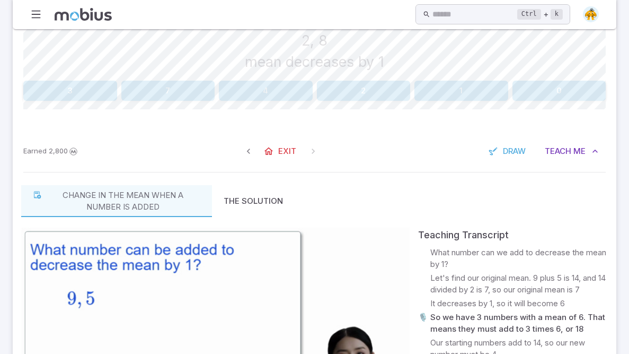
click at [219, 264] on video at bounding box center [215, 336] width 389 height 218
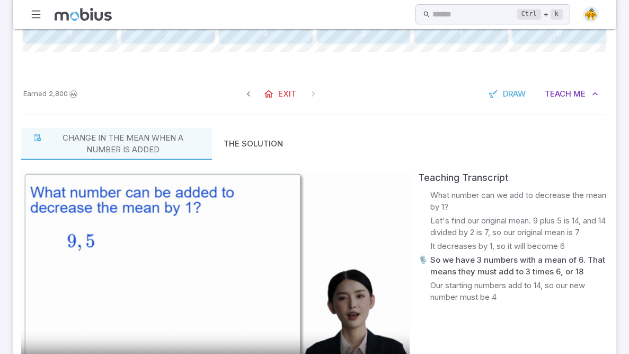
scroll to position [382, 0]
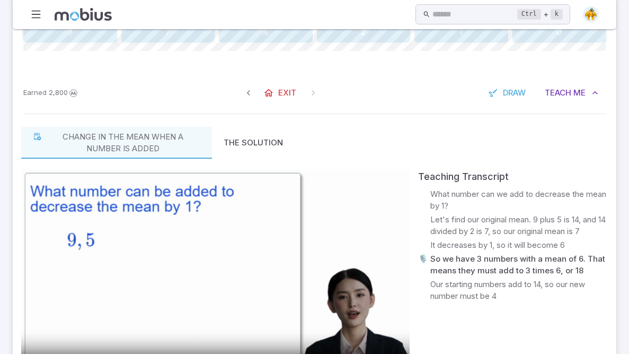
drag, startPoint x: 204, startPoint y: 288, endPoint x: 211, endPoint y: 290, distance: 6.7
click at [205, 264] on video at bounding box center [215, 278] width 389 height 218
click at [212, 264] on video at bounding box center [215, 278] width 389 height 218
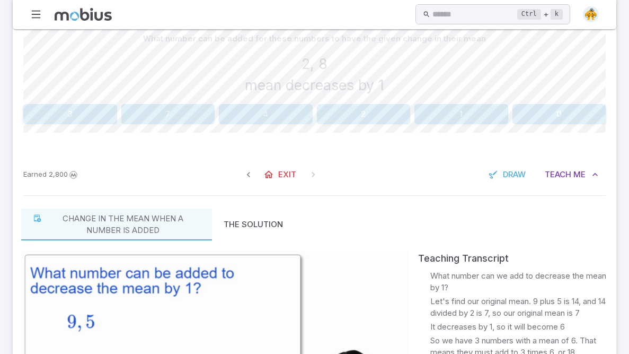
scroll to position [305, 0]
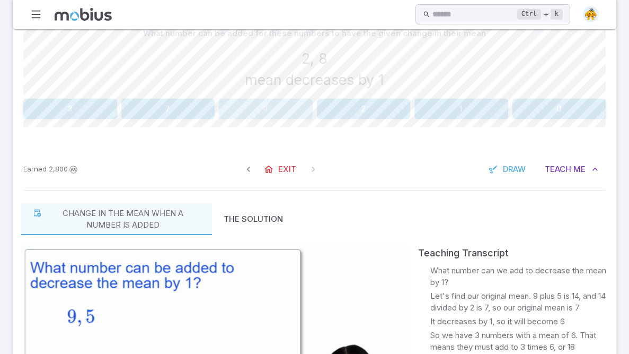
click at [298, 112] on button "4" at bounding box center [266, 109] width 94 height 20
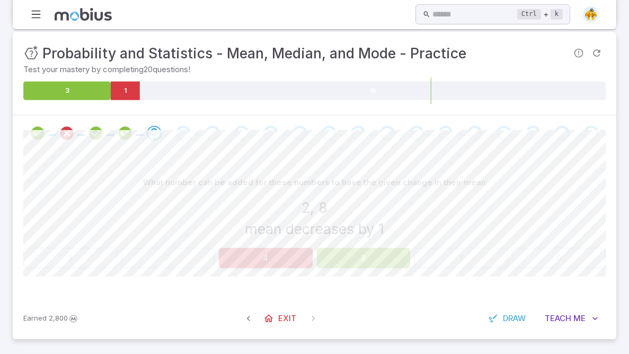
scroll to position [155, 0]
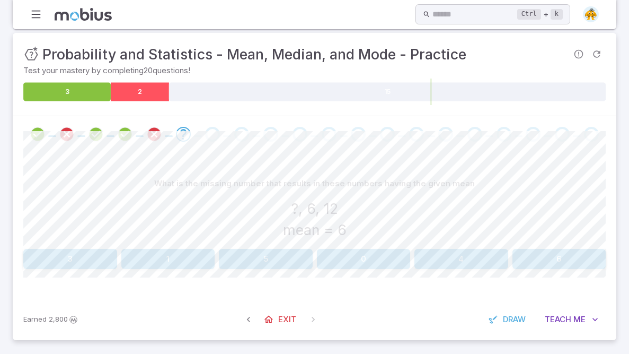
click at [142, 80] on icon "3 2 15" at bounding box center [314, 91] width 583 height 27
click at [142, 83] on icon at bounding box center [140, 91] width 58 height 19
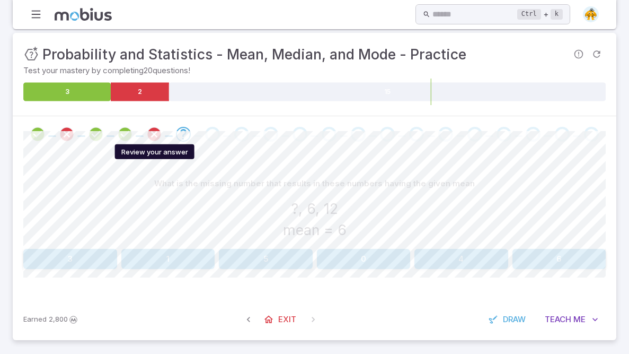
click at [153, 130] on icon "Review your answer" at bounding box center [154, 134] width 16 height 16
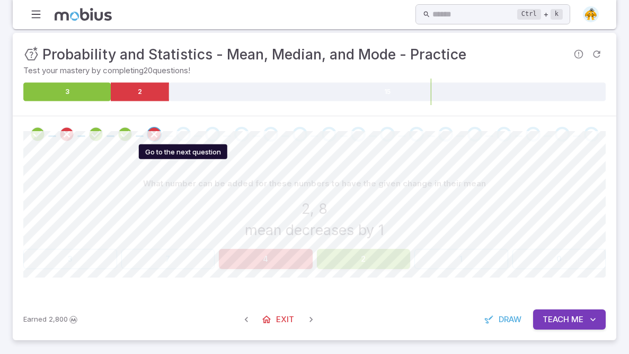
click at [180, 136] on div "Go to the next question" at bounding box center [183, 134] width 15 height 15
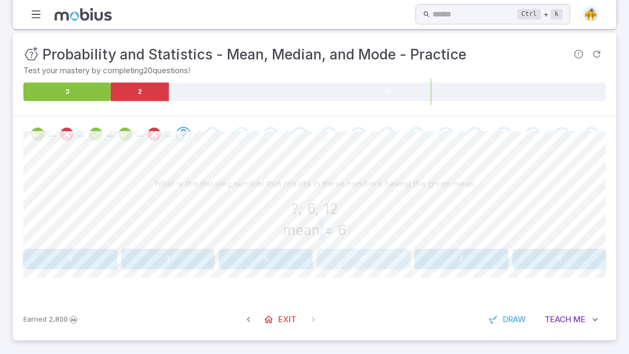
click at [365, 255] on button "0" at bounding box center [364, 259] width 94 height 20
click at [446, 257] on button "8" at bounding box center [462, 259] width 94 height 20
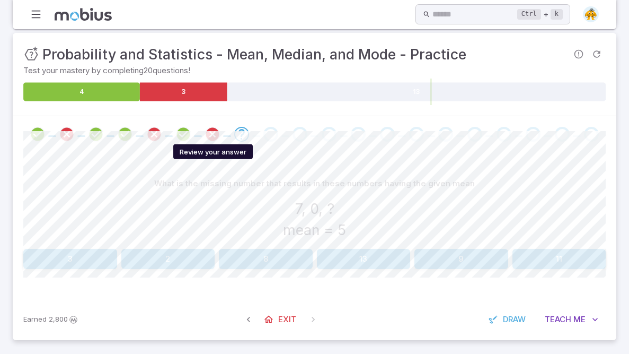
click at [215, 137] on icon "Review your answer" at bounding box center [213, 134] width 16 height 16
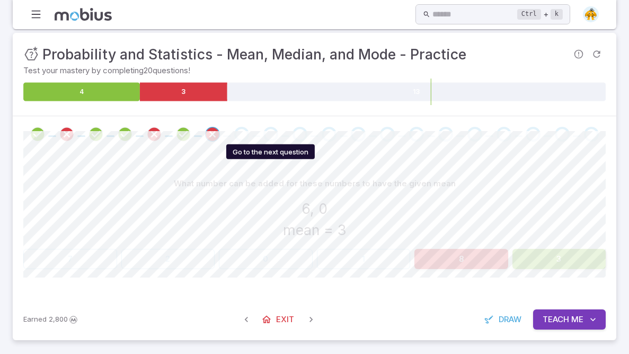
click at [258, 136] on div at bounding box center [271, 134] width 29 height 15
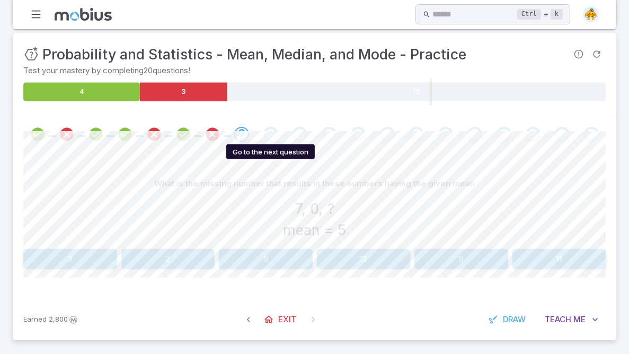
click at [273, 132] on div "Go to the next question" at bounding box center [271, 134] width 15 height 15
click at [267, 139] on div "Go to the next question" at bounding box center [271, 134] width 15 height 15
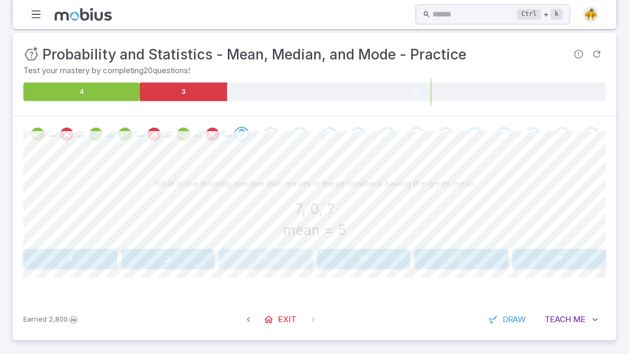
click at [280, 251] on button "8" at bounding box center [266, 259] width 94 height 20
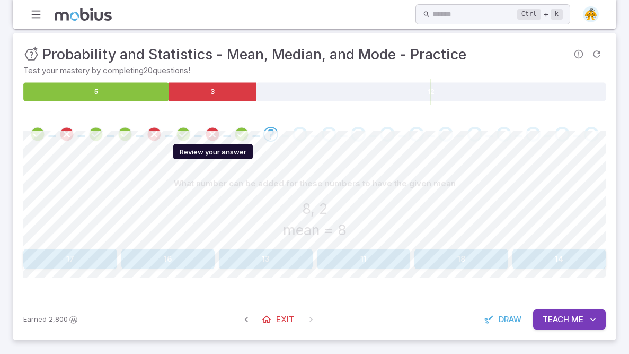
click at [217, 137] on icon "Review your answer" at bounding box center [213, 134] width 16 height 16
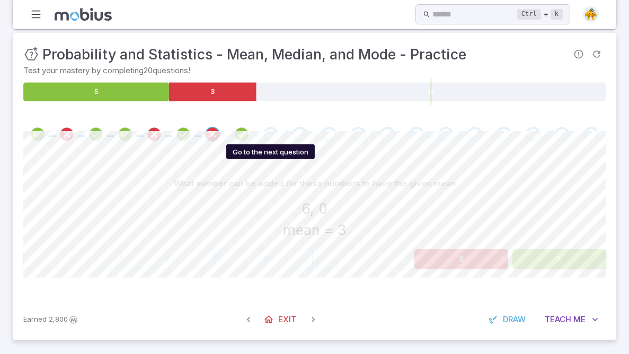
click at [267, 136] on div "Go to the next question" at bounding box center [271, 134] width 15 height 15
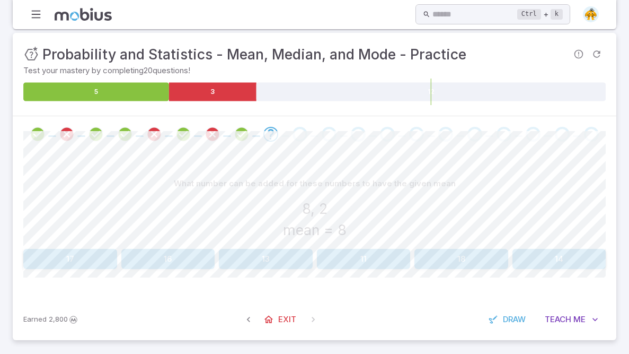
click at [586, 256] on button "14" at bounding box center [560, 259] width 94 height 20
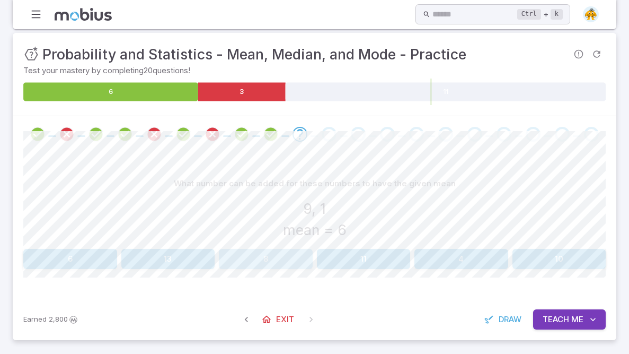
click at [280, 262] on button "8" at bounding box center [266, 259] width 94 height 20
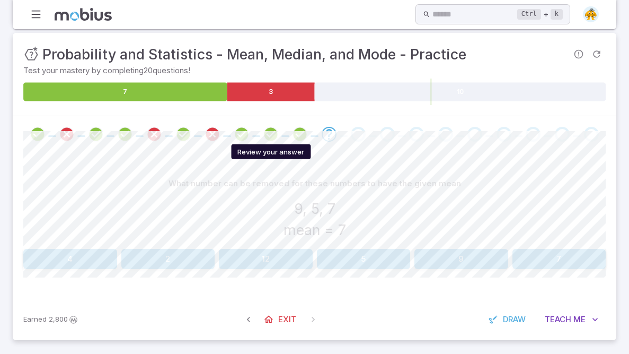
click at [269, 130] on icon "Review your answer" at bounding box center [271, 134] width 16 height 16
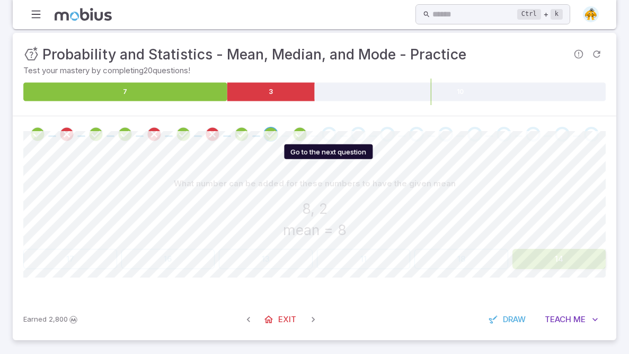
drag, startPoint x: 324, startPoint y: 135, endPoint x: 329, endPoint y: 142, distance: 8.4
click at [324, 135] on div "Go to the next question" at bounding box center [329, 134] width 15 height 15
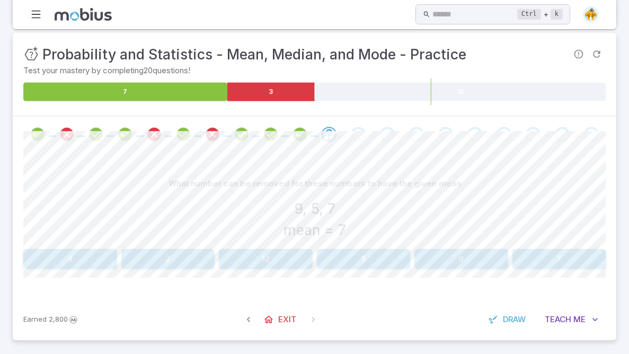
click at [548, 264] on div "What number can be removed for these numbers to have the given mean 9, 5, 7 mea…" at bounding box center [314, 225] width 583 height 146
click at [541, 259] on button "7" at bounding box center [560, 259] width 94 height 20
click at [470, 260] on button "1" at bounding box center [462, 259] width 94 height 20
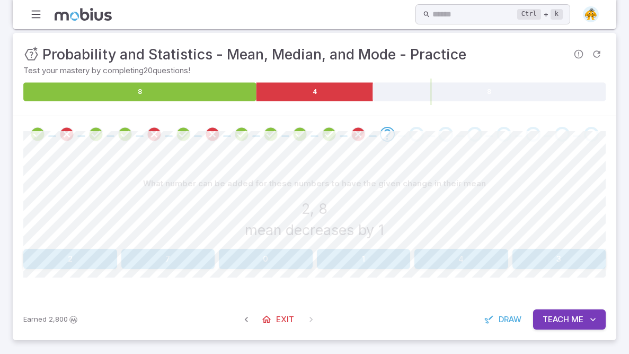
click at [349, 131] on span at bounding box center [358, 134] width 21 height 15
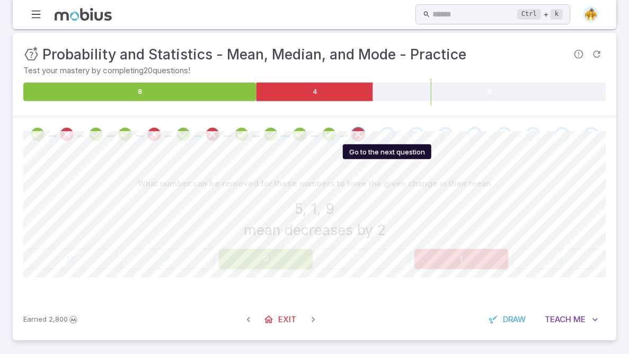
click at [381, 127] on span at bounding box center [387, 134] width 15 height 15
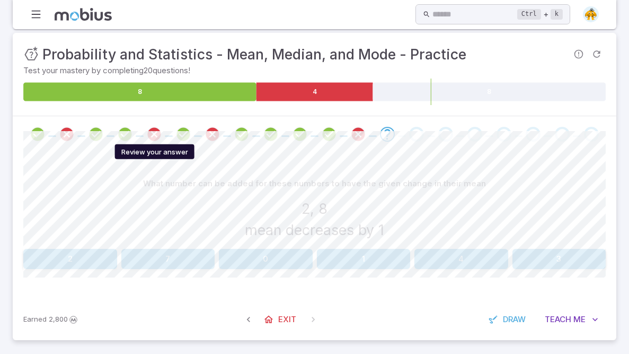
click at [162, 138] on icon "Review your answer" at bounding box center [154, 134] width 16 height 16
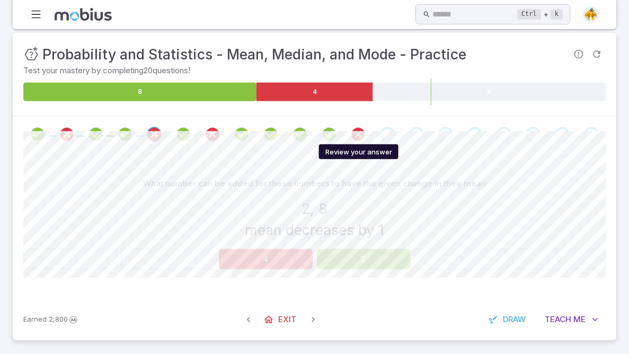
click at [360, 137] on icon "Review your answer" at bounding box center [359, 134] width 16 height 16
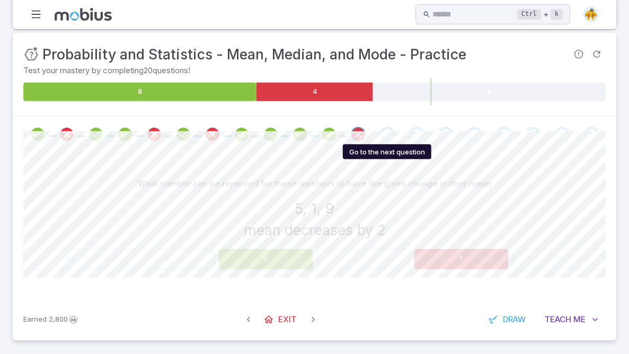
click at [390, 138] on div "Go to the next question" at bounding box center [387, 134] width 15 height 15
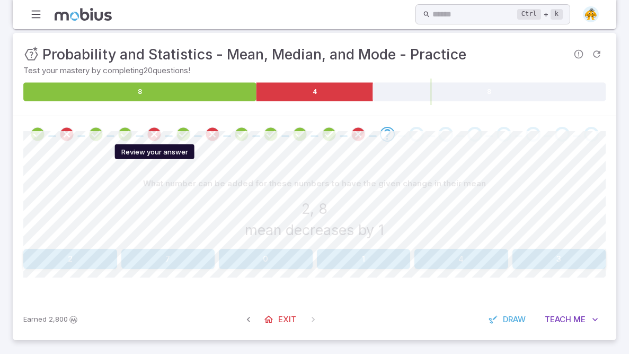
click at [151, 133] on icon "Review your answer" at bounding box center [154, 134] width 16 height 16
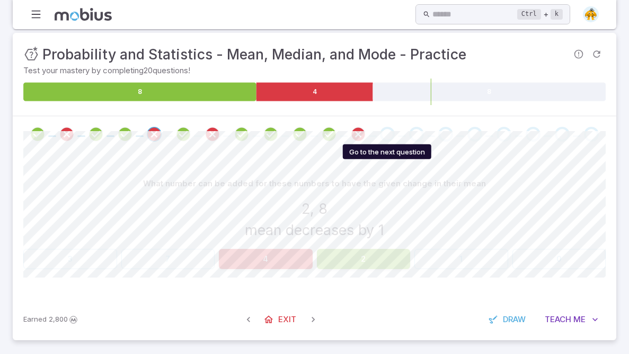
click at [390, 131] on div "Go to the next question" at bounding box center [387, 134] width 15 height 15
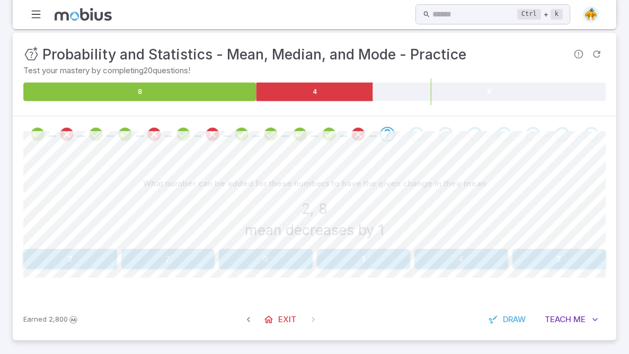
click at [77, 260] on button "2" at bounding box center [70, 259] width 94 height 20
click at [523, 255] on button "4" at bounding box center [560, 259] width 94 height 20
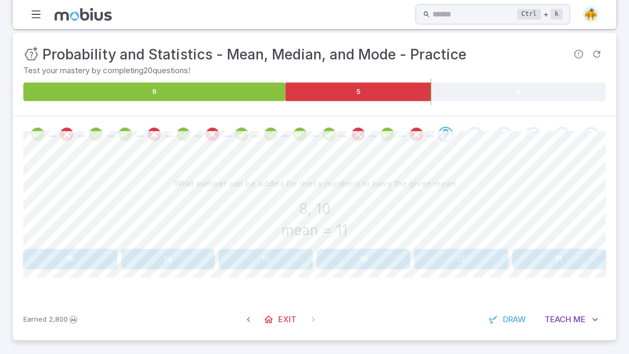
click at [256, 258] on button "15" at bounding box center [266, 259] width 94 height 20
click at [290, 249] on button "13" at bounding box center [266, 259] width 94 height 20
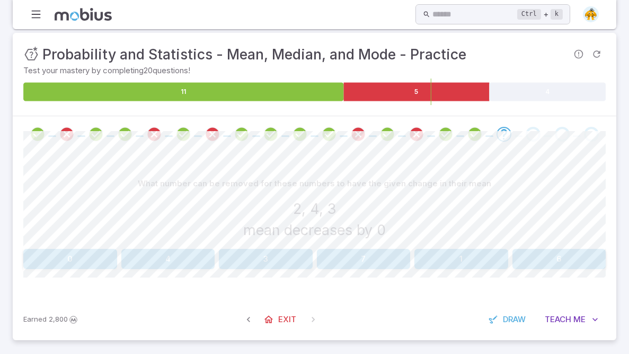
click at [211, 253] on button "4" at bounding box center [168, 259] width 94 height 20
click at [486, 266] on button "3" at bounding box center [462, 259] width 94 height 20
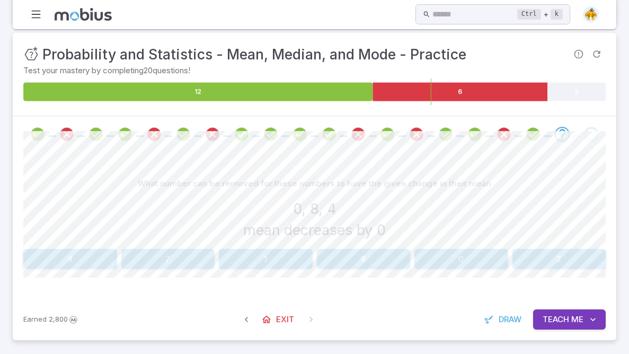
click at [431, 87] on line at bounding box center [431, 91] width 0 height 27
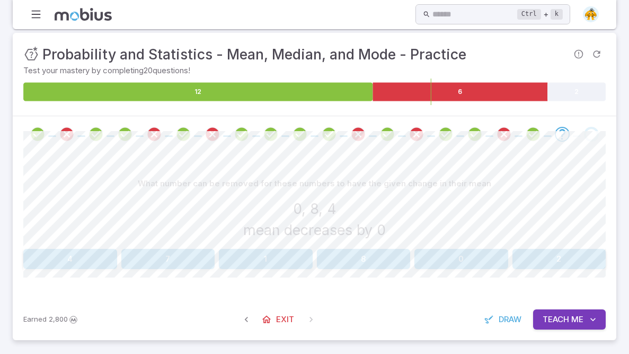
click at [431, 87] on line at bounding box center [431, 91] width 0 height 27
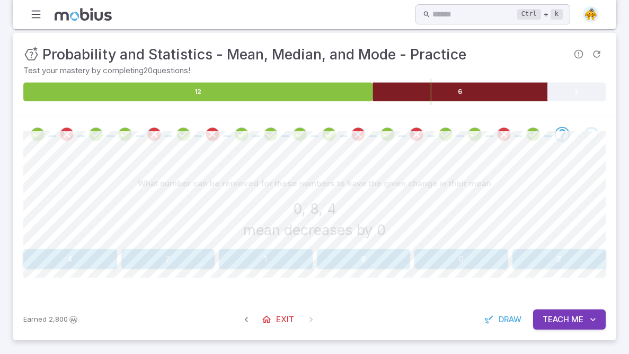
click at [432, 85] on icon at bounding box center [460, 91] width 175 height 19
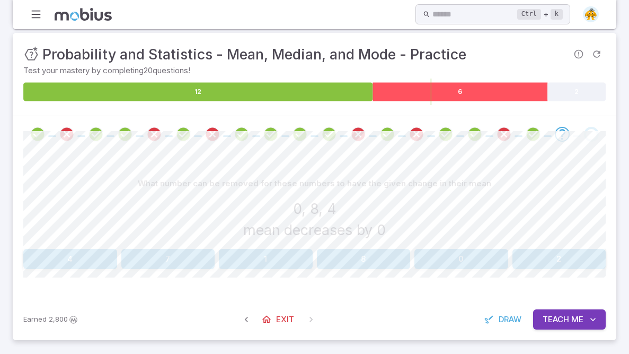
click at [432, 85] on icon at bounding box center [460, 91] width 175 height 19
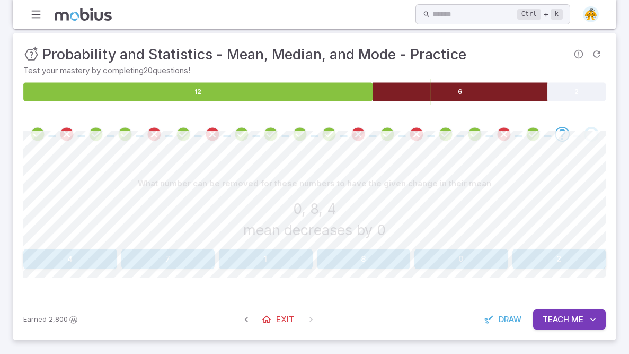
click at [432, 85] on icon at bounding box center [460, 91] width 175 height 19
click at [352, 242] on div "What number can be removed for these numbers to have the given change in their …" at bounding box center [314, 208] width 583 height 71
drag, startPoint x: 352, startPoint y: 244, endPoint x: 351, endPoint y: 266, distance: 21.2
click at [352, 256] on div "What number can be removed for these numbers to have the given change in their …" at bounding box center [314, 220] width 583 height 95
click at [351, 266] on button "8" at bounding box center [364, 259] width 94 height 20
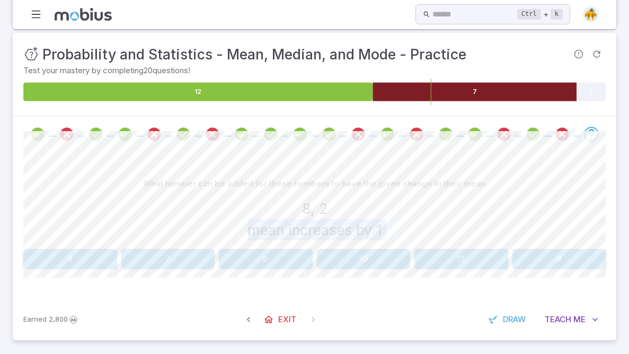
click at [354, 208] on div "8, 2 mean increases by 1" at bounding box center [314, 219] width 583 height 42
click at [174, 265] on button "7" at bounding box center [168, 259] width 94 height 20
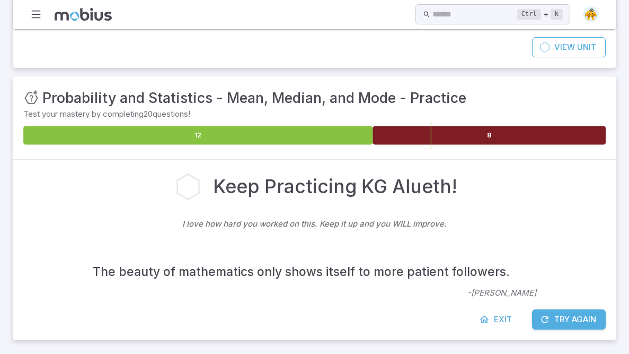
scroll to position [112, 0]
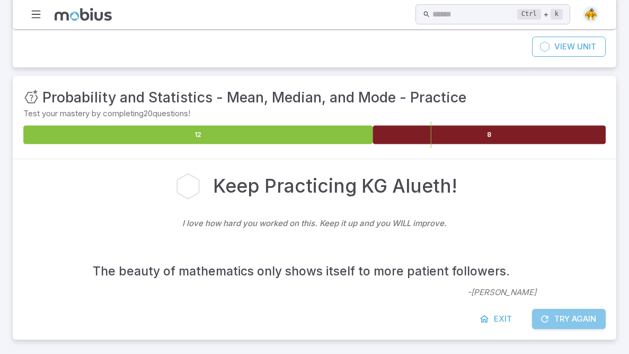
click at [578, 324] on button "Try Again" at bounding box center [569, 319] width 74 height 20
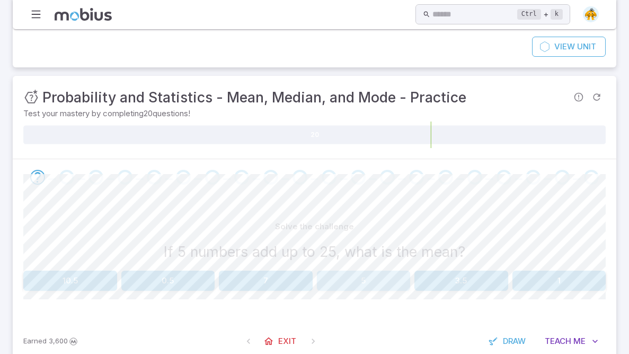
click at [360, 277] on button "5" at bounding box center [364, 280] width 94 height 20
drag, startPoint x: 328, startPoint y: 287, endPoint x: 334, endPoint y: 281, distance: 8.6
click at [334, 281] on button "31.5" at bounding box center [364, 280] width 94 height 20
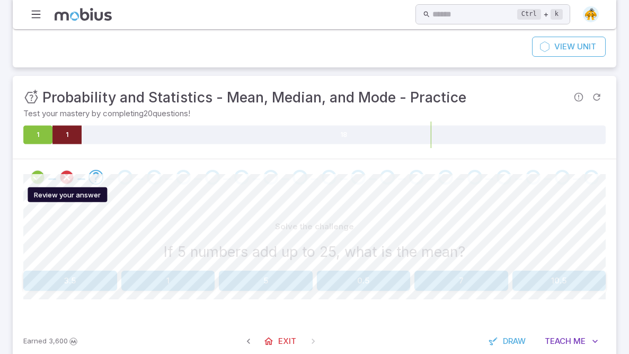
click at [74, 174] on icon "Review your answer" at bounding box center [67, 177] width 16 height 16
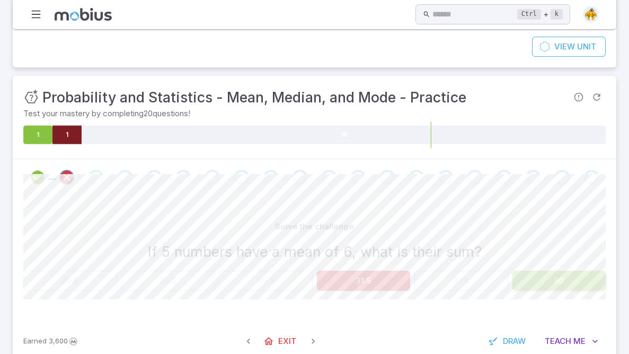
drag, startPoint x: 186, startPoint y: 163, endPoint x: 0, endPoint y: 197, distance: 188.7
click at [4, 195] on section "Probability and Statistics - Mean, Median, and Mode - Practice Skills you will …" at bounding box center [314, 147] width 629 height 460
click at [152, 176] on div "Go to the next question" at bounding box center [154, 177] width 15 height 15
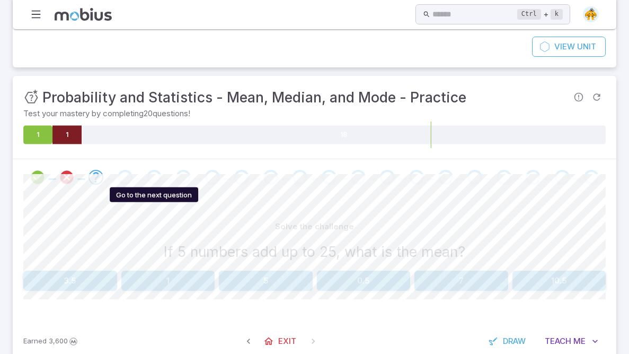
click at [150, 176] on div "Go to the next question" at bounding box center [154, 177] width 15 height 15
click at [152, 176] on div "Go to the next question" at bounding box center [154, 177] width 15 height 15
click at [234, 286] on button "5" at bounding box center [266, 280] width 94 height 20
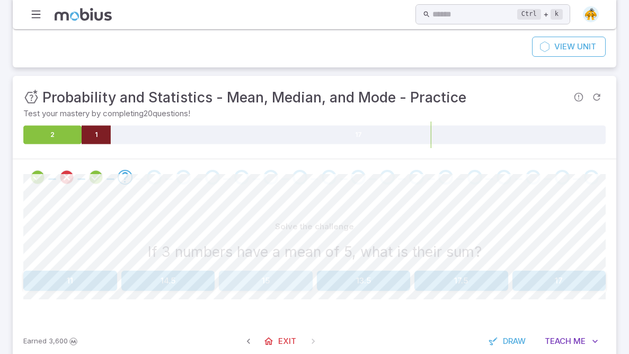
click at [261, 273] on button "15" at bounding box center [266, 280] width 94 height 20
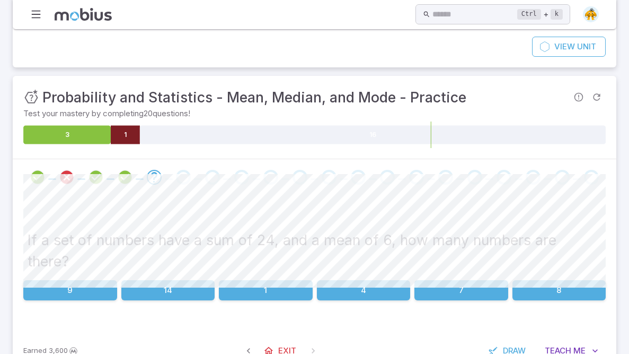
click at [379, 278] on div "If a set of numbers have a sum of 24, and a mean of 6, how many numbers are the…" at bounding box center [314, 262] width 583 height 135
click at [375, 280] on button "4" at bounding box center [364, 290] width 94 height 20
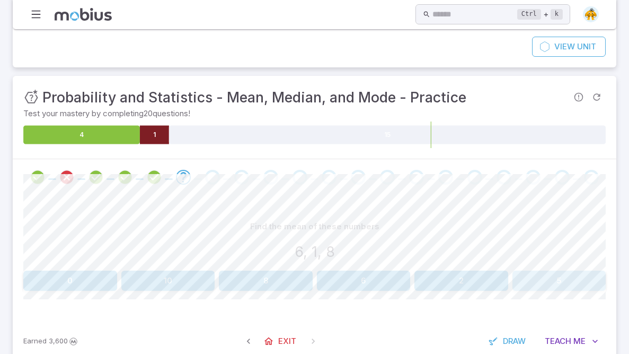
click at [558, 285] on button "5" at bounding box center [560, 280] width 94 height 20
click at [60, 273] on button "5" at bounding box center [70, 280] width 94 height 20
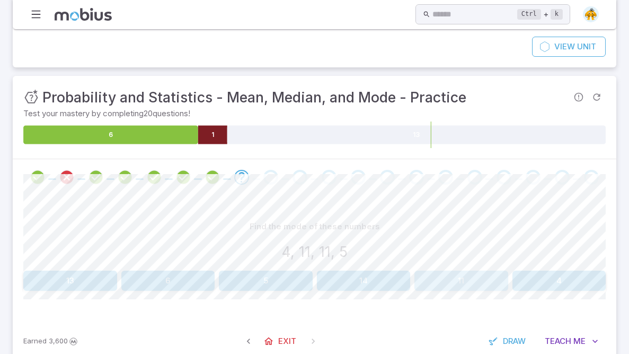
click at [417, 276] on button "11" at bounding box center [462, 280] width 94 height 20
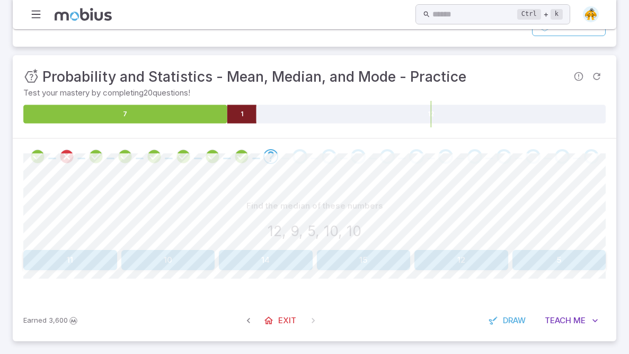
scroll to position [134, 0]
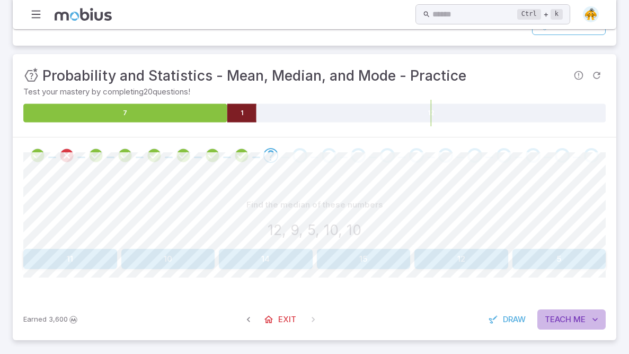
click at [558, 315] on span "Teach" at bounding box center [558, 319] width 27 height 12
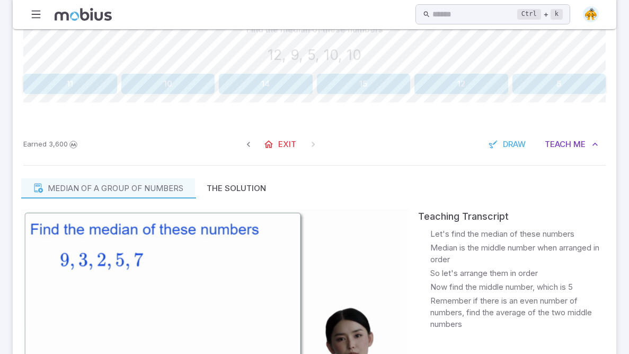
scroll to position [308, 0]
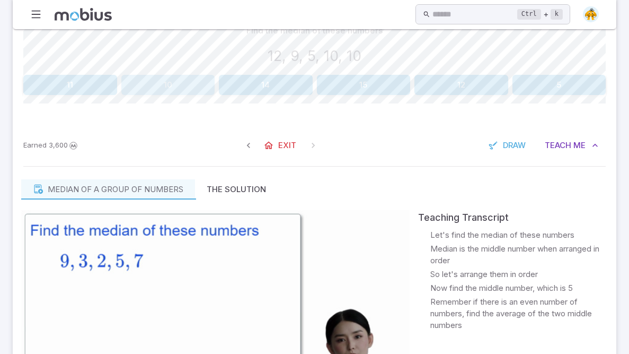
click at [174, 82] on button "10" at bounding box center [168, 85] width 94 height 20
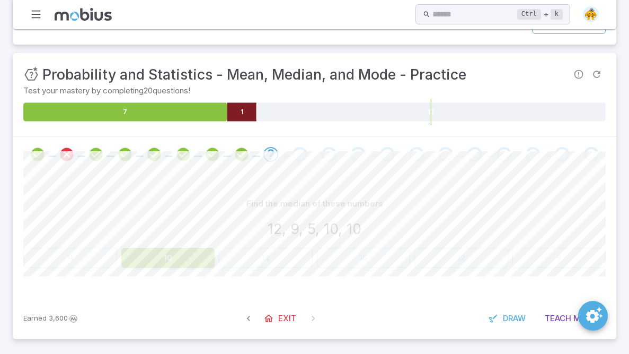
scroll to position [134, 0]
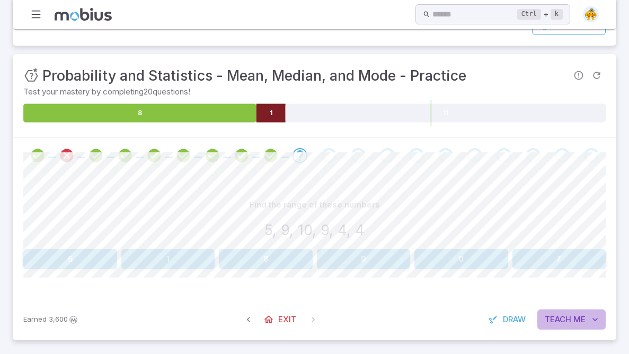
click at [563, 314] on span "Teach" at bounding box center [558, 319] width 27 height 12
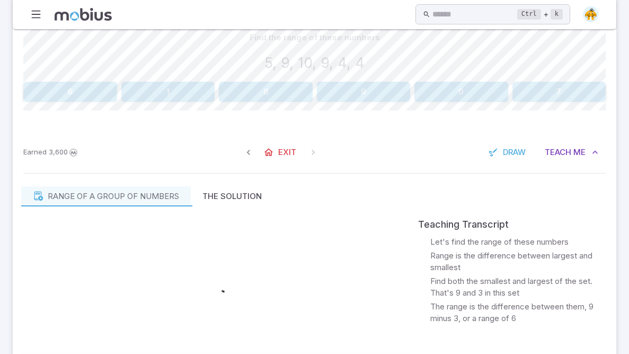
scroll to position [323, 0]
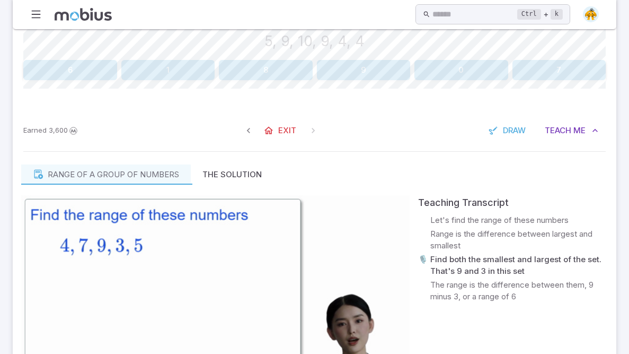
click at [70, 269] on video at bounding box center [215, 304] width 389 height 218
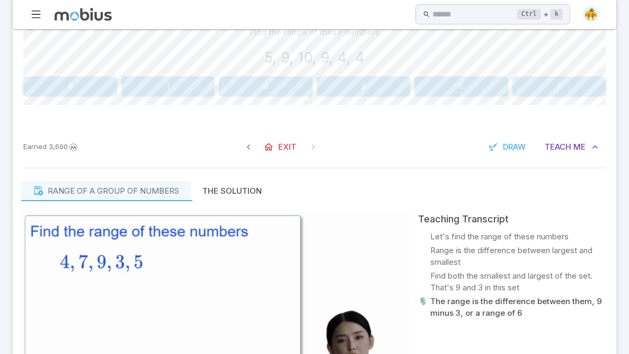
scroll to position [307, 0]
click at [107, 89] on button "6" at bounding box center [70, 86] width 94 height 20
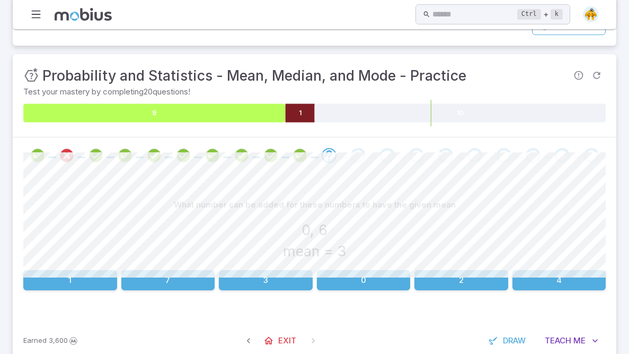
scroll to position [155, 0]
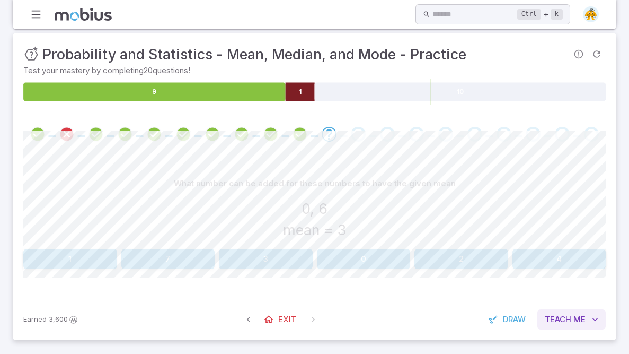
click at [577, 315] on span "Me" at bounding box center [580, 319] width 12 height 12
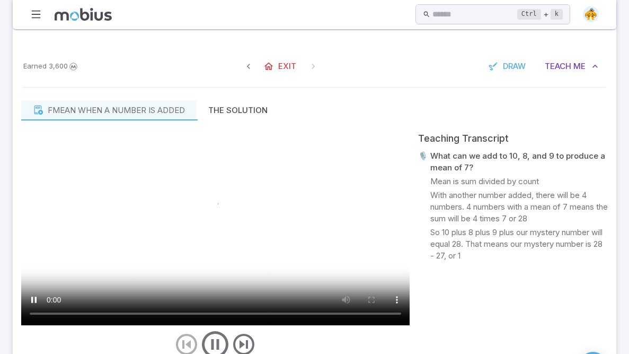
scroll to position [411, 0]
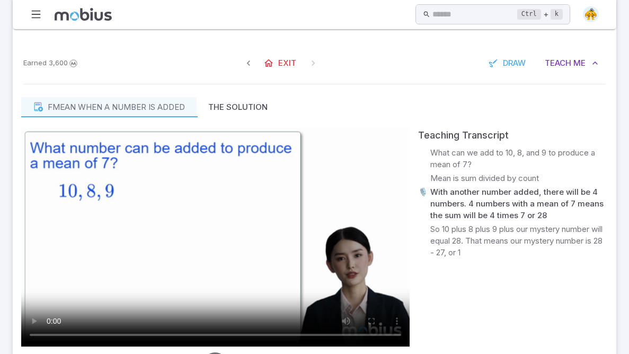
click at [538, 53] on button "Teach Me" at bounding box center [572, 63] width 68 height 20
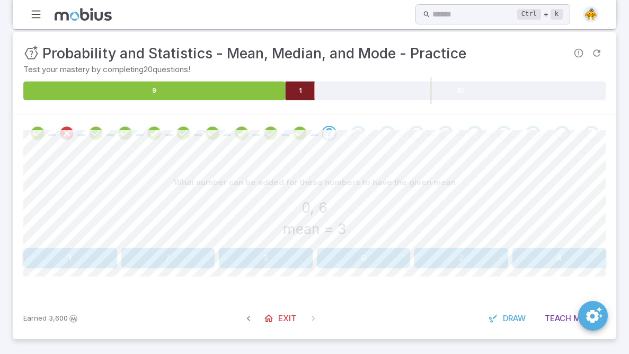
scroll to position [155, 0]
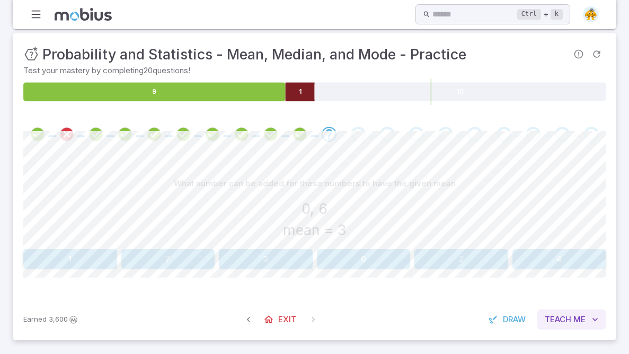
click at [575, 317] on span "Me" at bounding box center [580, 319] width 12 height 12
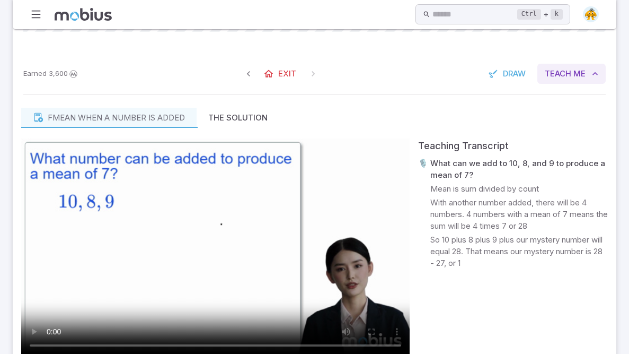
scroll to position [411, 0]
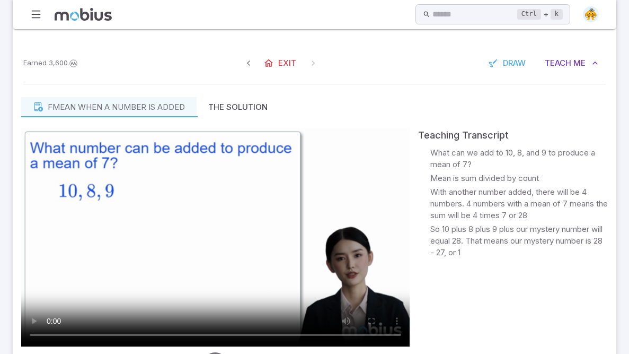
click at [232, 287] on video at bounding box center [215, 237] width 389 height 218
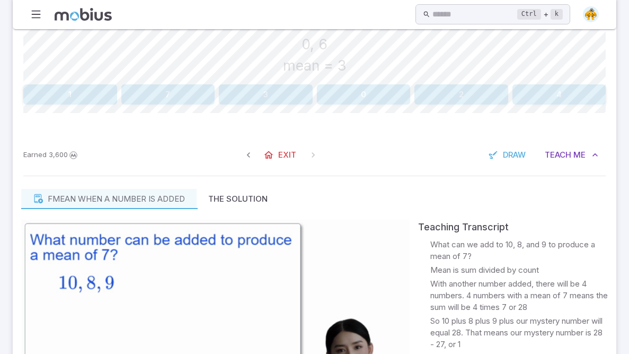
scroll to position [288, 0]
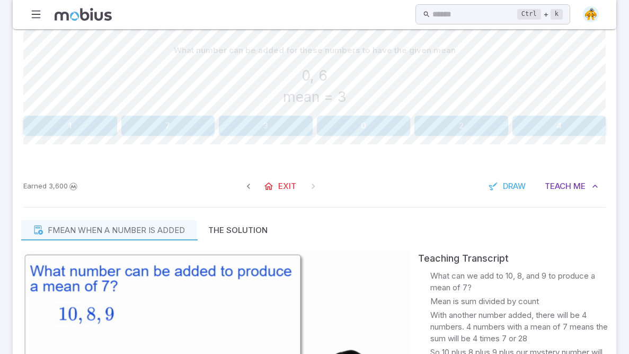
click at [272, 122] on button "3" at bounding box center [266, 126] width 94 height 20
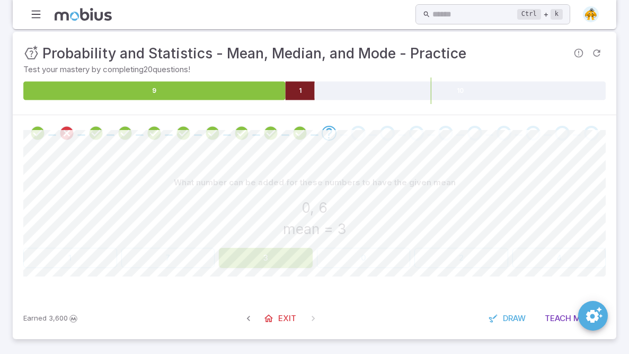
scroll to position [155, 0]
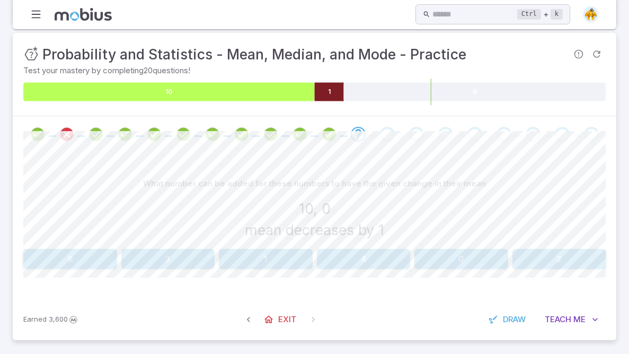
click at [293, 94] on icon at bounding box center [169, 91] width 292 height 19
click at [294, 89] on icon at bounding box center [169, 91] width 292 height 19
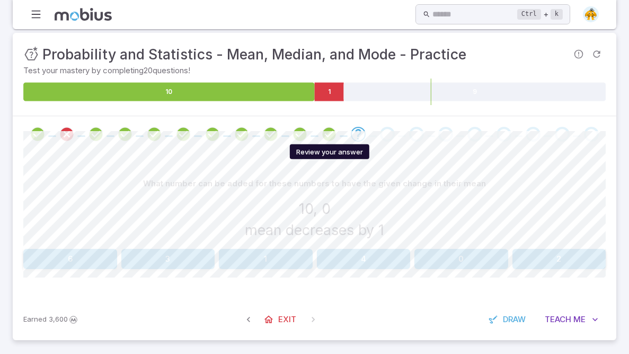
click at [330, 132] on icon "Review your answer" at bounding box center [329, 134] width 16 height 16
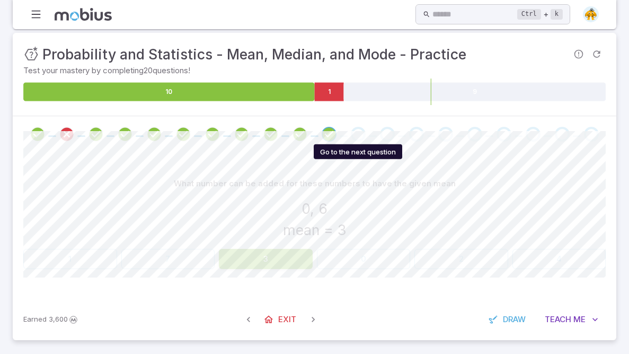
click at [353, 128] on div "Go to the next question" at bounding box center [358, 134] width 15 height 15
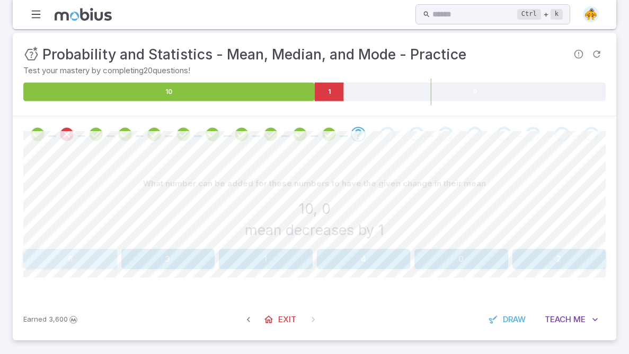
drag, startPoint x: 59, startPoint y: 254, endPoint x: 66, endPoint y: 247, distance: 9.7
click at [65, 249] on button "6" at bounding box center [70, 259] width 94 height 20
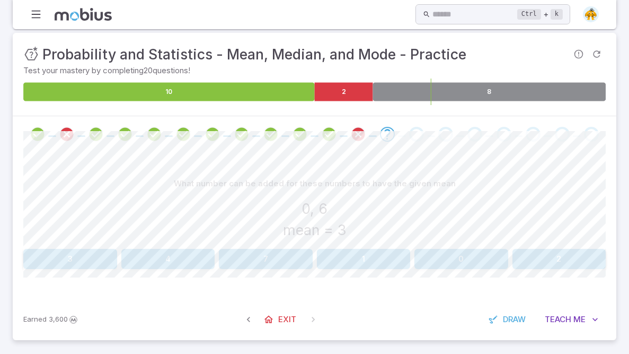
drag, startPoint x: 42, startPoint y: 261, endPoint x: 509, endPoint y: 301, distance: 468.3
click at [509, 301] on div "Unit Mastery : Probability and Statistics - Mean, Median, and Mode - Practice T…" at bounding box center [315, 186] width 604 height 307
click at [487, 166] on div "What number can be added for these numbers to have the given mean 0, 6 mean = 3…" at bounding box center [314, 225] width 583 height 146
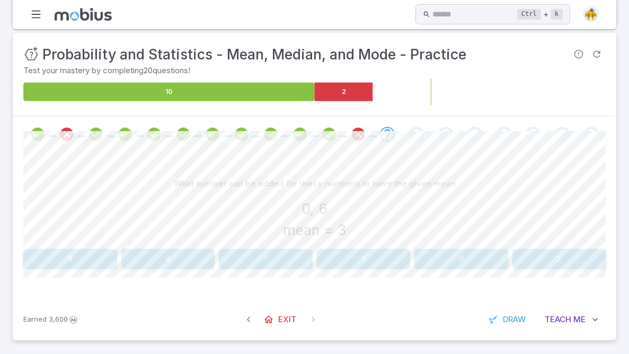
drag, startPoint x: 469, startPoint y: 90, endPoint x: 461, endPoint y: 89, distance: 8.0
click at [466, 90] on icon at bounding box center [489, 91] width 233 height 19
click at [90, 249] on button "3" at bounding box center [70, 259] width 94 height 20
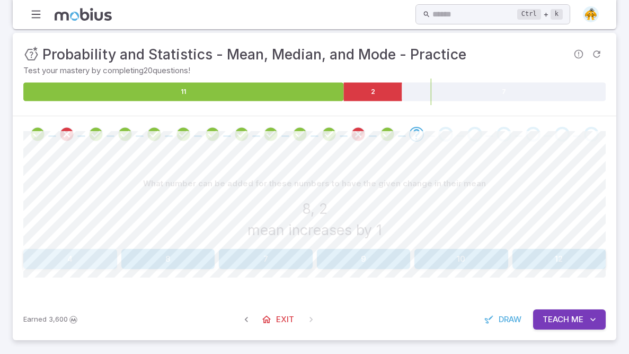
click at [110, 249] on button "4" at bounding box center [70, 259] width 94 height 20
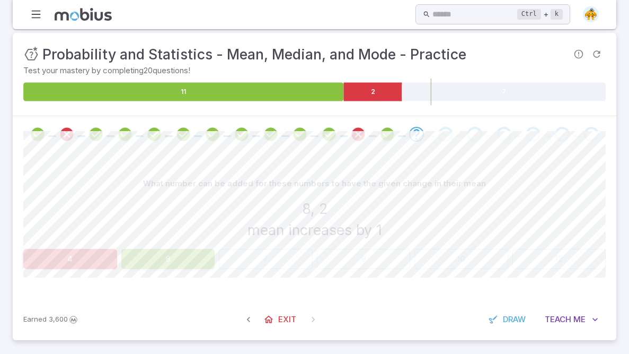
click at [185, 266] on button "8" at bounding box center [168, 259] width 94 height 20
click at [189, 258] on button "8" at bounding box center [168, 259] width 94 height 20
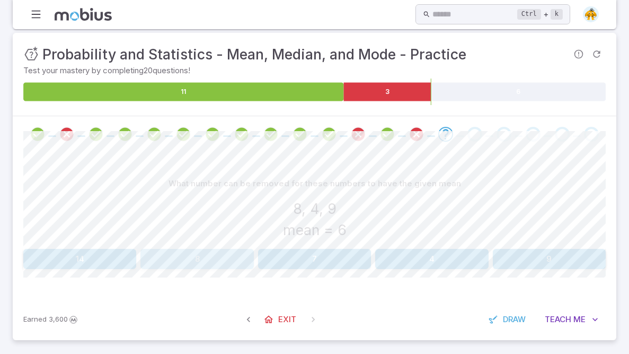
click at [189, 254] on button "8" at bounding box center [197, 259] width 113 height 20
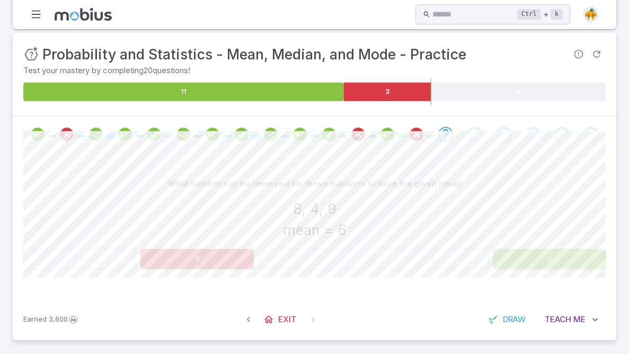
click at [189, 253] on button "8" at bounding box center [197, 259] width 113 height 20
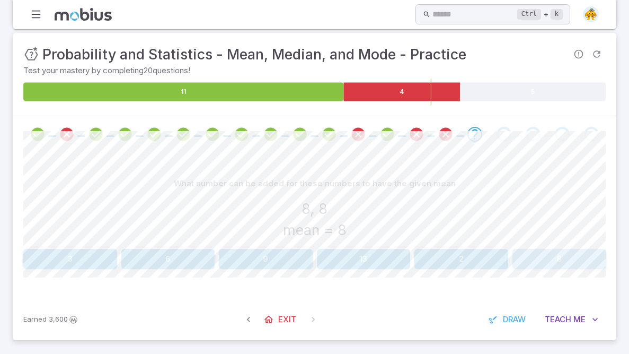
click at [577, 250] on button "8" at bounding box center [560, 259] width 94 height 20
click at [344, 266] on button "9" at bounding box center [364, 259] width 94 height 20
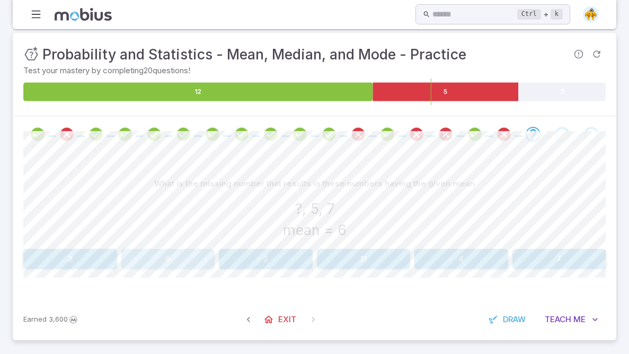
click at [202, 260] on button "6" at bounding box center [168, 259] width 94 height 20
drag, startPoint x: 373, startPoint y: 248, endPoint x: 118, endPoint y: 186, distance: 262.5
click at [118, 186] on div "What number can be added for these numbers to have the given mean 5, 5 mean = 7…" at bounding box center [314, 220] width 583 height 95
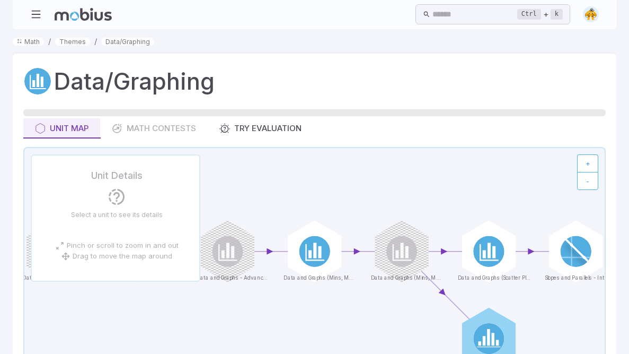
drag, startPoint x: 93, startPoint y: 312, endPoint x: 74, endPoint y: 300, distance: 22.4
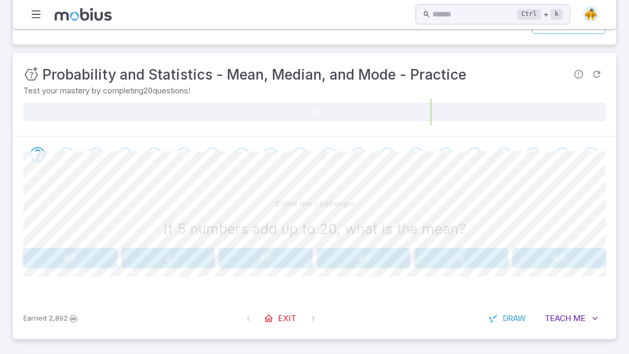
scroll to position [134, 0]
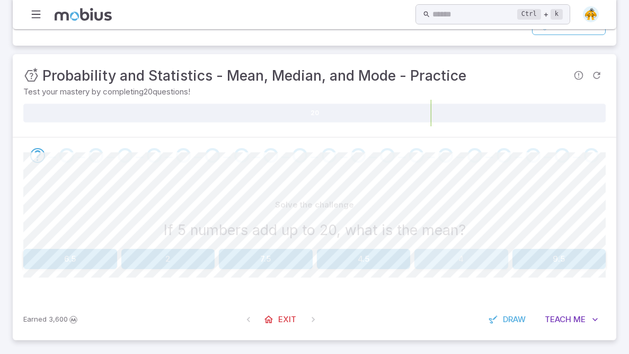
click at [456, 250] on button "4" at bounding box center [462, 259] width 94 height 20
click at [378, 252] on button "7" at bounding box center [364, 259] width 94 height 20
click at [577, 258] on button "28" at bounding box center [560, 259] width 94 height 20
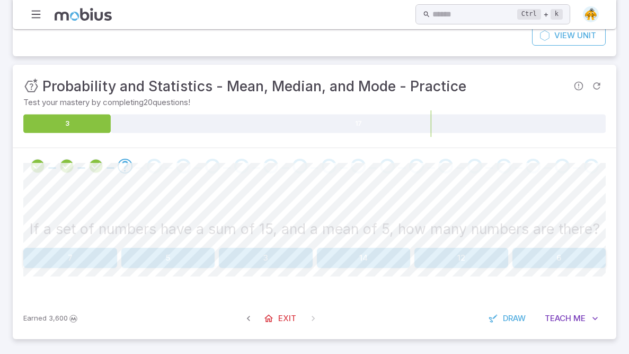
scroll to position [123, 0]
click at [260, 261] on button "3" at bounding box center [266, 258] width 94 height 20
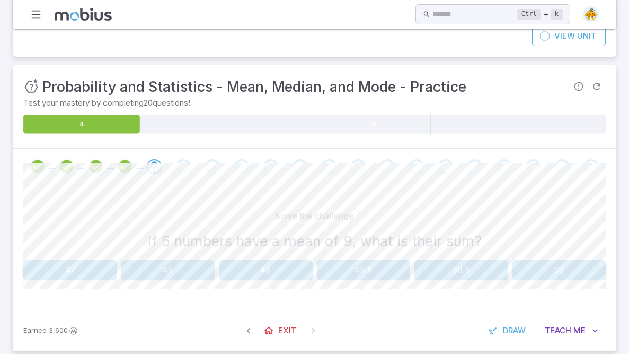
click at [166, 275] on button "45" at bounding box center [168, 270] width 94 height 20
click at [588, 322] on button "Teach Me" at bounding box center [572, 330] width 68 height 20
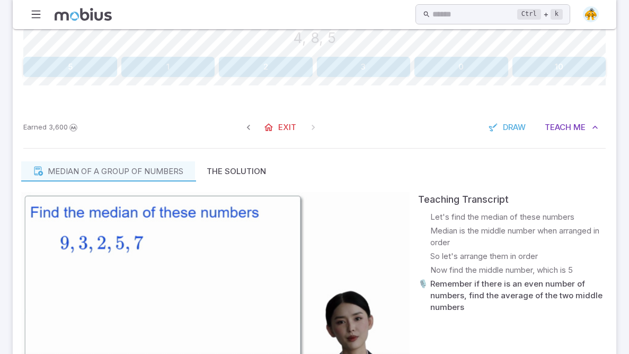
scroll to position [312, 0]
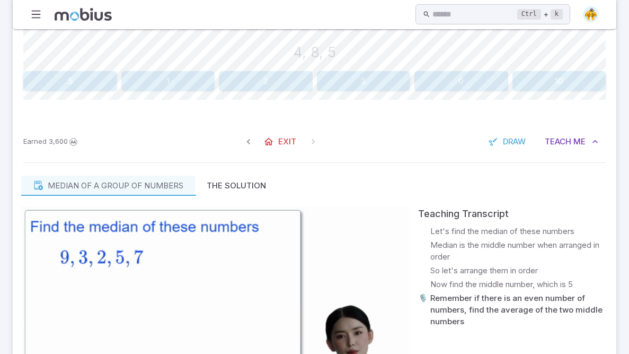
click at [49, 84] on button "5" at bounding box center [70, 81] width 94 height 20
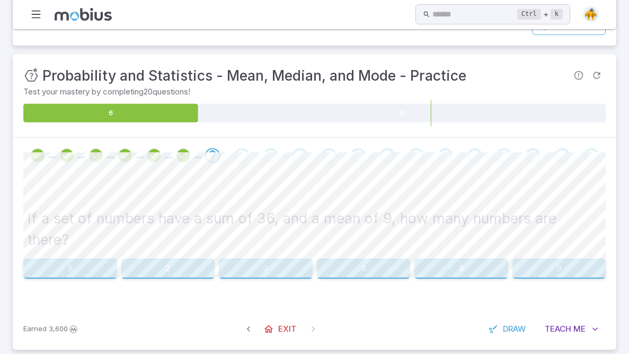
scroll to position [123, 0]
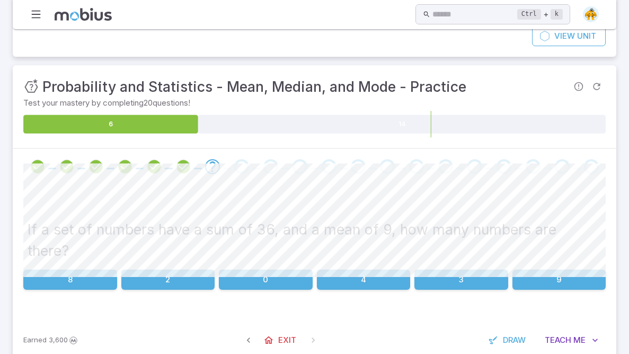
click at [362, 269] on button "4" at bounding box center [364, 279] width 94 height 20
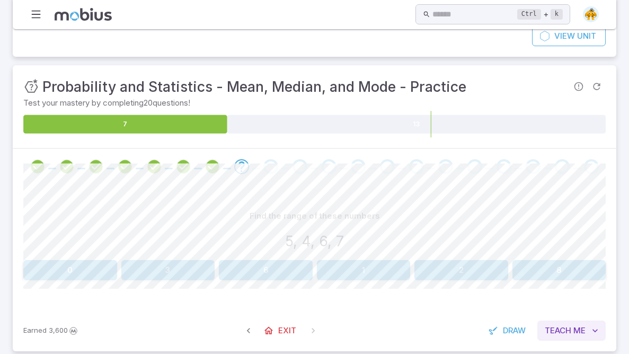
click at [570, 325] on span "Teach" at bounding box center [558, 331] width 27 height 12
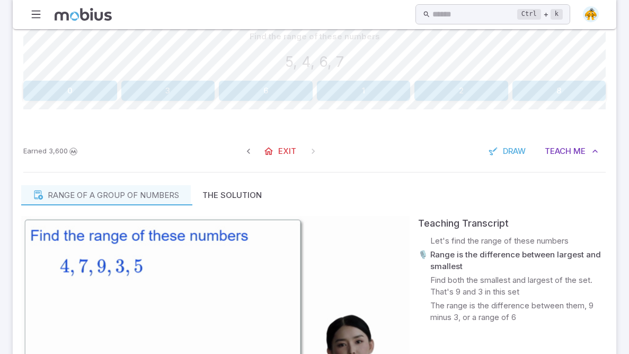
scroll to position [289, 0]
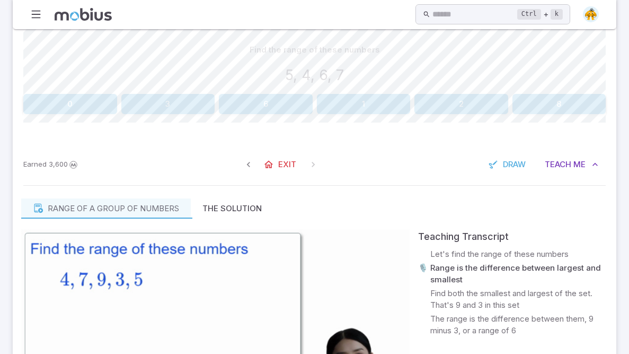
click at [237, 108] on button "6" at bounding box center [266, 104] width 94 height 20
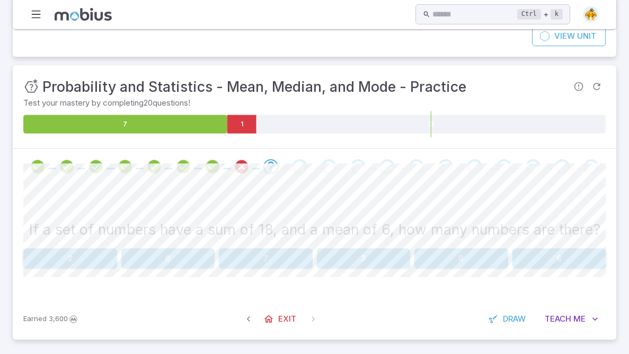
scroll to position [117, 0]
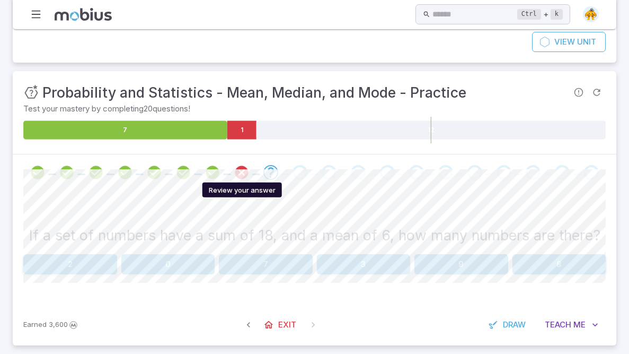
click at [235, 172] on icon "Review your answer" at bounding box center [242, 172] width 16 height 16
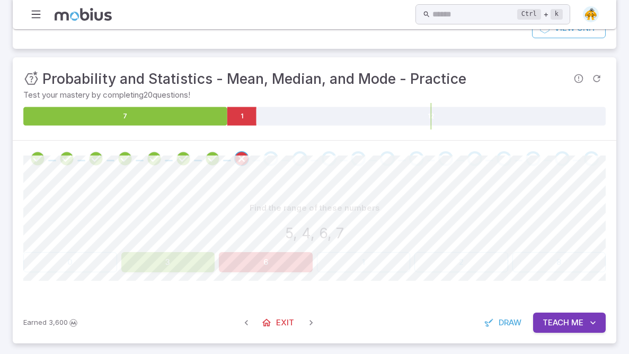
scroll to position [134, 0]
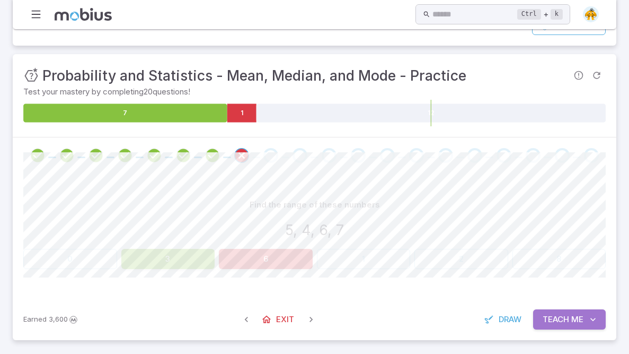
click at [581, 325] on button "Teach Me" at bounding box center [569, 319] width 73 height 20
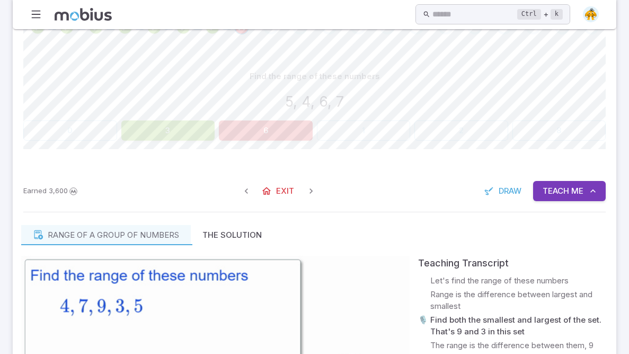
scroll to position [256, 0]
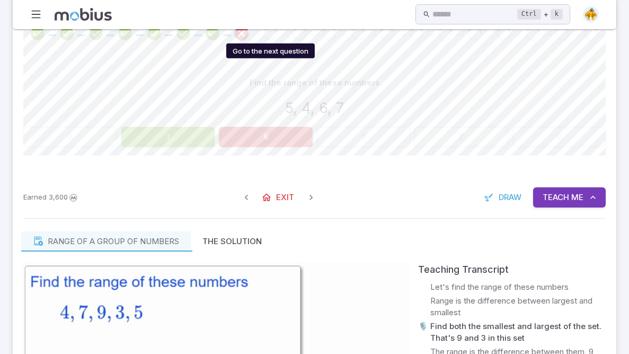
click at [269, 39] on div "Go to the next question" at bounding box center [271, 33] width 15 height 15
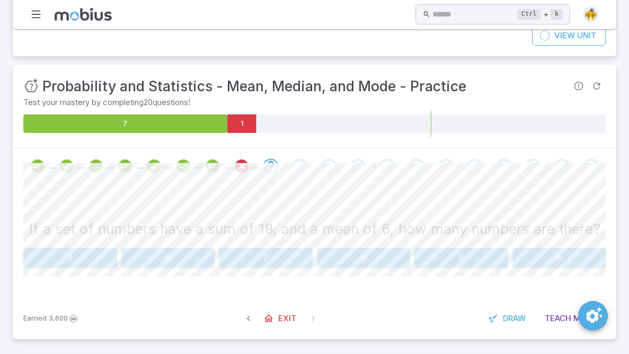
scroll to position [123, 0]
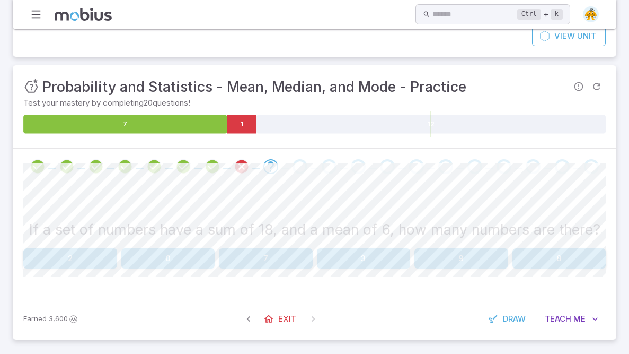
click at [369, 265] on button "3" at bounding box center [364, 258] width 94 height 20
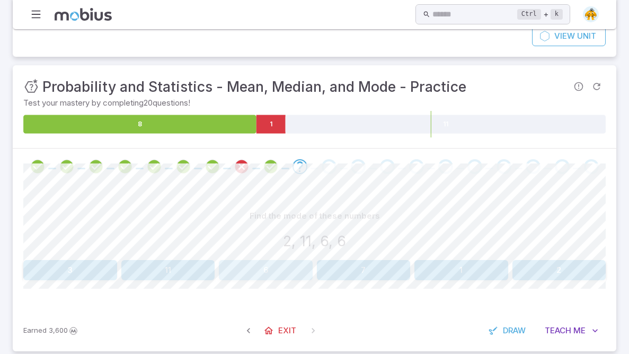
click at [231, 273] on button "6" at bounding box center [266, 270] width 94 height 20
drag, startPoint x: 542, startPoint y: 266, endPoint x: 534, endPoint y: 270, distance: 9.0
click at [534, 270] on button "8" at bounding box center [560, 270] width 94 height 20
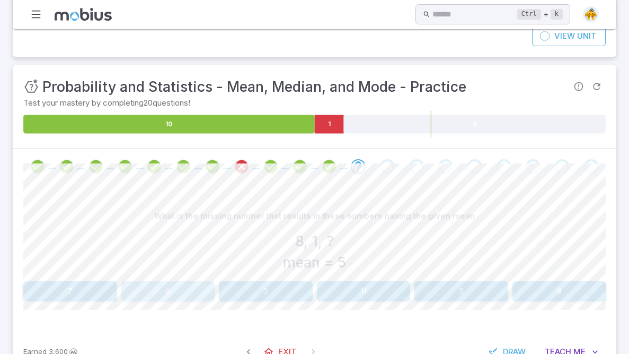
click at [166, 288] on button "6" at bounding box center [168, 291] width 94 height 20
click at [418, 284] on button "9" at bounding box center [388, 291] width 143 height 20
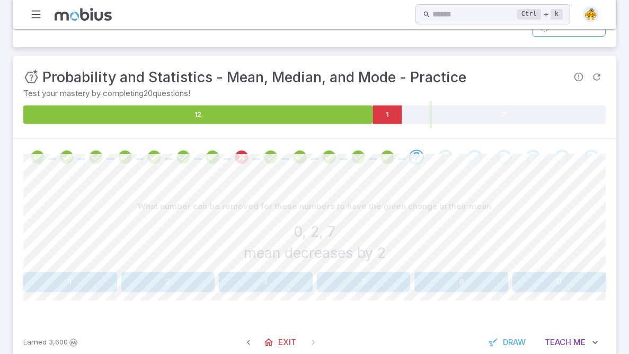
scroll to position [139, 0]
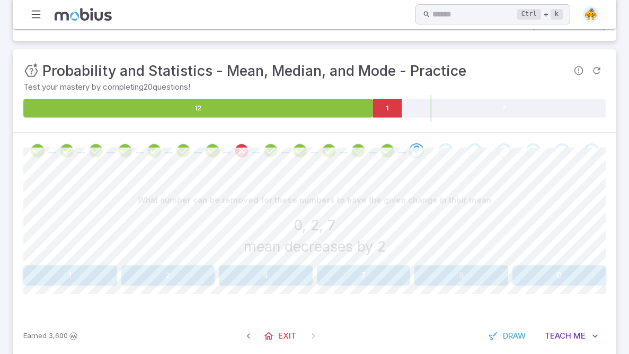
click at [171, 273] on button "2" at bounding box center [168, 275] width 94 height 20
click at [297, 269] on button "6" at bounding box center [266, 275] width 94 height 20
click at [564, 275] on button "2" at bounding box center [560, 275] width 94 height 20
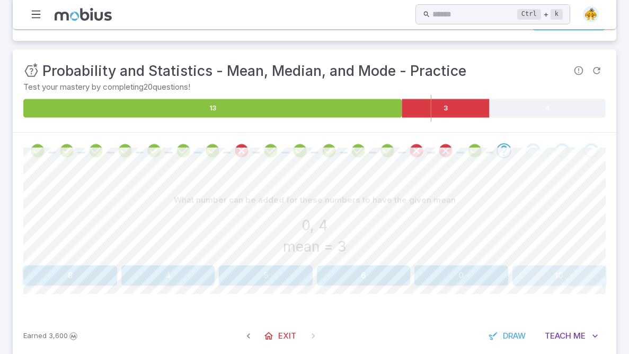
click at [542, 265] on button "10" at bounding box center [560, 275] width 94 height 20
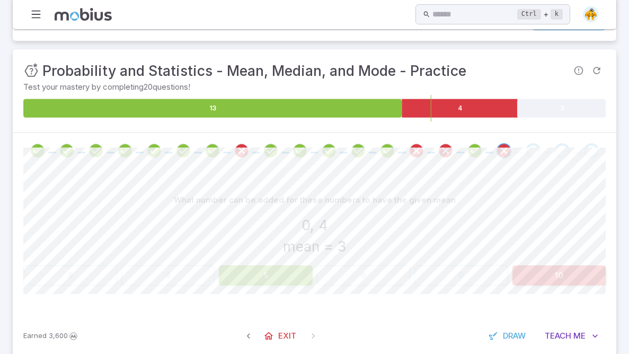
scroll to position [134, 0]
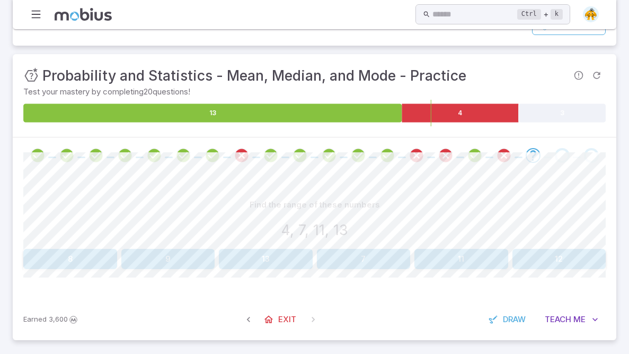
click at [191, 265] on button "9" at bounding box center [168, 259] width 94 height 20
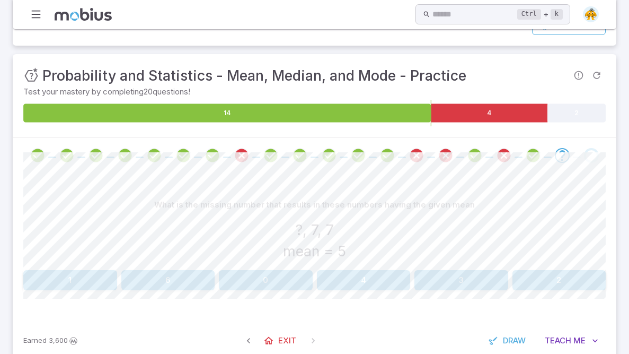
click at [91, 273] on button "1" at bounding box center [70, 280] width 94 height 20
click at [27, 273] on button "3" at bounding box center [70, 280] width 94 height 20
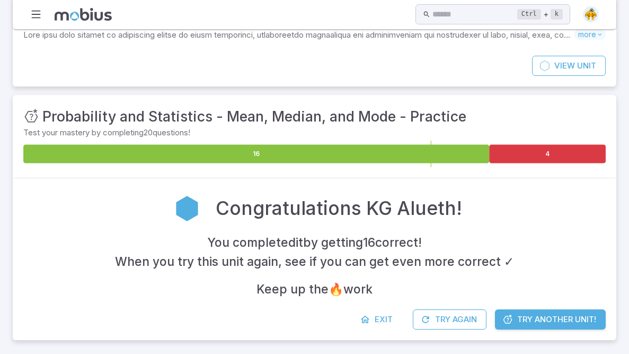
scroll to position [3, 0]
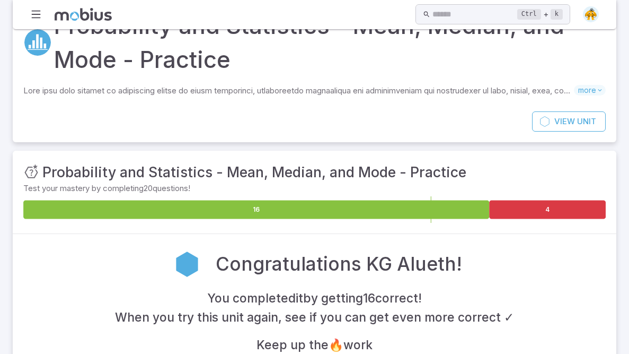
click at [392, 25] on div "Home Math Grade 1 Grade 2 Grade 3 Grade 4 Grade 5 Grade 6 Grade 7 Grade 8 Grade…" at bounding box center [315, 14] width 604 height 29
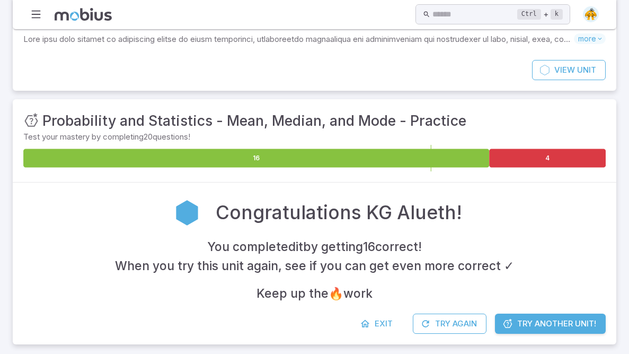
scroll to position [93, 0]
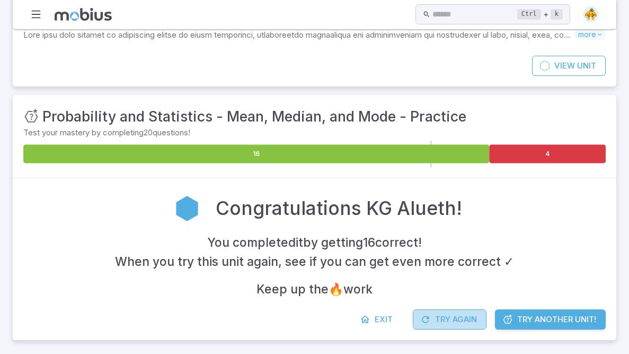
click at [418, 312] on button "Try Again" at bounding box center [450, 319] width 74 height 20
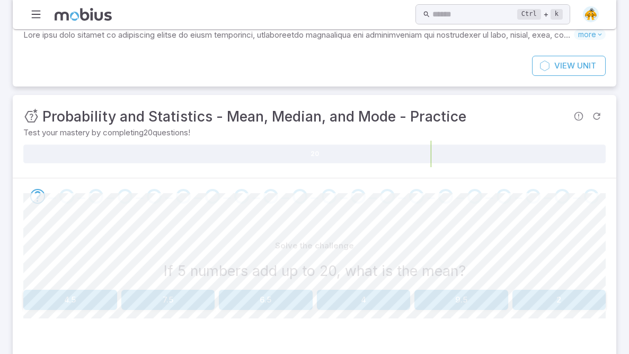
click at [349, 294] on button "4" at bounding box center [364, 300] width 94 height 20
click at [349, 294] on button "15" at bounding box center [364, 300] width 94 height 20
click at [158, 302] on button "20" at bounding box center [168, 300] width 94 height 20
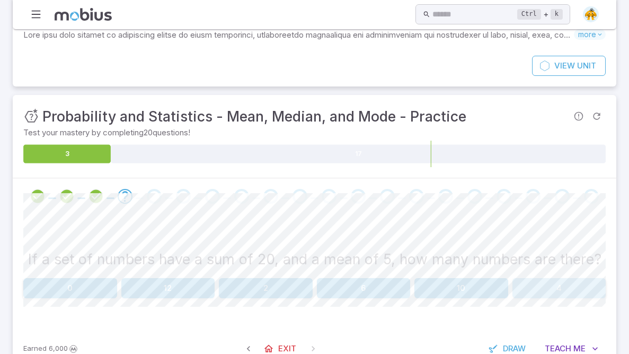
click at [518, 276] on div "If a set of numbers have a sum of 20, and a mean of 5, how many numbers are the…" at bounding box center [314, 266] width 583 height 63
click at [523, 287] on button "4" at bounding box center [560, 288] width 94 height 20
click at [350, 290] on button "4" at bounding box center [364, 288] width 94 height 20
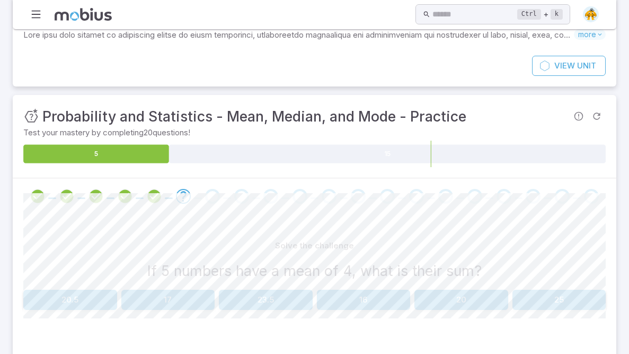
click at [504, 303] on button "20" at bounding box center [462, 300] width 94 height 20
click at [154, 293] on button "9" at bounding box center [168, 300] width 94 height 20
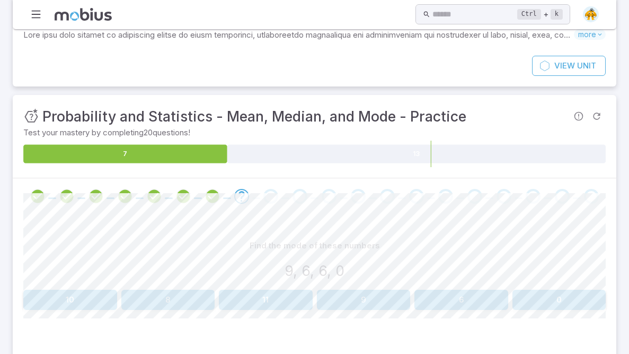
click at [456, 291] on button "6" at bounding box center [462, 300] width 94 height 20
click at [558, 301] on button "6" at bounding box center [560, 300] width 94 height 20
click at [377, 294] on button "5" at bounding box center [364, 300] width 94 height 20
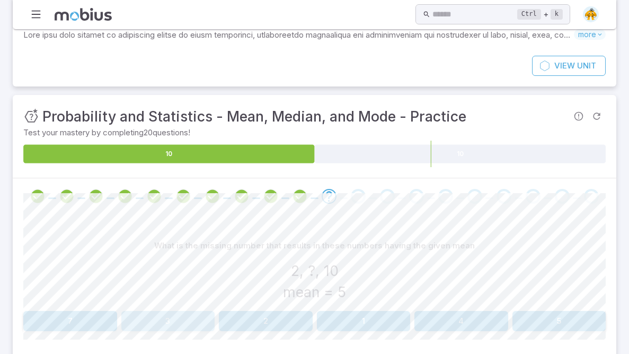
drag, startPoint x: 170, startPoint y: 317, endPoint x: 151, endPoint y: 353, distance: 41.0
click at [151, 353] on div "What is the missing number that results in these numbers having the given mean …" at bounding box center [314, 287] width 583 height 146
click at [154, 319] on button "3" at bounding box center [168, 321] width 94 height 20
click at [244, 311] on button "14" at bounding box center [266, 321] width 94 height 20
click at [185, 325] on button "9" at bounding box center [168, 321] width 94 height 20
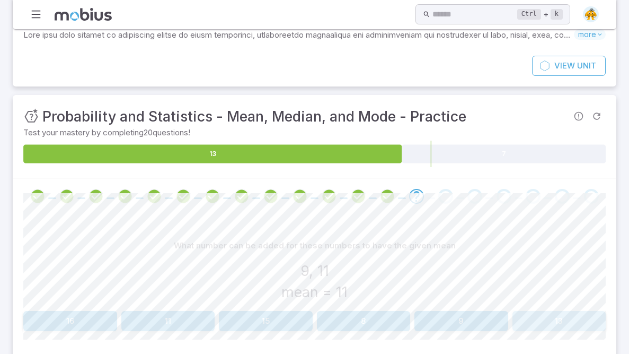
click at [554, 318] on button "13" at bounding box center [560, 321] width 94 height 20
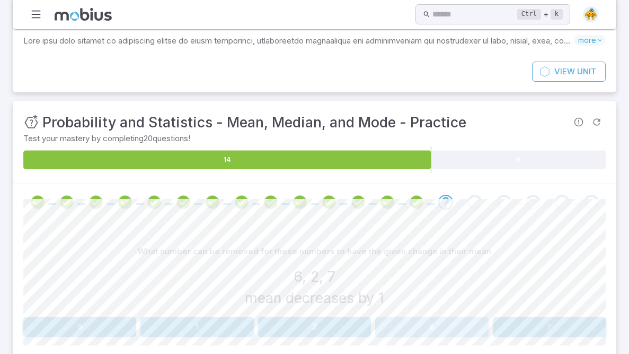
click at [442, 329] on button "6" at bounding box center [431, 327] width 113 height 20
click at [197, 322] on button "9" at bounding box center [168, 327] width 94 height 20
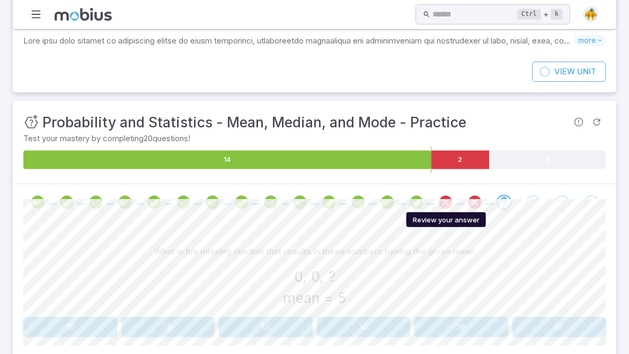
click at [445, 205] on icon "Review your answer" at bounding box center [446, 202] width 16 height 16
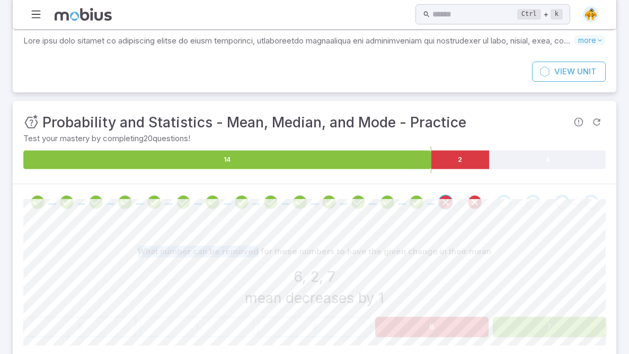
drag, startPoint x: 137, startPoint y: 250, endPoint x: 261, endPoint y: 256, distance: 124.8
click at [260, 256] on div "What number can be removed for these numbers to have the given change in their …" at bounding box center [314, 251] width 583 height 20
drag, startPoint x: 267, startPoint y: 256, endPoint x: 348, endPoint y: 264, distance: 81.0
click at [324, 265] on div "What number can be removed for these numbers to have the given change in their …" at bounding box center [314, 276] width 583 height 71
click at [456, 215] on div at bounding box center [315, 202] width 604 height 36
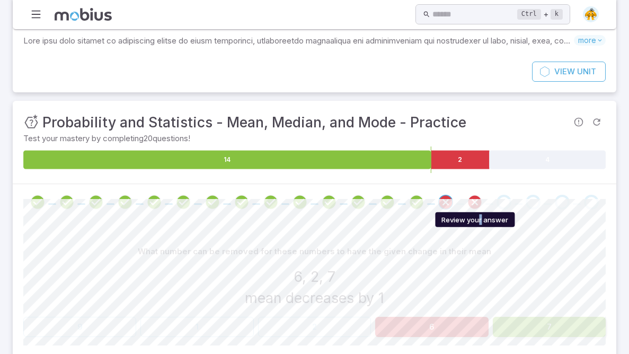
click at [481, 211] on div "Review your answer" at bounding box center [475, 218] width 82 height 19
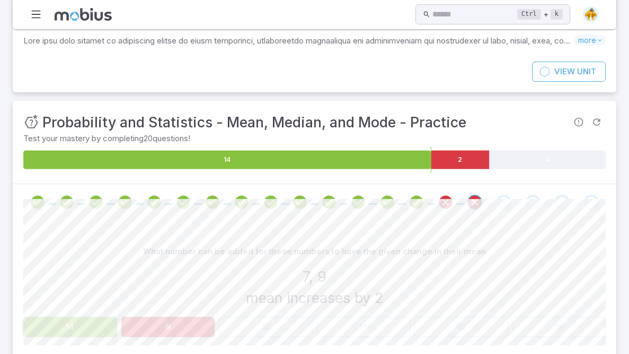
drag, startPoint x: 554, startPoint y: 139, endPoint x: 497, endPoint y: 190, distance: 75.9
click at [516, 180] on div "Unit Mastery : Probability and Statistics - Mean, Median, and Mode - Practice T…" at bounding box center [315, 142] width 604 height 83
drag, startPoint x: 506, startPoint y: 202, endPoint x: 484, endPoint y: 174, distance: 35.4
click at [501, 196] on div "Go to the next question" at bounding box center [504, 202] width 15 height 15
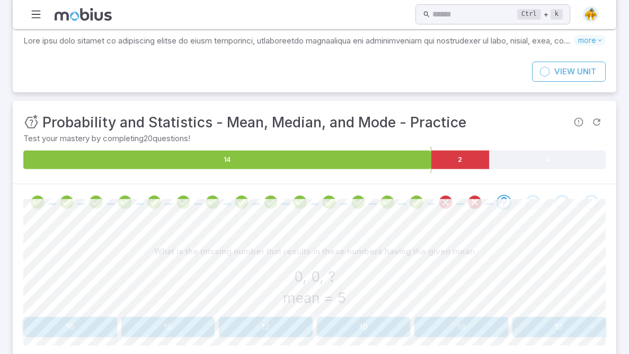
click at [151, 325] on button "15" at bounding box center [168, 327] width 94 height 20
click at [479, 322] on button "15" at bounding box center [462, 327] width 94 height 20
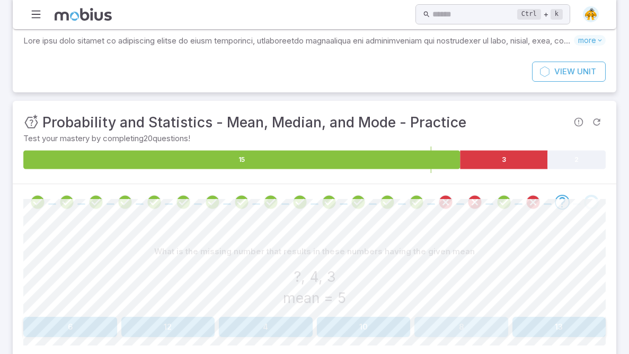
click at [465, 326] on button "8" at bounding box center [462, 327] width 94 height 20
click at [398, 325] on button "11" at bounding box center [364, 327] width 94 height 20
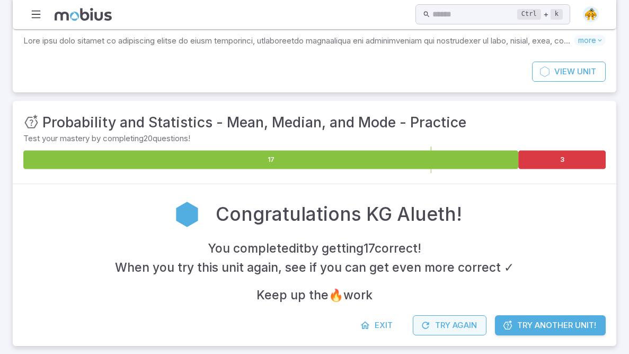
click at [433, 329] on button "Try Again" at bounding box center [450, 325] width 74 height 20
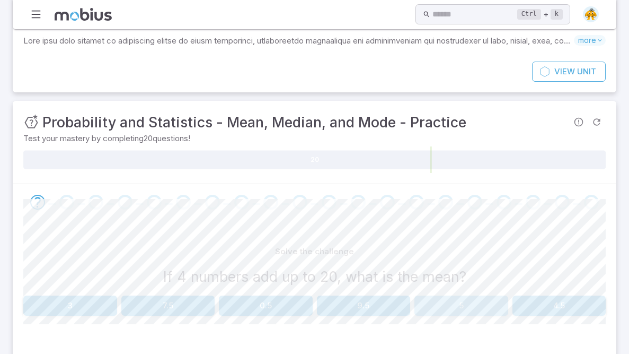
click at [459, 307] on button "5" at bounding box center [462, 305] width 94 height 20
click at [435, 292] on div "Solve the challenge If 5 numbers have a mean of 6, what is their sum? 31 28 29.…" at bounding box center [314, 278] width 583 height 74
click at [433, 295] on button "30" at bounding box center [462, 305] width 94 height 20
click at [547, 304] on button "35" at bounding box center [560, 305] width 94 height 20
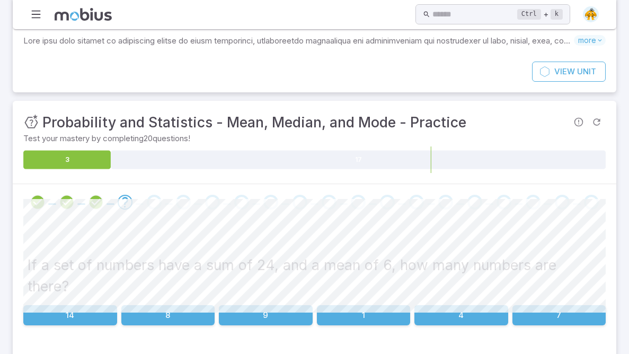
click at [473, 305] on button "4" at bounding box center [462, 315] width 94 height 20
click at [64, 305] on button "4" at bounding box center [70, 315] width 94 height 20
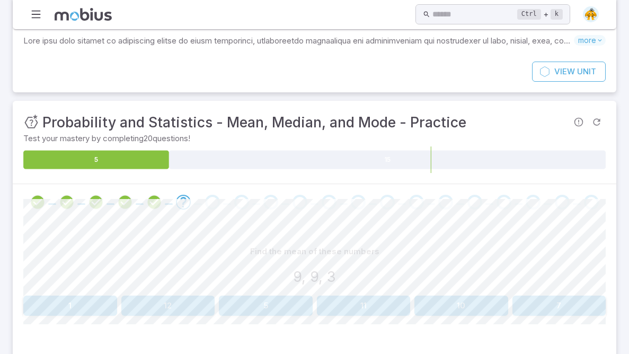
click at [557, 299] on button "7" at bounding box center [560, 305] width 94 height 20
click at [365, 295] on button "4" at bounding box center [364, 305] width 94 height 20
drag, startPoint x: 427, startPoint y: 304, endPoint x: 421, endPoint y: 306, distance: 6.7
click at [421, 306] on button "7" at bounding box center [462, 305] width 94 height 20
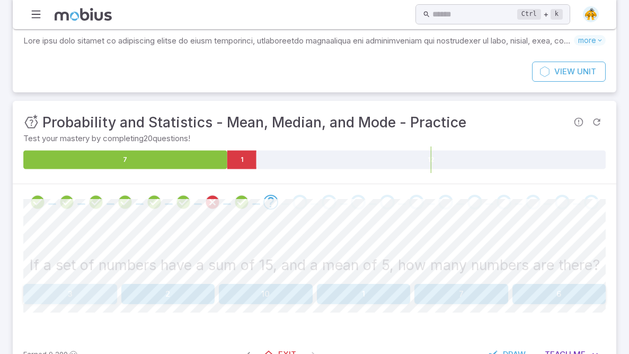
drag, startPoint x: 50, startPoint y: 298, endPoint x: 43, endPoint y: 305, distance: 9.7
click at [43, 305] on div "If a set of numbers have a sum of 15, and a mean of 5, how many numbers are the…" at bounding box center [314, 276] width 583 height 113
click at [60, 290] on button "3" at bounding box center [70, 294] width 94 height 20
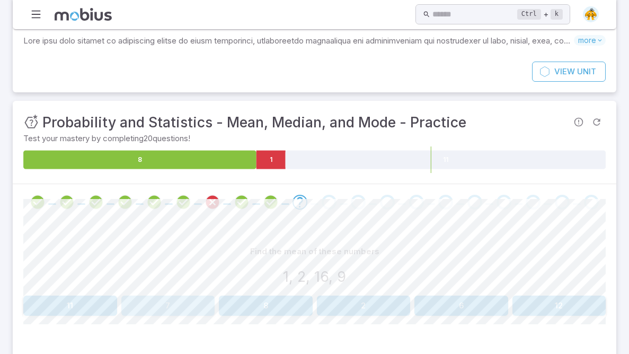
click at [141, 311] on button "7" at bounding box center [168, 305] width 94 height 20
click at [276, 304] on button "6" at bounding box center [266, 305] width 94 height 20
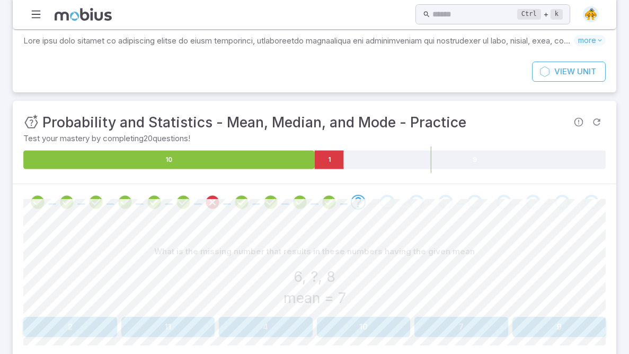
click at [445, 322] on button "7" at bounding box center [462, 327] width 94 height 20
click at [307, 329] on button "2" at bounding box center [314, 327] width 113 height 20
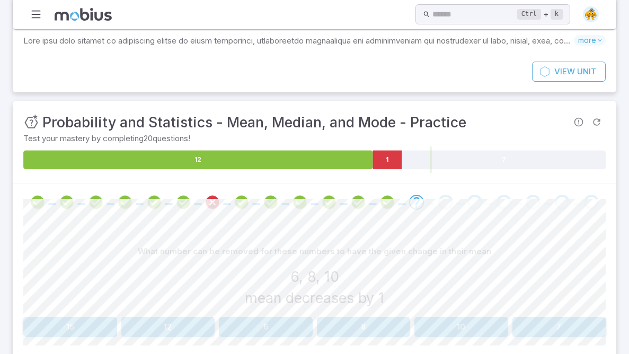
click at [445, 331] on button "10" at bounding box center [462, 327] width 94 height 20
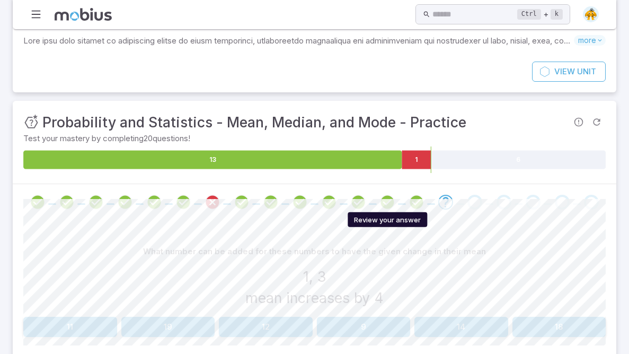
drag, startPoint x: 394, startPoint y: 200, endPoint x: 411, endPoint y: 202, distance: 17.5
click at [397, 201] on span at bounding box center [387, 202] width 21 height 15
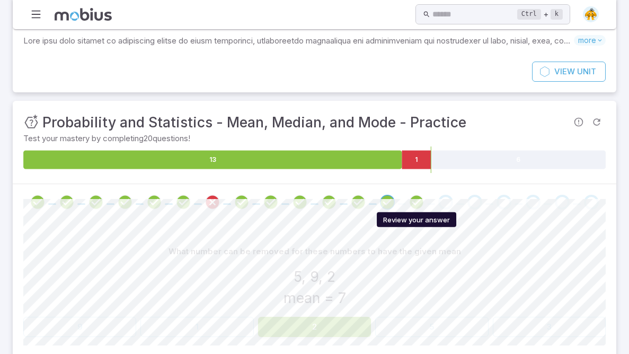
click at [417, 200] on icon "Review your answer" at bounding box center [417, 202] width 16 height 16
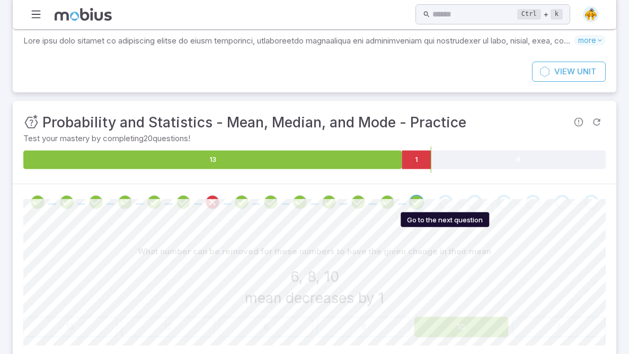
click at [440, 200] on div "Go to the next question" at bounding box center [446, 202] width 15 height 15
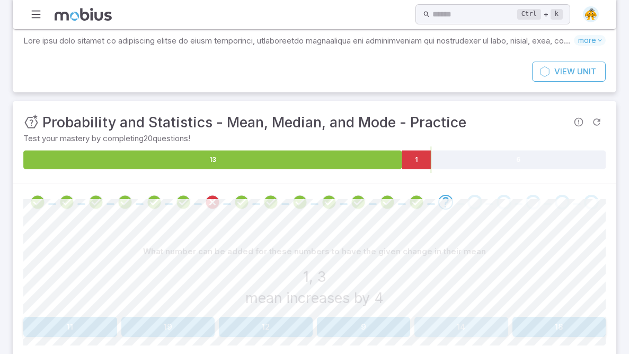
click at [449, 319] on button "14" at bounding box center [462, 327] width 94 height 20
click at [379, 334] on button "10" at bounding box center [364, 327] width 94 height 20
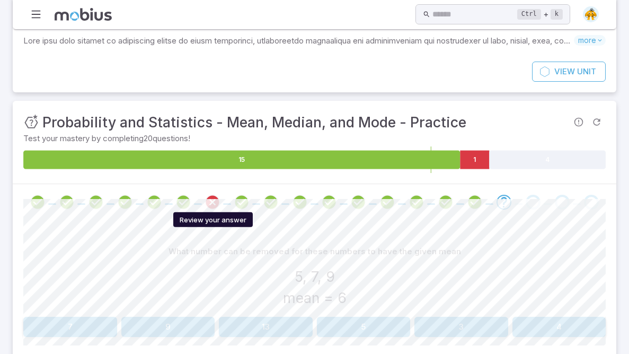
click at [211, 196] on icon "Review your answer" at bounding box center [213, 202] width 16 height 16
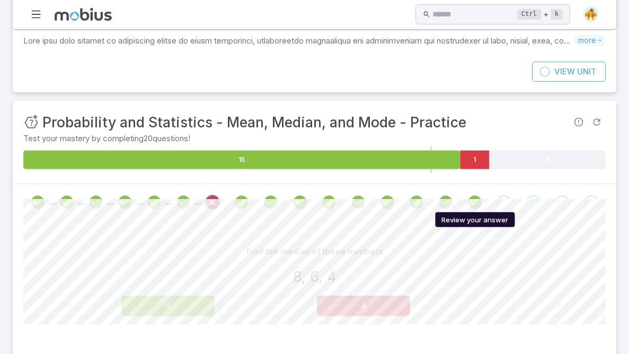
drag, startPoint x: 476, startPoint y: 198, endPoint x: 491, endPoint y: 211, distance: 19.6
click at [476, 199] on icon "Review your answer" at bounding box center [475, 202] width 16 height 16
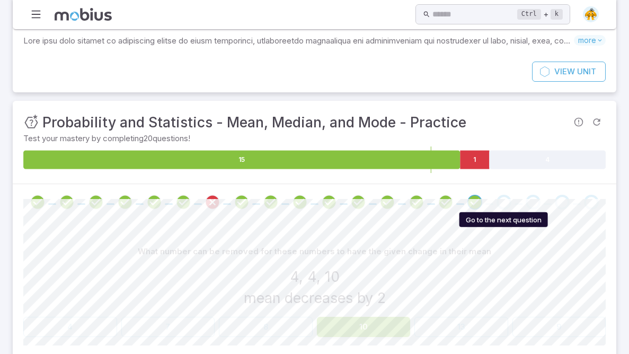
click at [487, 196] on div at bounding box center [314, 202] width 583 height 15
click at [503, 202] on div "Go to the next question" at bounding box center [504, 202] width 15 height 15
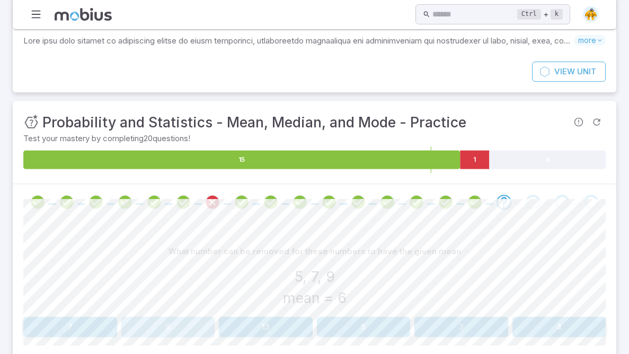
click at [137, 325] on button "9" at bounding box center [168, 327] width 94 height 20
click at [201, 329] on button "11" at bounding box center [168, 327] width 94 height 20
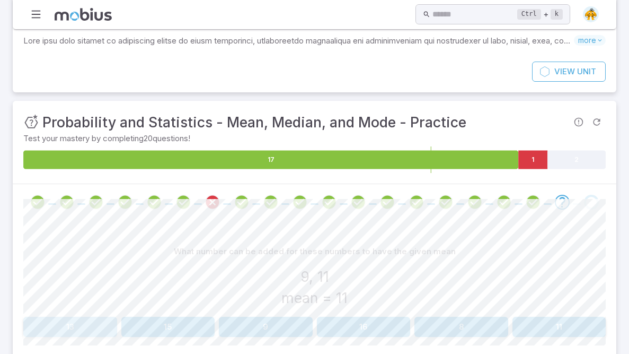
click at [89, 329] on button "13" at bounding box center [70, 327] width 94 height 20
click at [51, 337] on div "What number can be removed for these numbers to have the given mean 4, 4, 9 mea…" at bounding box center [314, 293] width 583 height 146
click at [60, 327] on button "9" at bounding box center [70, 327] width 94 height 20
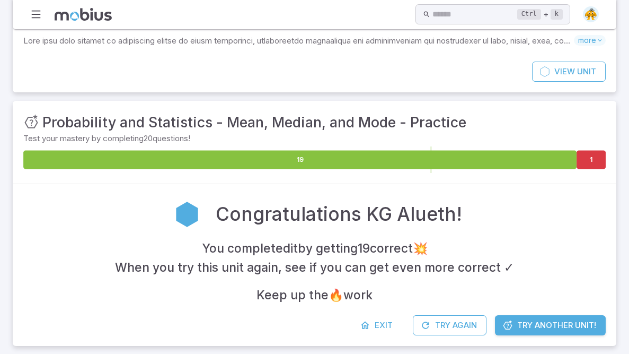
click at [629, 353] on section "Probability and Statistics - Mean, Median, and Mode - Practice Skills you will …" at bounding box center [314, 151] width 629 height 419
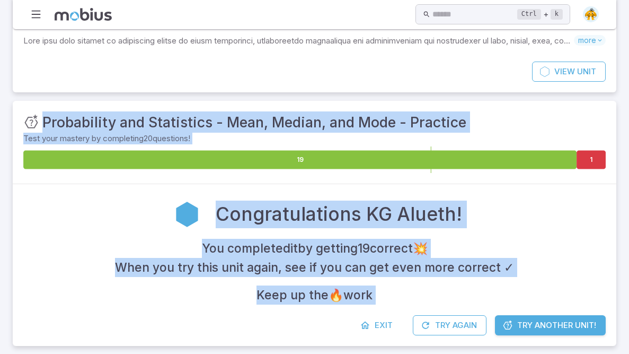
drag, startPoint x: 516, startPoint y: 325, endPoint x: 122, endPoint y: 235, distance: 403.5
click at [93, 277] on div "Unit Mastery : Probability and Statistics - Mean, Median, and Mode - Practice T…" at bounding box center [315, 223] width 604 height 245
click at [367, 202] on h2 "Congratulations KG Alueth!" at bounding box center [339, 214] width 247 height 28
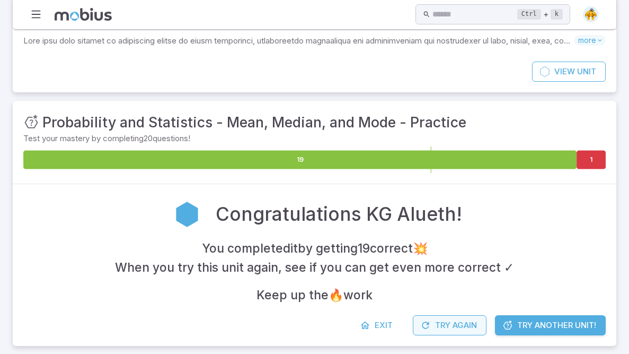
click at [476, 327] on button "Try Again" at bounding box center [450, 325] width 74 height 20
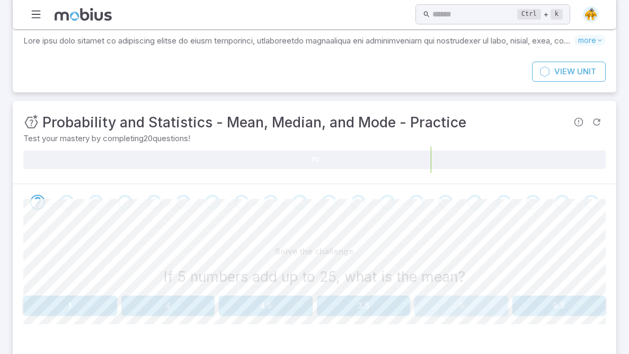
click at [450, 313] on button "5" at bounding box center [462, 305] width 94 height 20
click at [573, 311] on button "25" at bounding box center [560, 305] width 94 height 20
click at [454, 317] on div "Solve the challenge If 5 numbers have a mean of 4, what is their sum? 25 17 15.…" at bounding box center [314, 282] width 583 height 125
click at [461, 305] on button "20" at bounding box center [462, 305] width 94 height 20
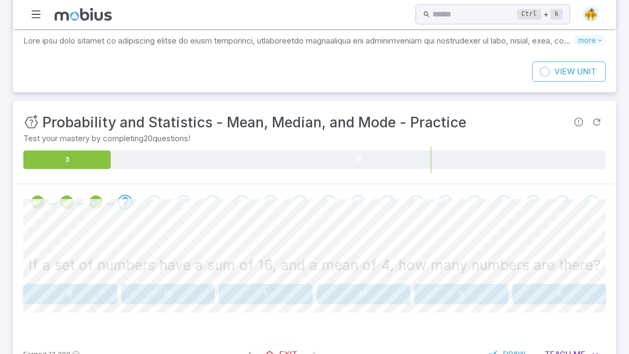
click at [532, 285] on button "4" at bounding box center [560, 294] width 94 height 20
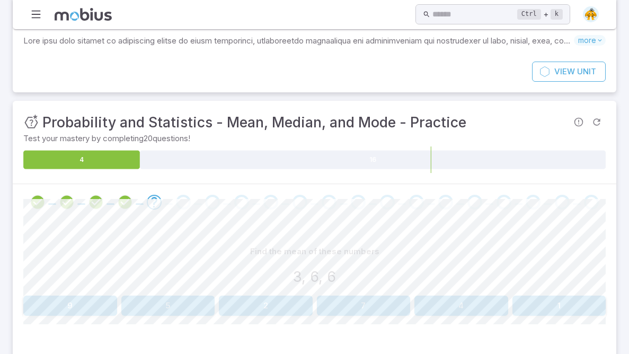
click at [197, 302] on button "5" at bounding box center [168, 305] width 94 height 20
click at [551, 301] on button "7" at bounding box center [560, 305] width 94 height 20
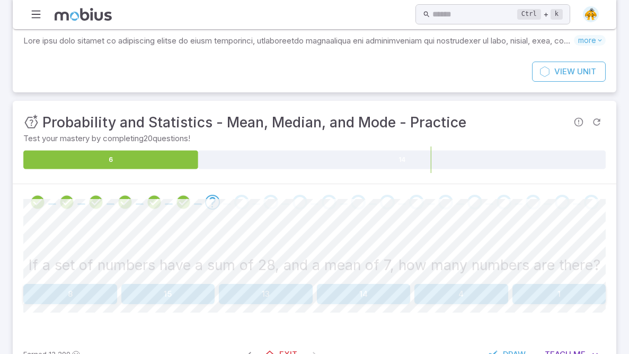
click at [471, 295] on button "4" at bounding box center [462, 294] width 94 height 20
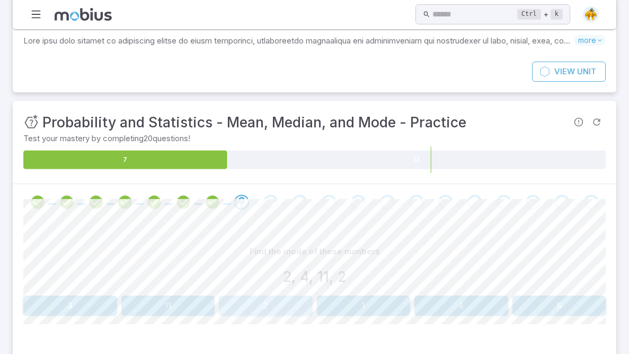
click at [295, 311] on button "2" at bounding box center [266, 305] width 94 height 20
drag, startPoint x: 448, startPoint y: 308, endPoint x: 462, endPoint y: 300, distance: 16.1
click at [462, 300] on button "11" at bounding box center [462, 305] width 94 height 20
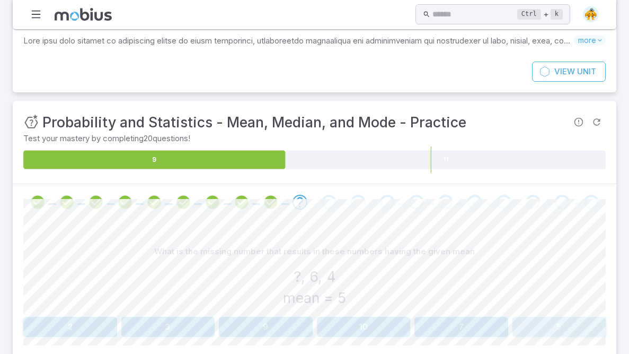
click at [575, 331] on button "5" at bounding box center [560, 327] width 94 height 20
click at [275, 322] on button "9" at bounding box center [266, 327] width 94 height 20
click at [389, 235] on div "What number can be added for these numbers to have the given change in their me…" at bounding box center [314, 293] width 583 height 146
click at [243, 325] on button "8" at bounding box center [266, 327] width 94 height 20
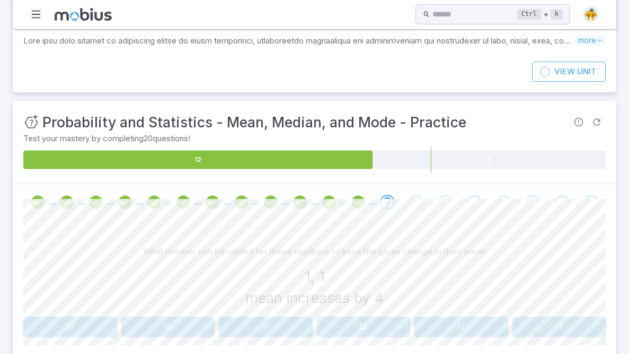
click at [365, 324] on button "13" at bounding box center [364, 327] width 94 height 20
